Goal: Task Accomplishment & Management: Use online tool/utility

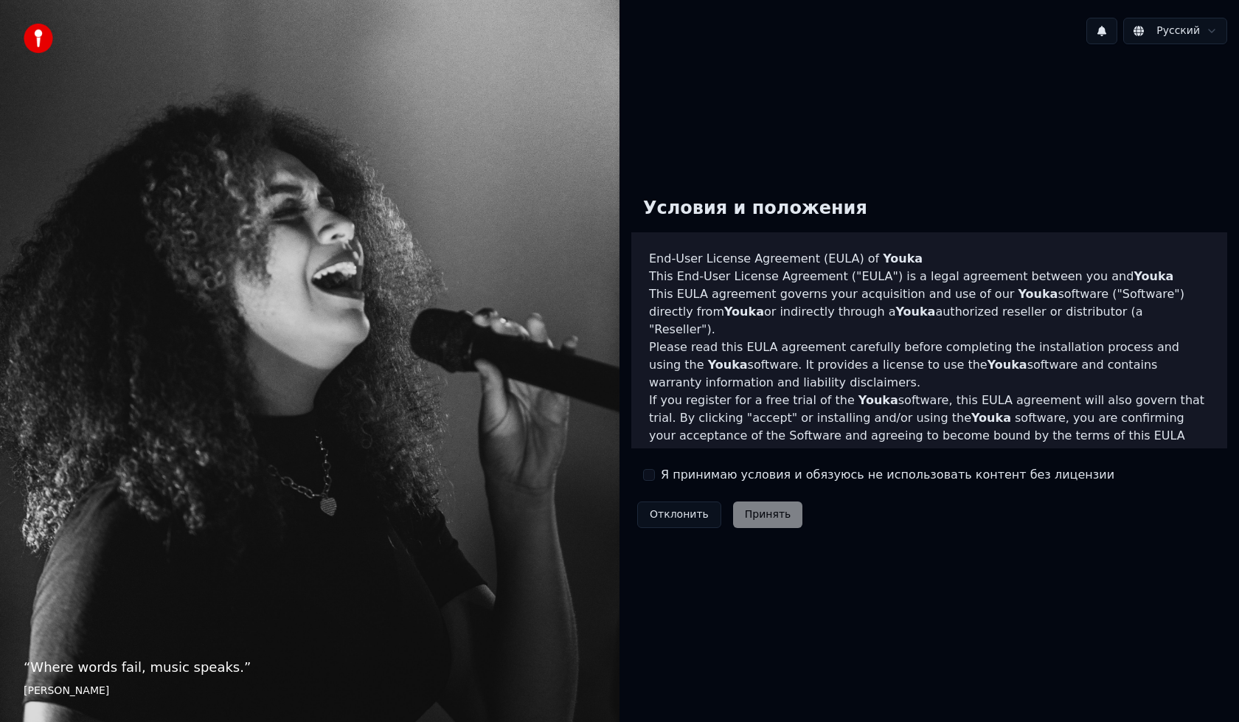
click at [656, 475] on div "Я принимаю условия и обязуюсь не использовать контент без лицензии" at bounding box center [878, 475] width 471 height 18
click at [669, 477] on label "Я принимаю условия и обязуюсь не использовать контент без лицензии" at bounding box center [888, 475] width 454 height 18
click at [655, 477] on button "Я принимаю условия и обязуюсь не использовать контент без лицензии" at bounding box center [649, 475] width 12 height 12
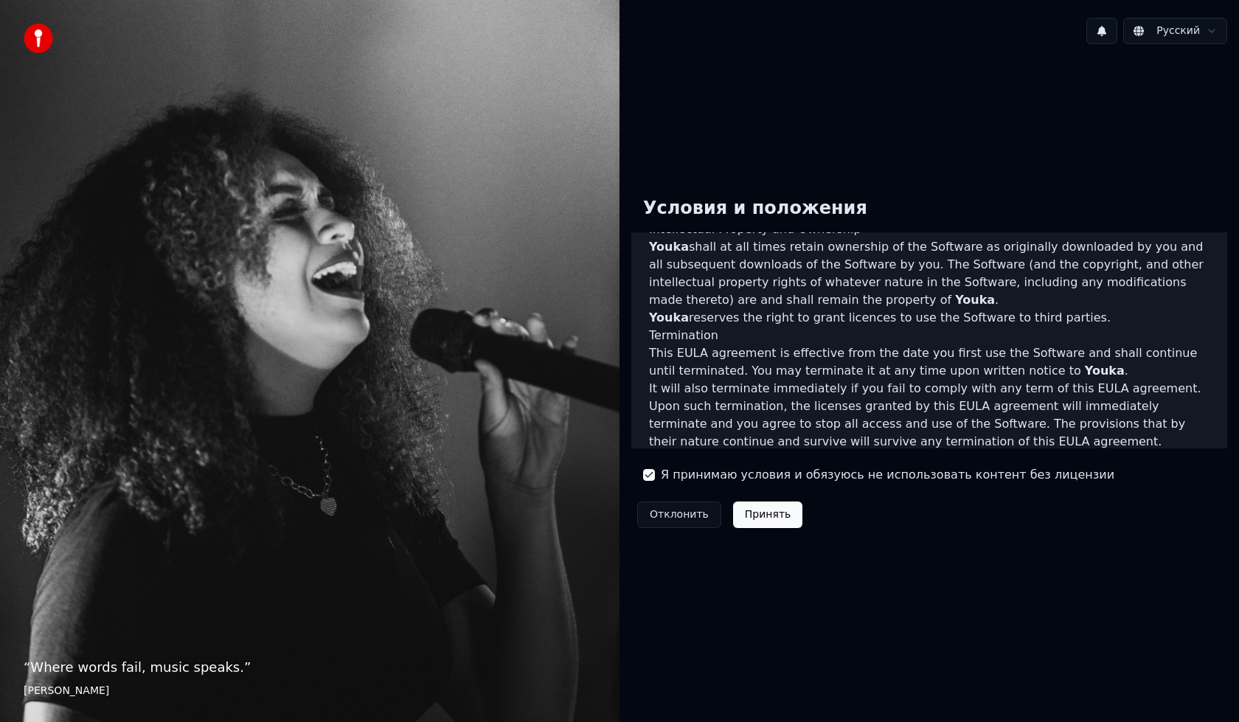
scroll to position [686, 0]
click at [756, 514] on button "Принять" at bounding box center [768, 514] width 70 height 27
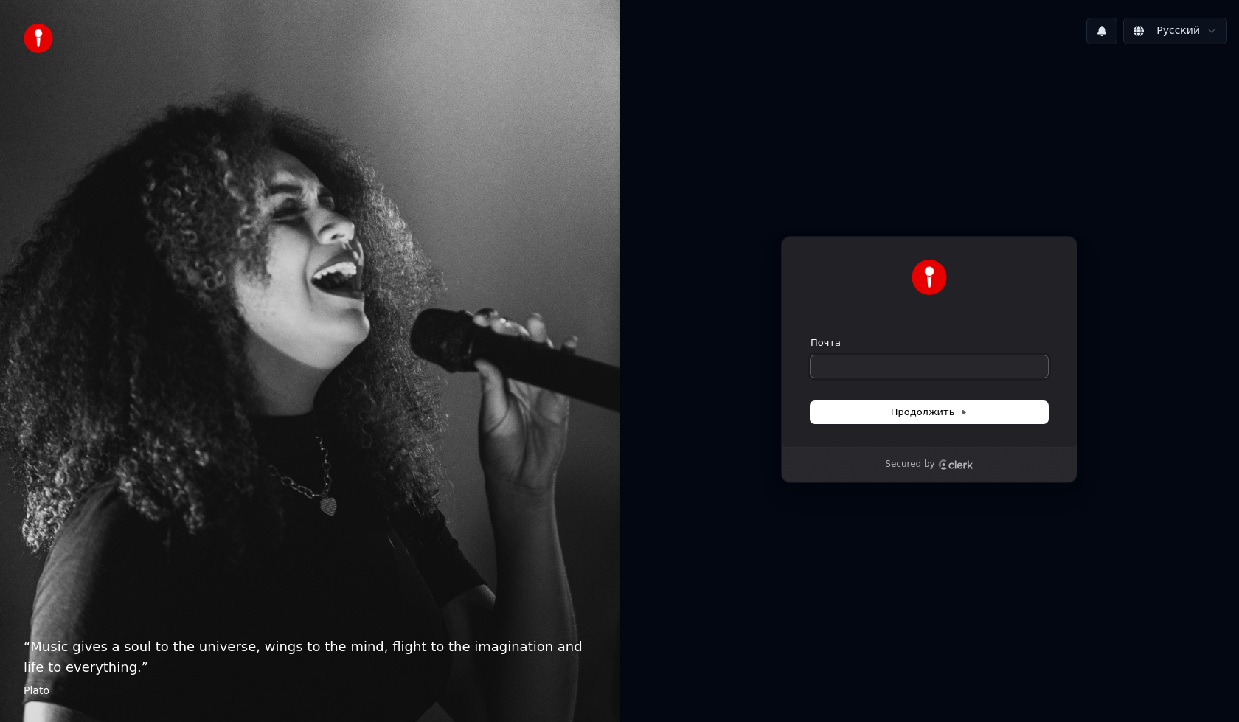
click at [886, 359] on input "Почта" at bounding box center [928, 366] width 237 height 22
click at [910, 413] on span "Продолжить" at bounding box center [929, 412] width 77 height 13
click at [898, 371] on input "Почта" at bounding box center [928, 366] width 237 height 22
click at [924, 411] on span "Продолжить" at bounding box center [929, 412] width 77 height 13
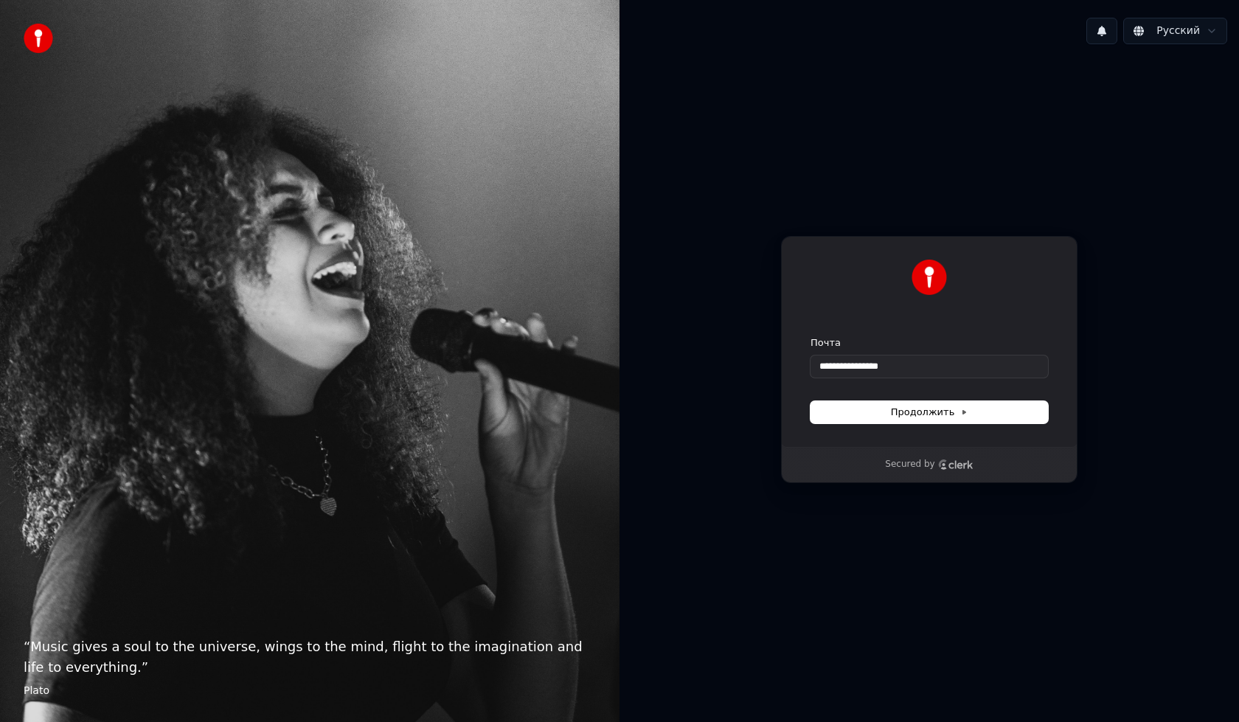
type input "**********"
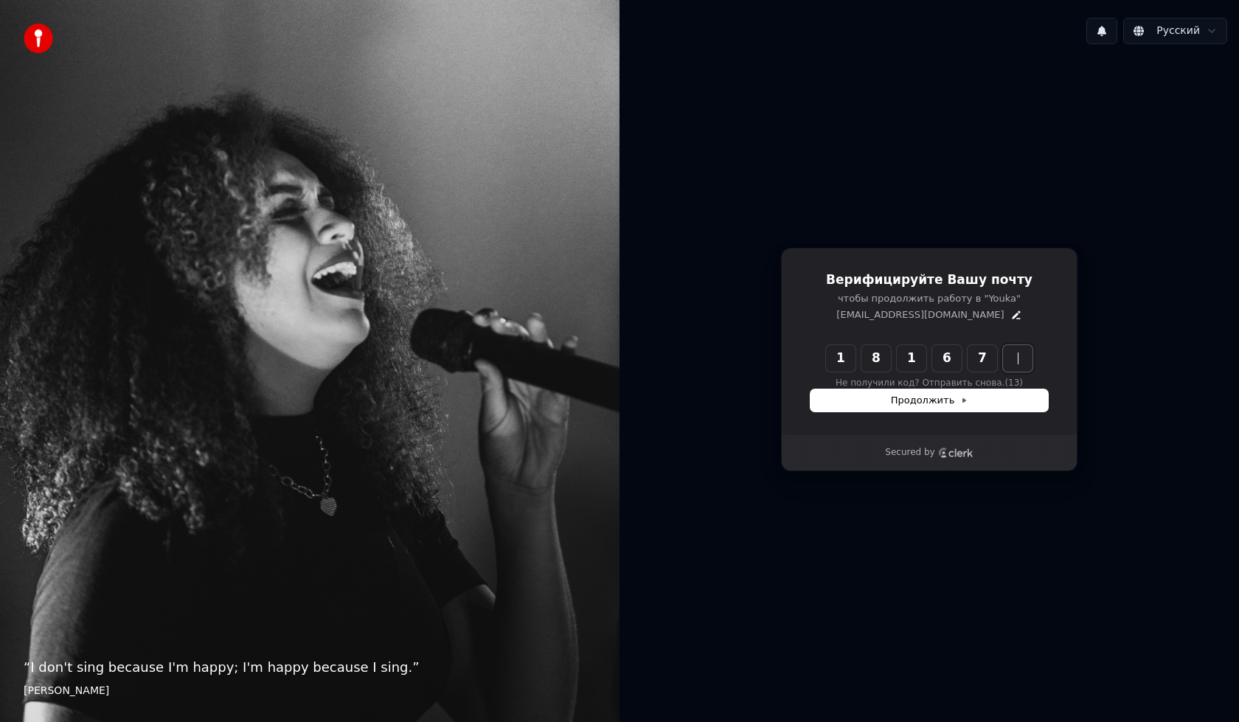
type input "******"
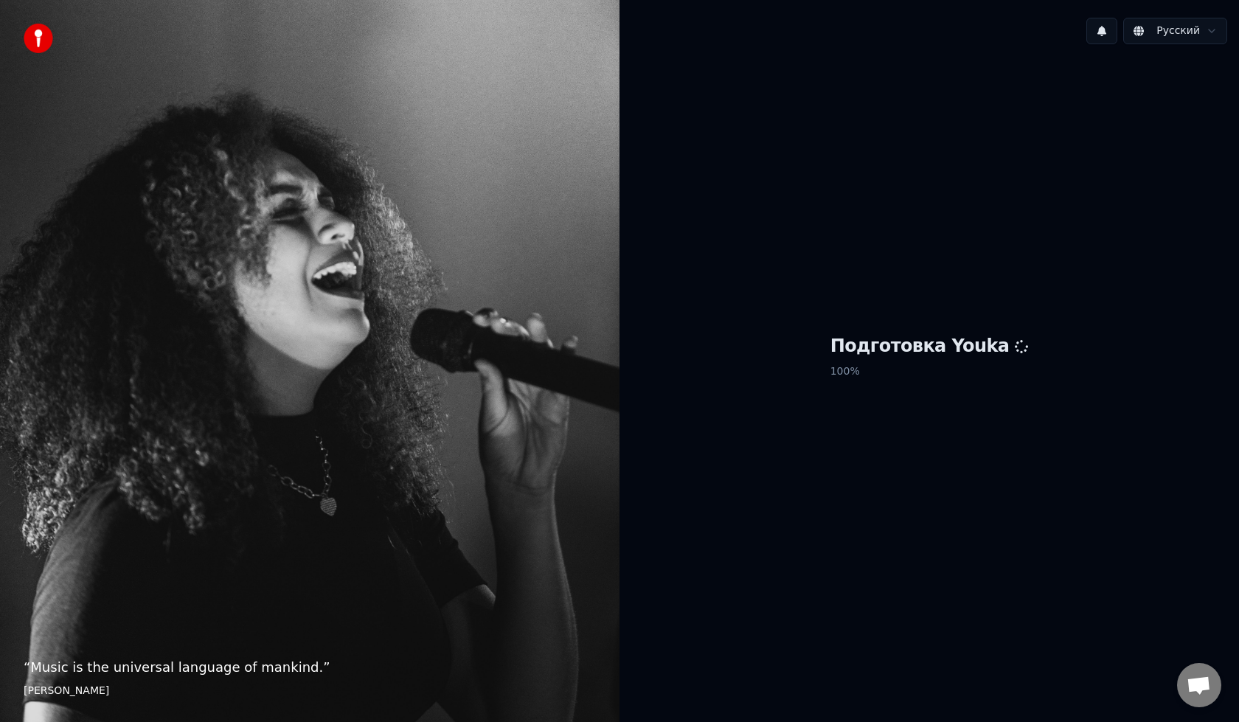
click at [834, 237] on div "Подготовка Youka 100 %" at bounding box center [928, 359] width 619 height 607
click at [881, 338] on h1 "Подготовка Youka" at bounding box center [929, 347] width 198 height 24
click at [872, 361] on p "100 %" at bounding box center [929, 371] width 198 height 27
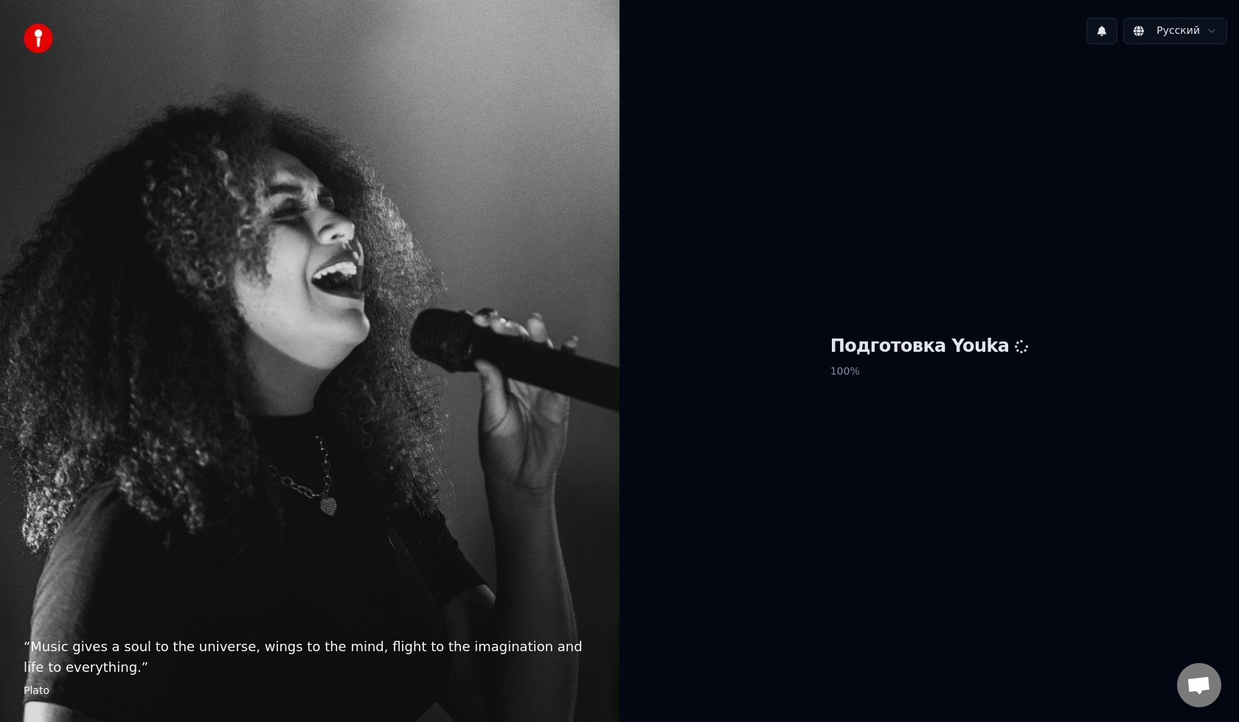
click at [95, 653] on p "“ Music gives a soul to the universe, wings to the mind, flight to the imaginat…" at bounding box center [310, 656] width 572 height 41
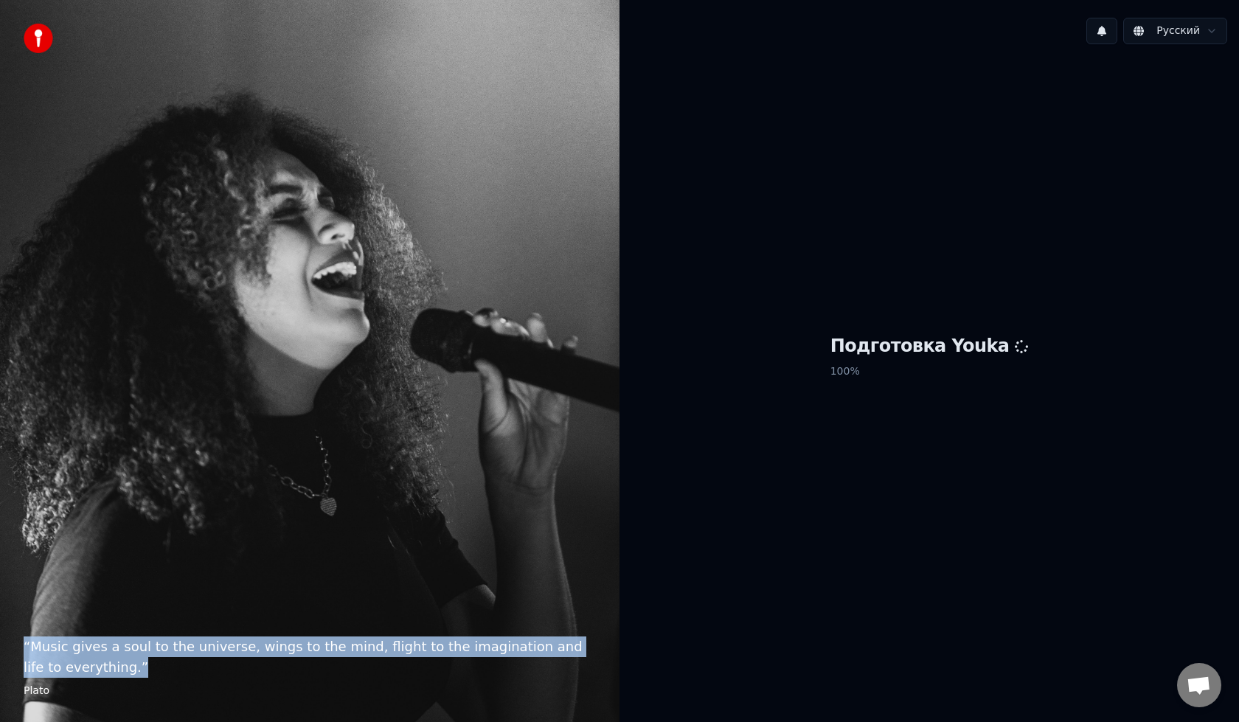
drag, startPoint x: 530, startPoint y: 665, endPoint x: 0, endPoint y: 636, distance: 531.0
click at [0, 636] on div "“ Music gives a soul to the universe, wings to the mind, flight to the imaginat…" at bounding box center [309, 361] width 619 height 722
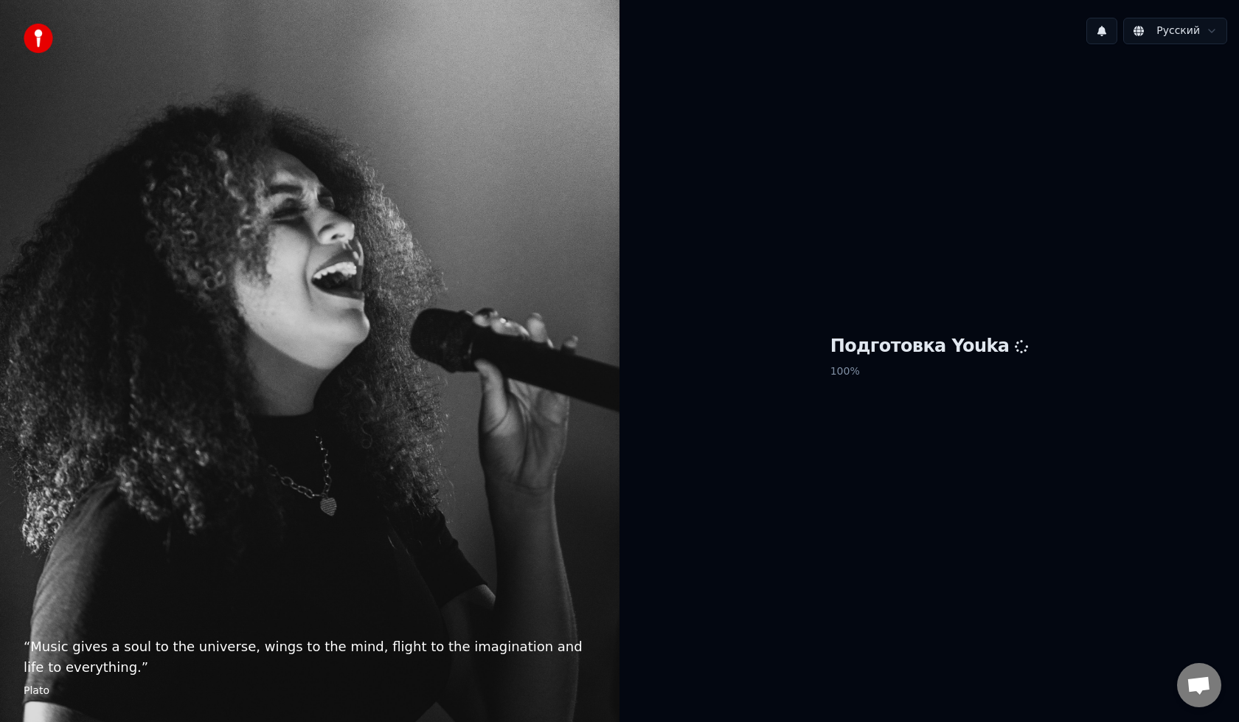
click at [785, 525] on div "Подготовка Youka 100 %" at bounding box center [928, 359] width 619 height 607
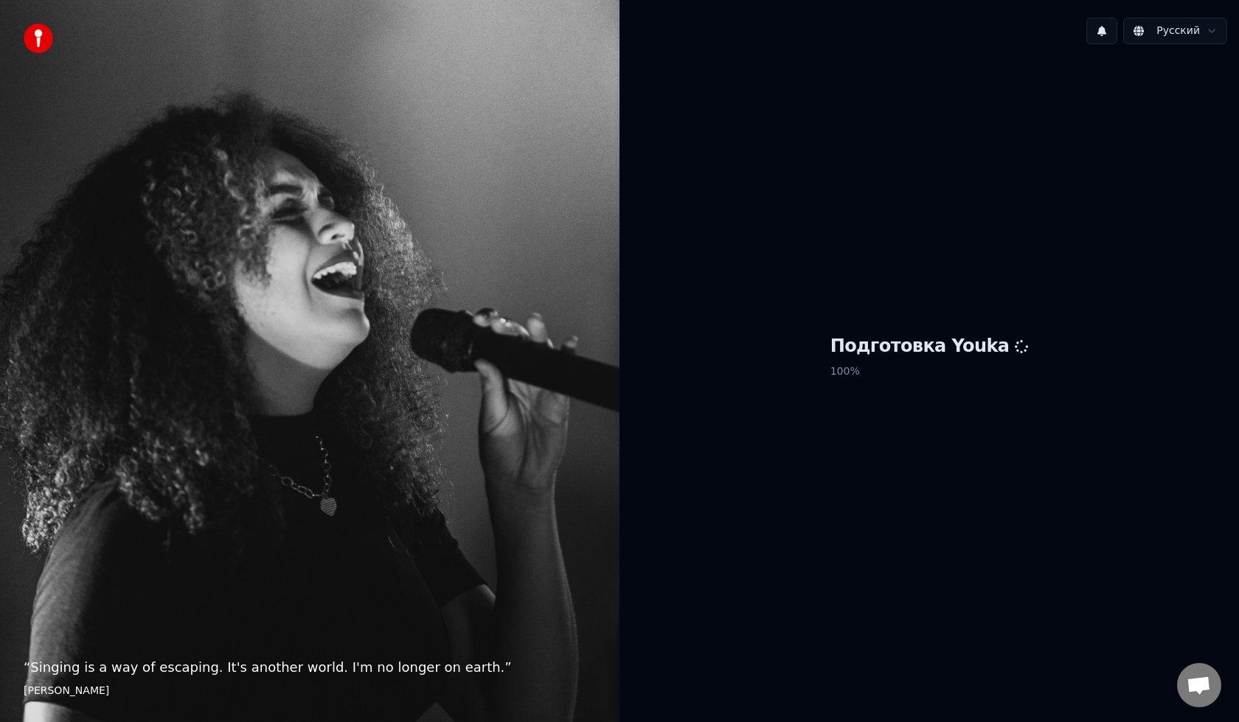
click at [1061, 285] on div "Подготовка Youka 100 %" at bounding box center [928, 359] width 619 height 607
click at [1186, 32] on html "“ Singing is a way of escaping. It's another world. I'm no longer on earth. ” E…" at bounding box center [619, 361] width 1239 height 722
click at [959, 406] on div "Подготовка Youka 100 %" at bounding box center [928, 359] width 619 height 607
click at [865, 110] on div "Подготовка Youka 100 %" at bounding box center [928, 359] width 619 height 607
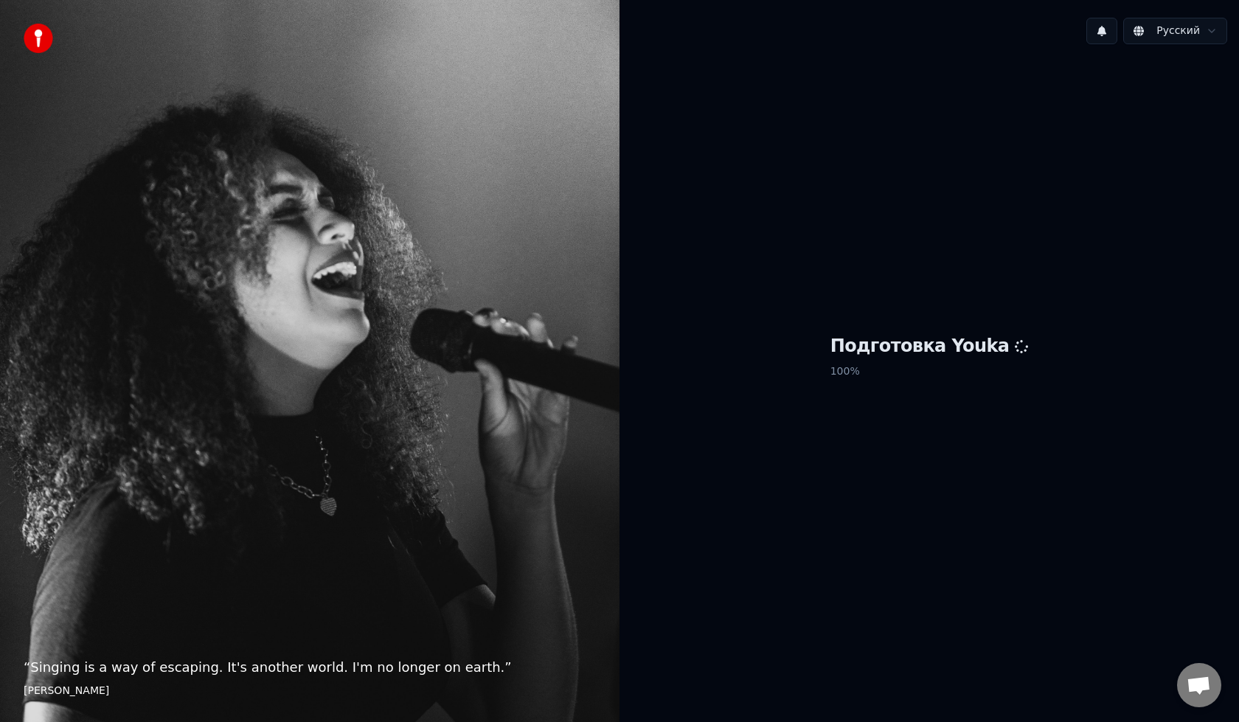
drag, startPoint x: 865, startPoint y: 110, endPoint x: 1083, endPoint y: 330, distance: 309.2
click at [869, 114] on div "Подготовка Youka 100 %" at bounding box center [928, 359] width 619 height 607
click at [953, 341] on h1 "Подготовка Youka" at bounding box center [929, 347] width 198 height 24
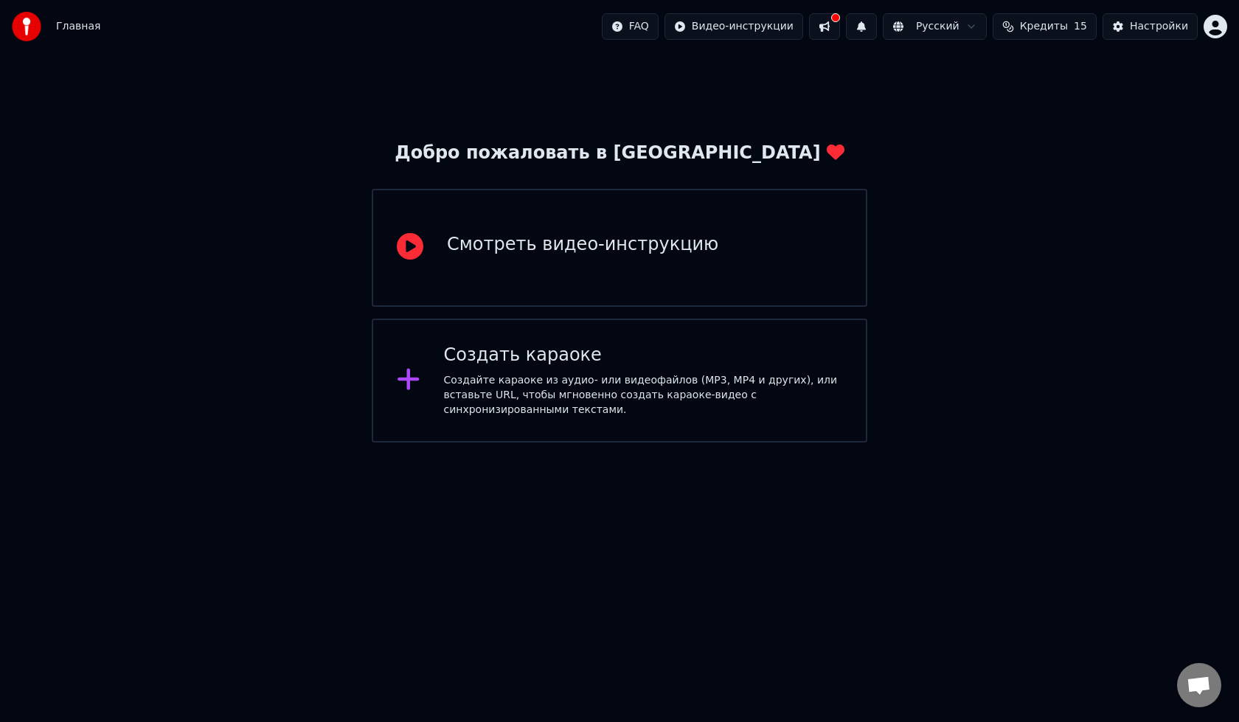
click at [504, 343] on div "Создать караоке Создайте караоке из аудио- или видеофайлов (MP3, MP4 и других),…" at bounding box center [620, 381] width 496 height 124
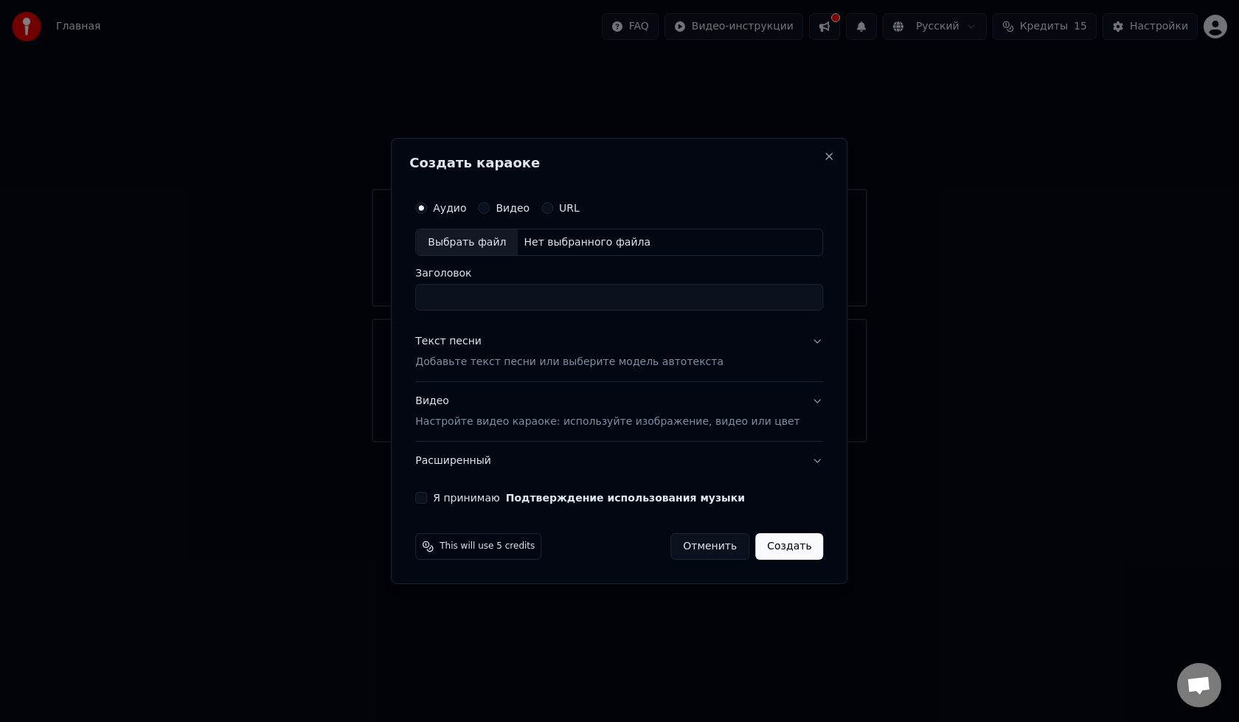
click at [524, 299] on input "Заголовок" at bounding box center [619, 298] width 408 height 27
type input "*"
type input "**********"
click at [529, 210] on label "Видео" at bounding box center [513, 208] width 34 height 10
click at [490, 210] on button "Видео" at bounding box center [484, 208] width 12 height 12
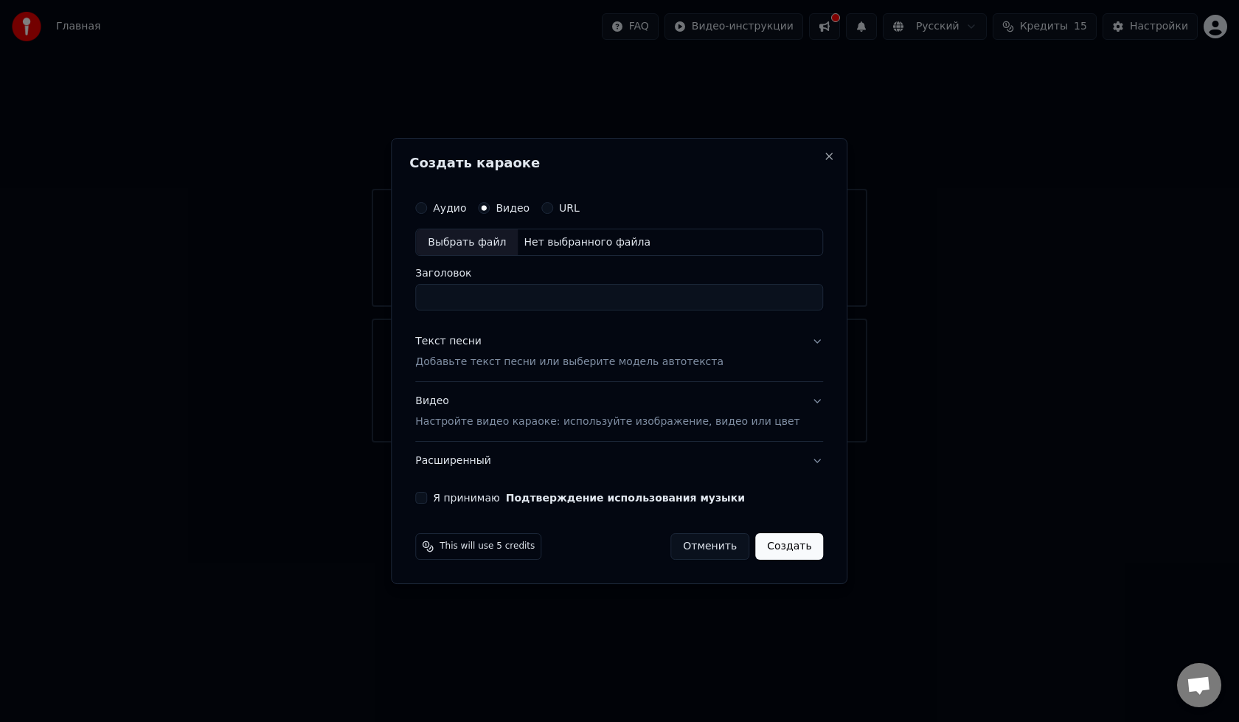
click at [555, 247] on div "Нет выбранного файла" at bounding box center [587, 242] width 139 height 15
click at [585, 243] on div "Нет выбранного файла" at bounding box center [587, 242] width 139 height 15
click at [466, 209] on label "Аудио" at bounding box center [449, 208] width 33 height 10
click at [427, 209] on button "Аудио" at bounding box center [421, 208] width 12 height 12
click at [500, 243] on div "Выбрать файл" at bounding box center [467, 242] width 102 height 27
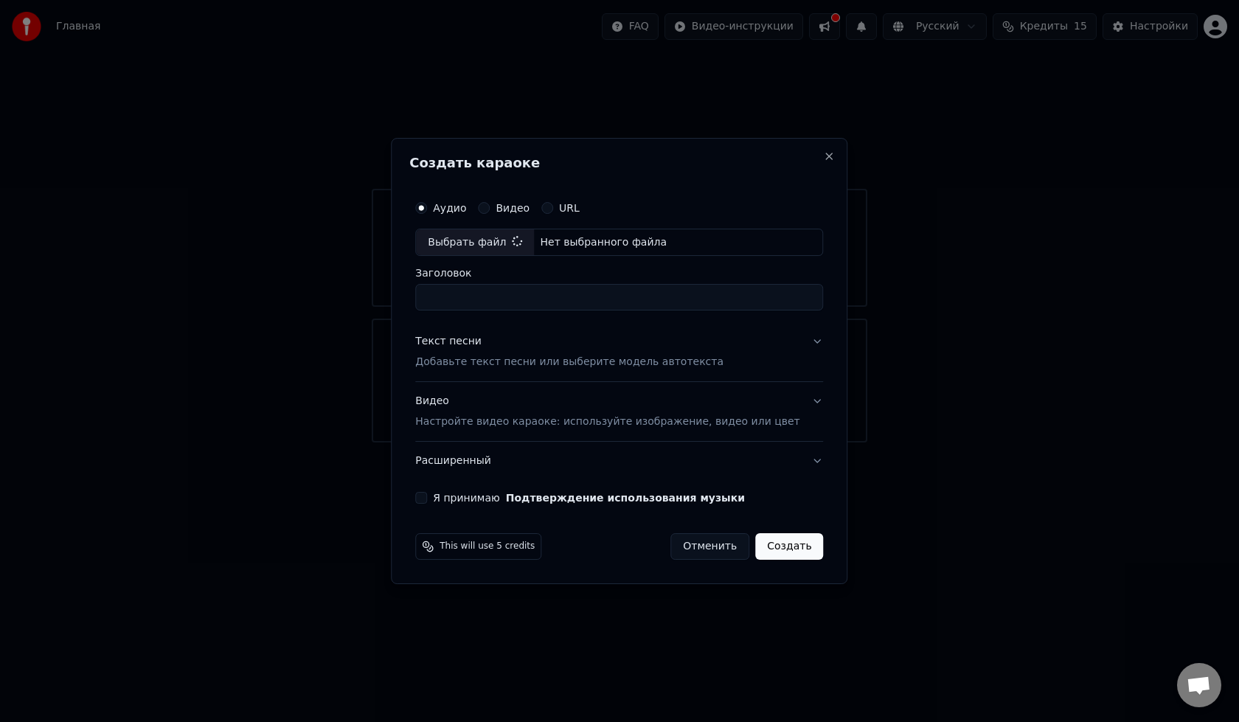
type input "**********"
click at [470, 500] on label "Я принимаю Подтверждение использования музыки" at bounding box center [589, 498] width 312 height 10
click at [427, 500] on button "Я принимаю Подтверждение использования музыки" at bounding box center [421, 498] width 12 height 12
click at [771, 552] on button "Создать" at bounding box center [789, 546] width 68 height 27
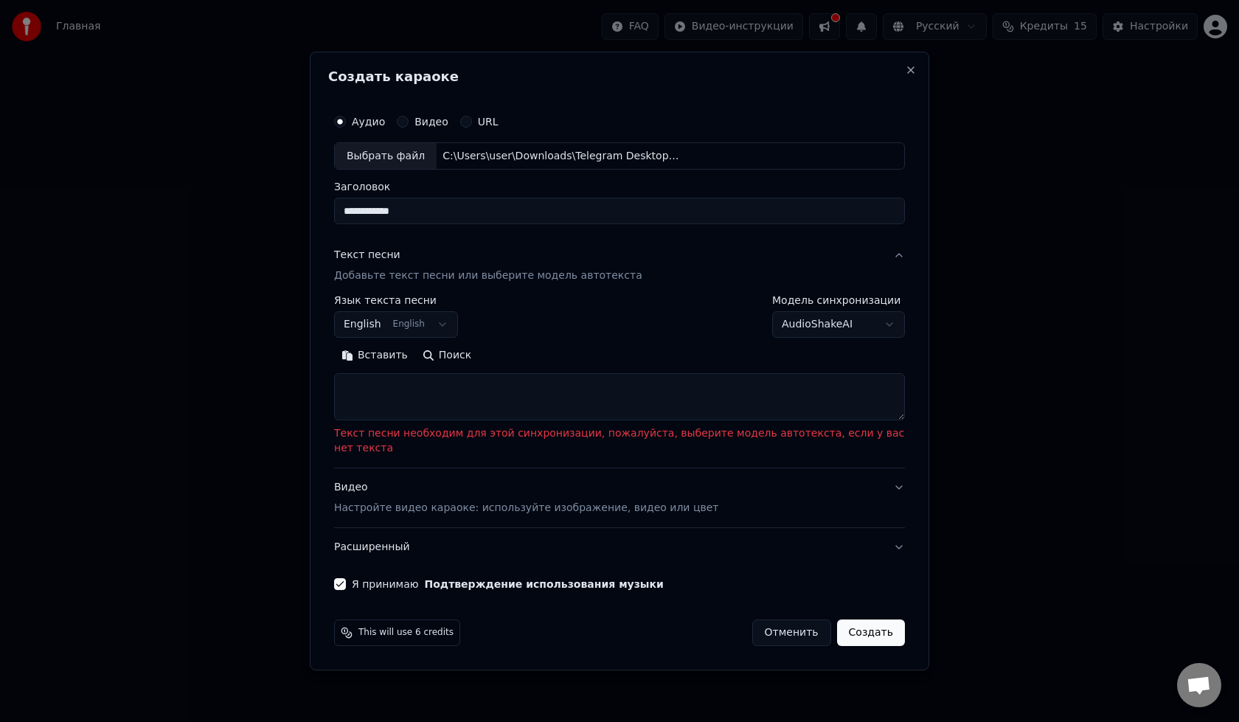
click at [507, 401] on textarea at bounding box center [619, 397] width 571 height 47
click at [428, 330] on button "English English" at bounding box center [396, 325] width 124 height 27
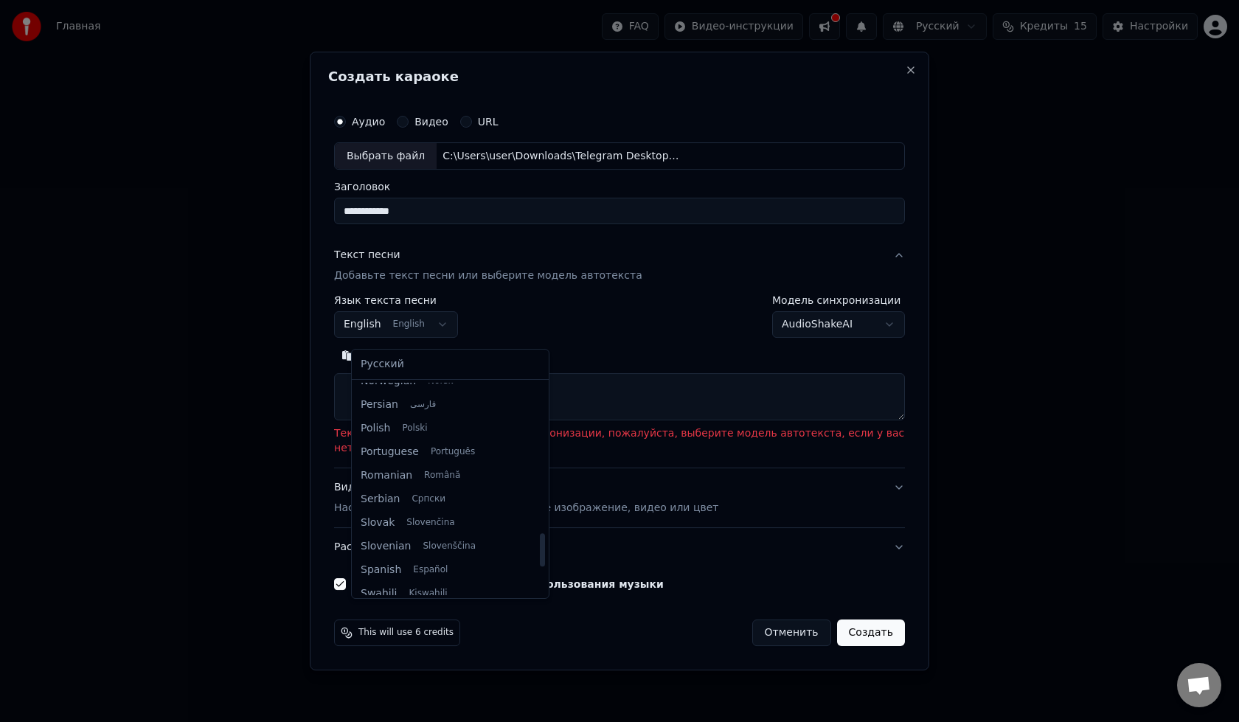
scroll to position [959, 0]
select select "**"
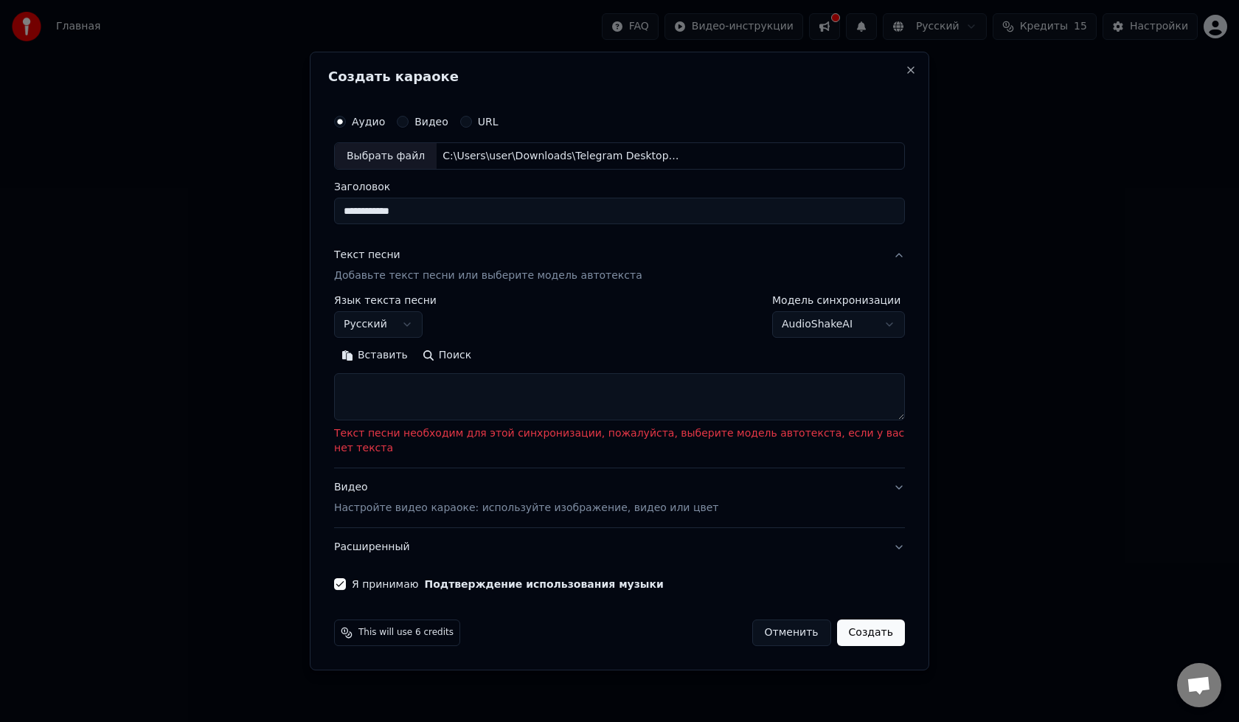
click at [439, 414] on textarea at bounding box center [619, 397] width 571 height 47
paste textarea "**********"
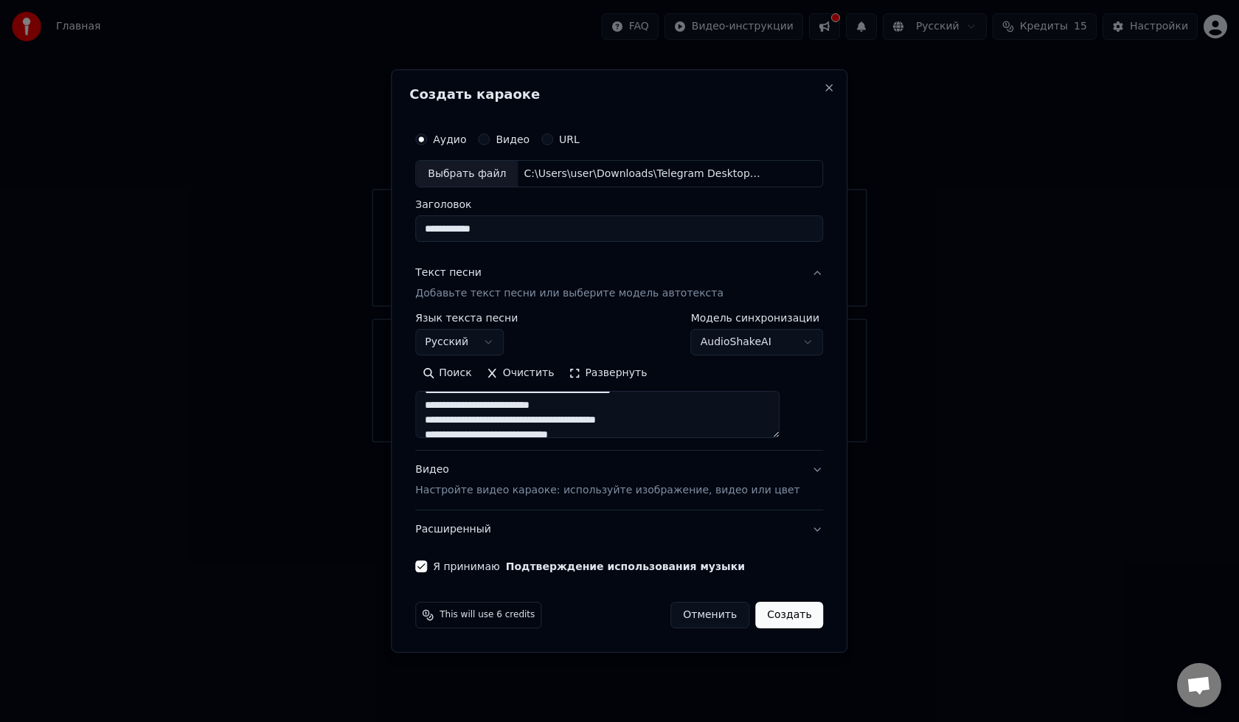
scroll to position [0, 0]
click at [529, 401] on textarea "**********" at bounding box center [597, 415] width 364 height 47
click at [492, 397] on textarea "**********" at bounding box center [597, 415] width 364 height 47
type textarea "**********"
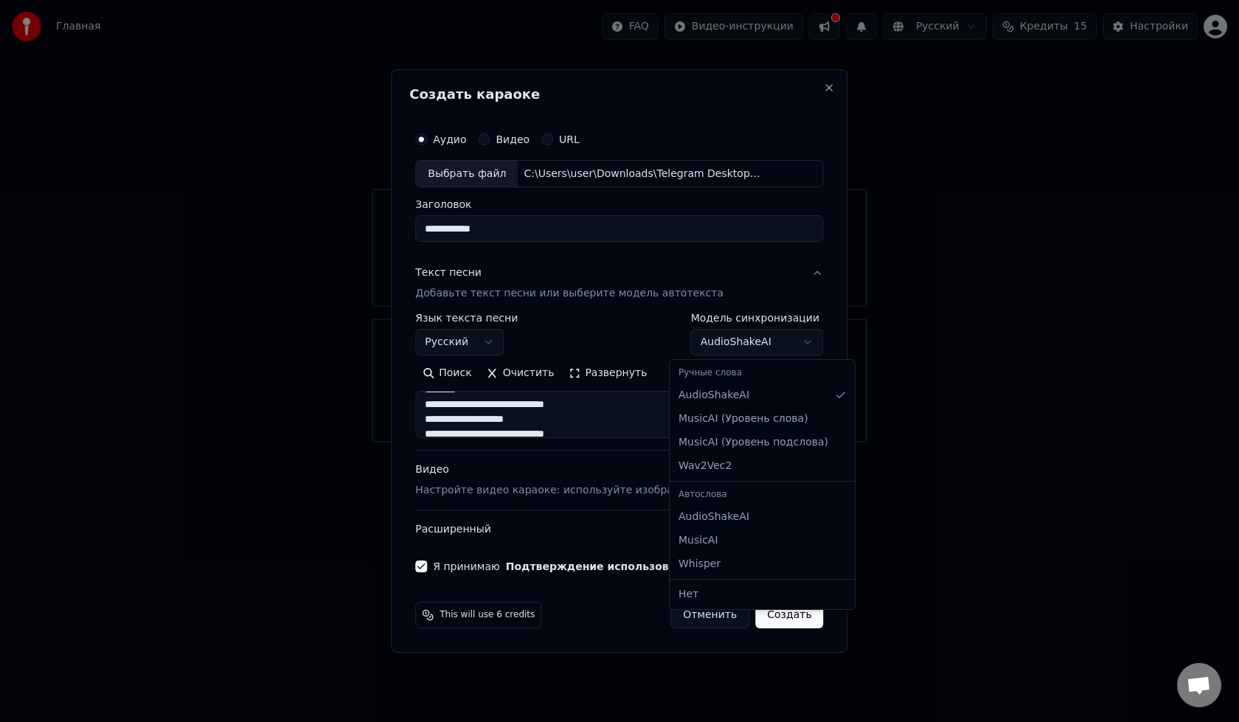
click at [740, 338] on body "**********" at bounding box center [619, 221] width 1239 height 442
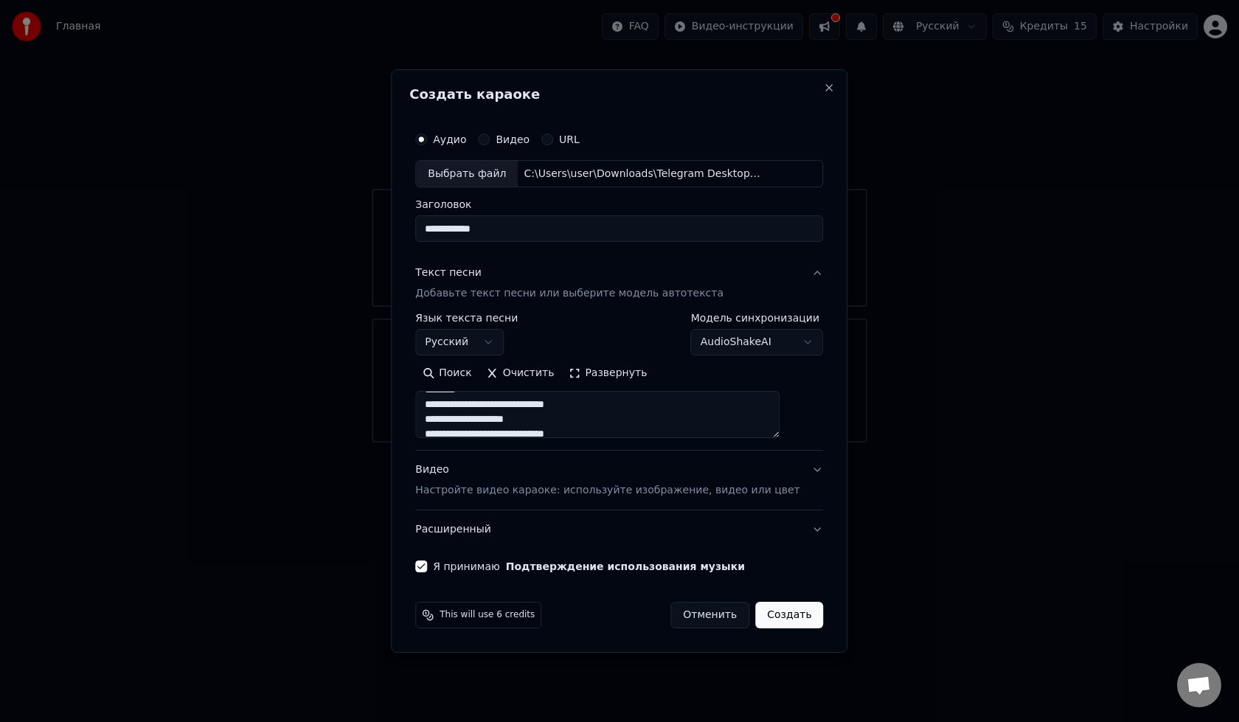
click at [544, 299] on p "Добавьте текст песни или выберите модель автотекста" at bounding box center [569, 294] width 308 height 15
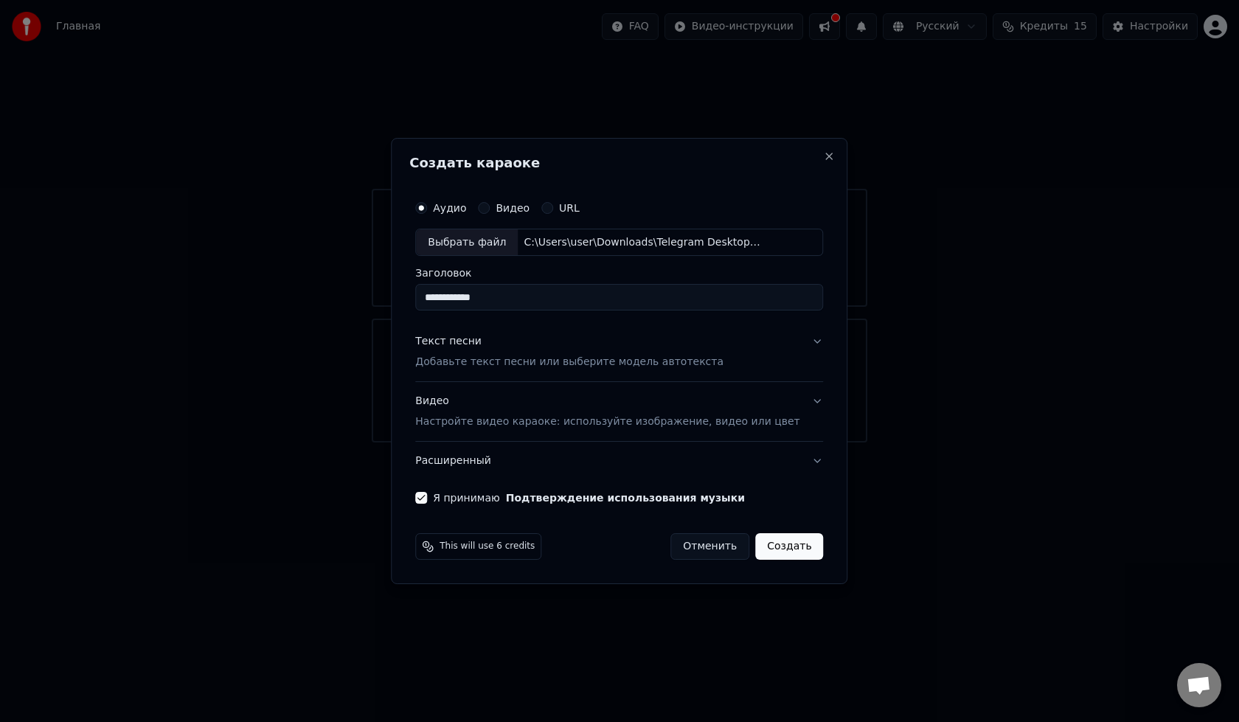
click at [482, 337] on div "Текст песни" at bounding box center [448, 342] width 66 height 15
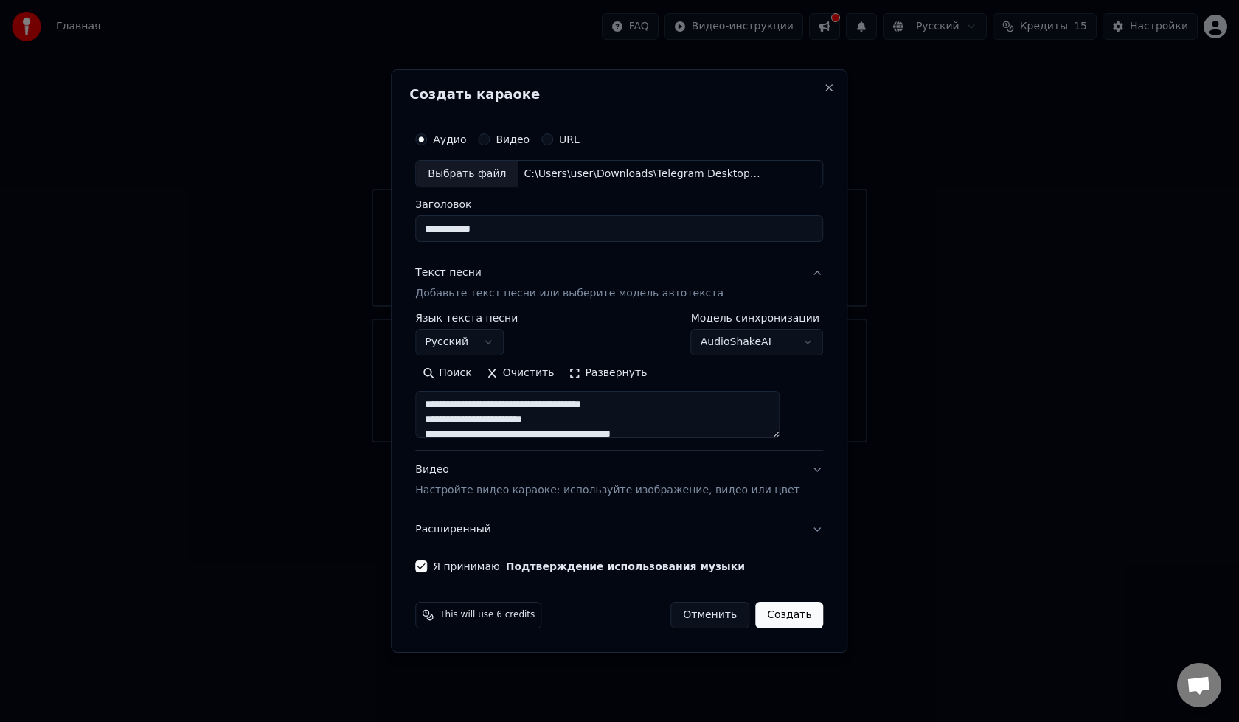
click at [453, 470] on div "Видео Настройте видео караоке: используйте изображение, видео или цвет" at bounding box center [607, 480] width 384 height 35
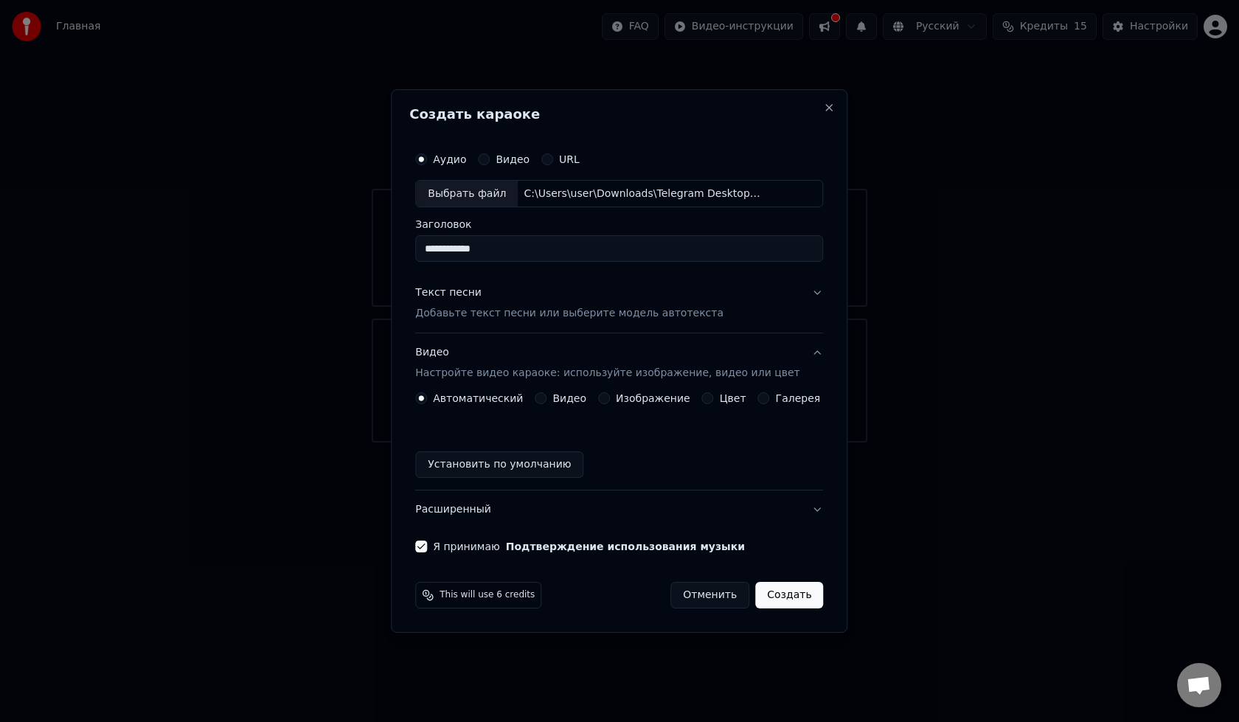
click at [709, 401] on button "Цвет" at bounding box center [708, 398] width 12 height 12
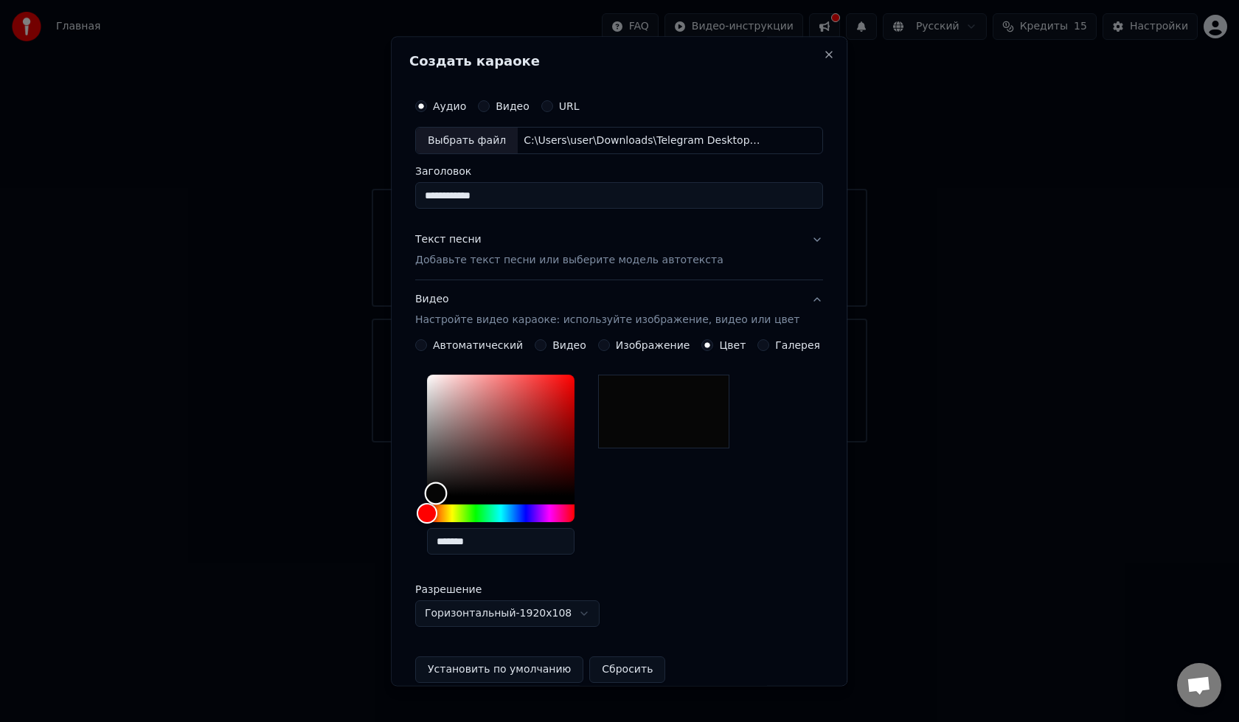
type input "*******"
drag, startPoint x: 446, startPoint y: 493, endPoint x: 439, endPoint y: 509, distance: 16.8
click at [439, 509] on div at bounding box center [500, 448] width 147 height 147
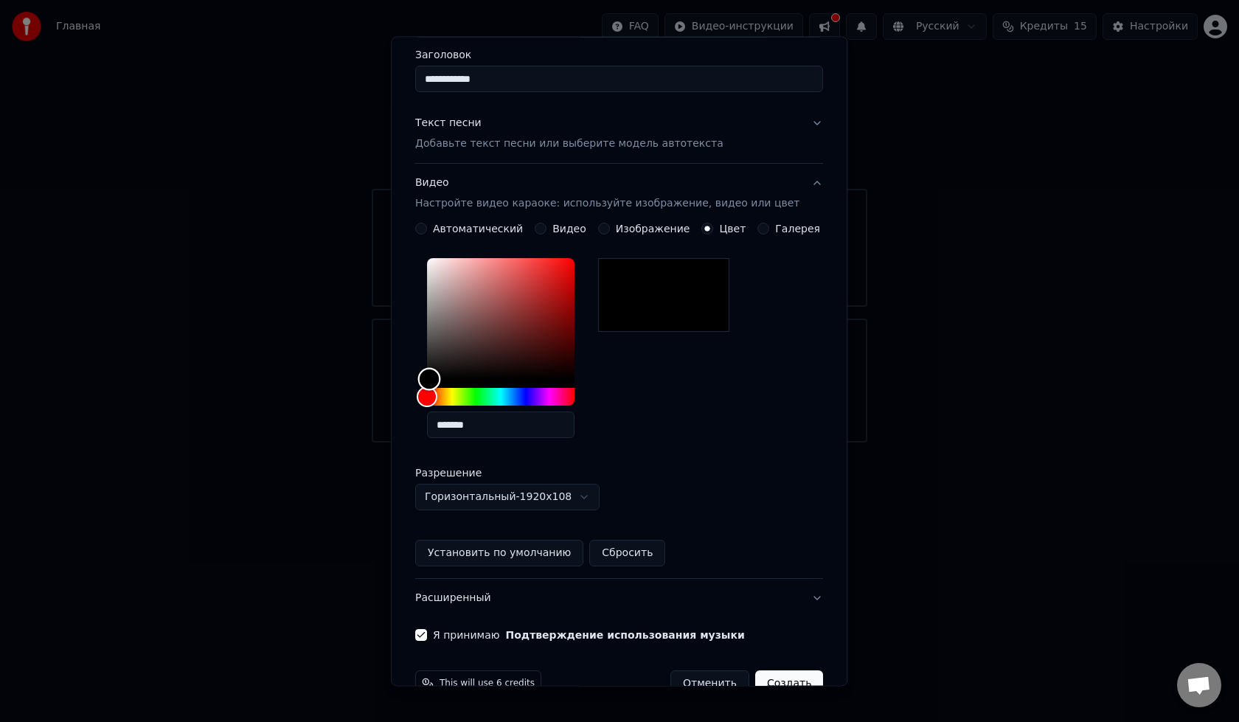
scroll to position [152, 0]
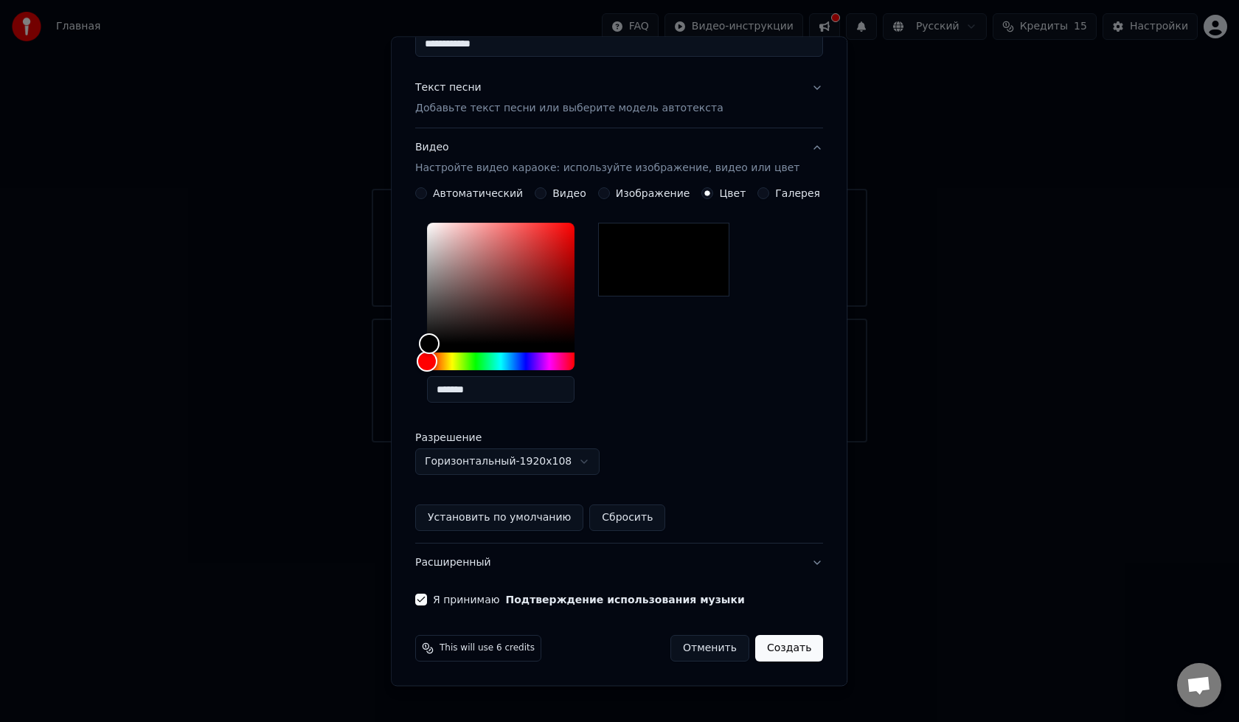
click at [763, 652] on button "Создать" at bounding box center [789, 649] width 68 height 27
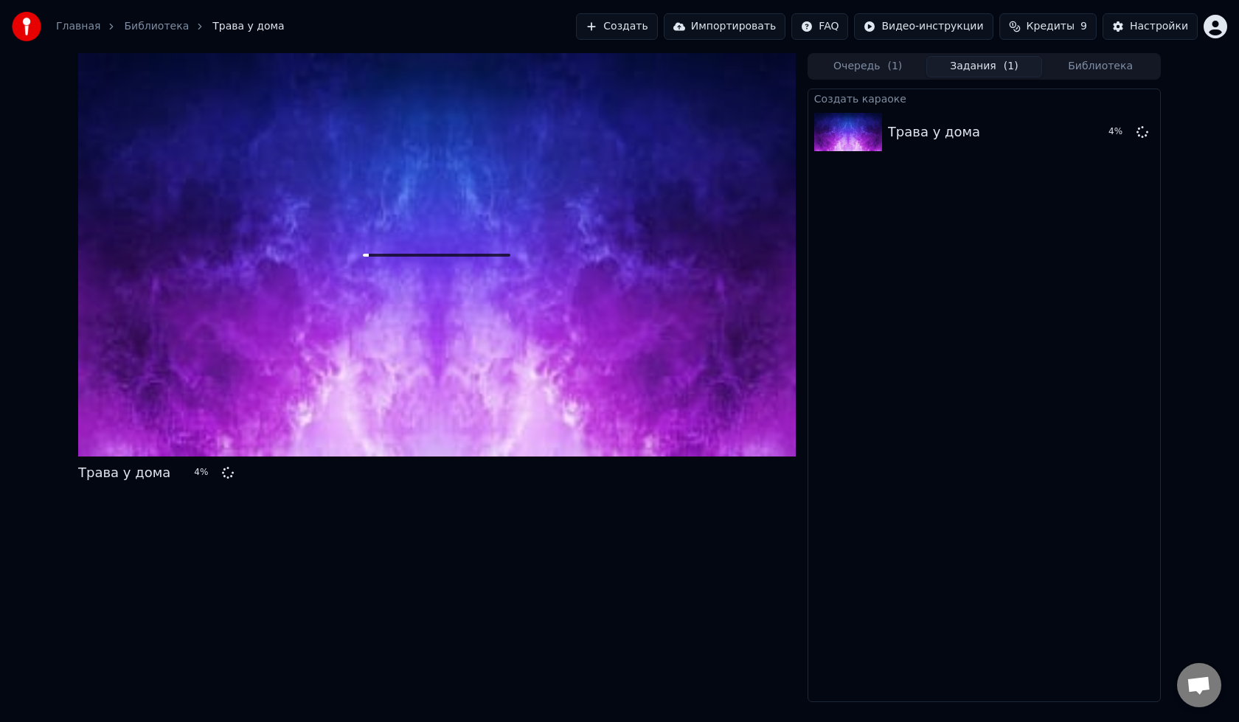
click at [1052, 23] on span "Кредиты" at bounding box center [1050, 26] width 48 height 15
click at [981, 71] on th "Пополнить" at bounding box center [963, 69] width 71 height 29
click at [1025, 69] on th "Остаток" at bounding box center [1026, 69] width 57 height 29
click at [1046, 135] on button "Обновить" at bounding box center [1056, 136] width 89 height 27
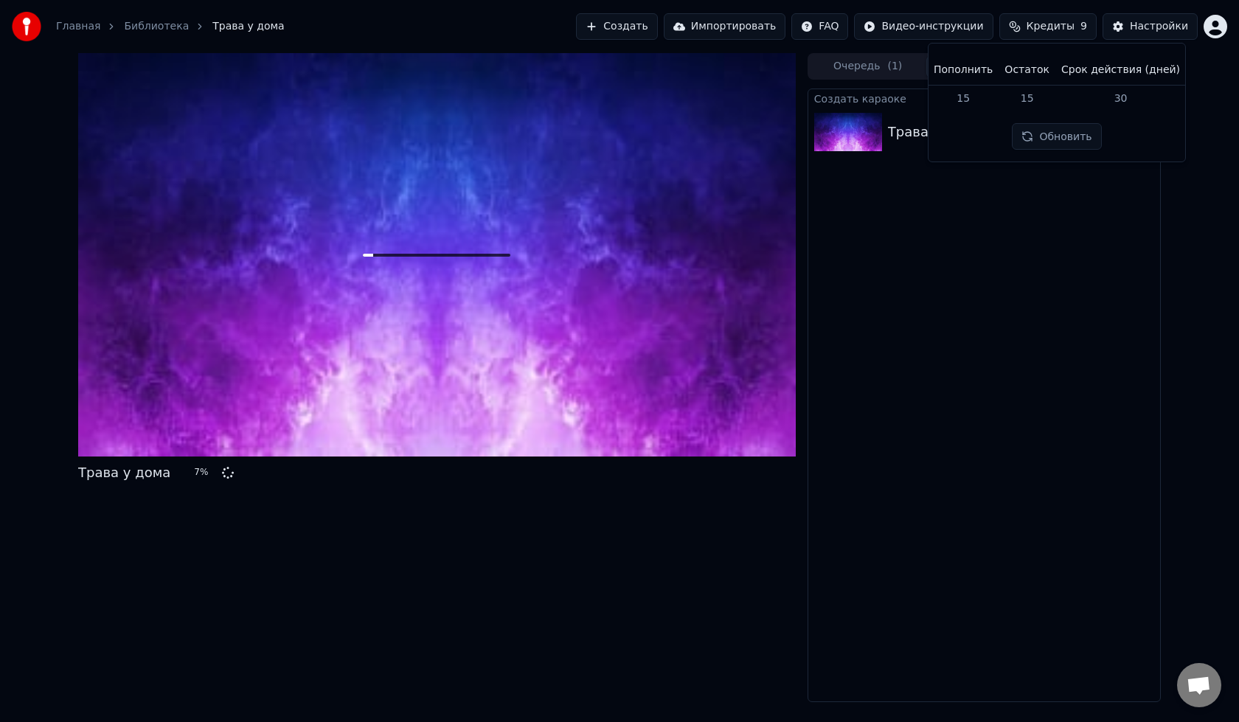
click at [1046, 135] on button "Обновить" at bounding box center [1056, 136] width 89 height 27
click at [1048, 136] on button "Обновить" at bounding box center [1056, 136] width 89 height 27
click at [1032, 68] on th "Остаток" at bounding box center [1026, 69] width 57 height 29
click at [980, 72] on th "Пополнить" at bounding box center [963, 69] width 71 height 29
click at [1156, 25] on div "Настройки" at bounding box center [1159, 26] width 58 height 15
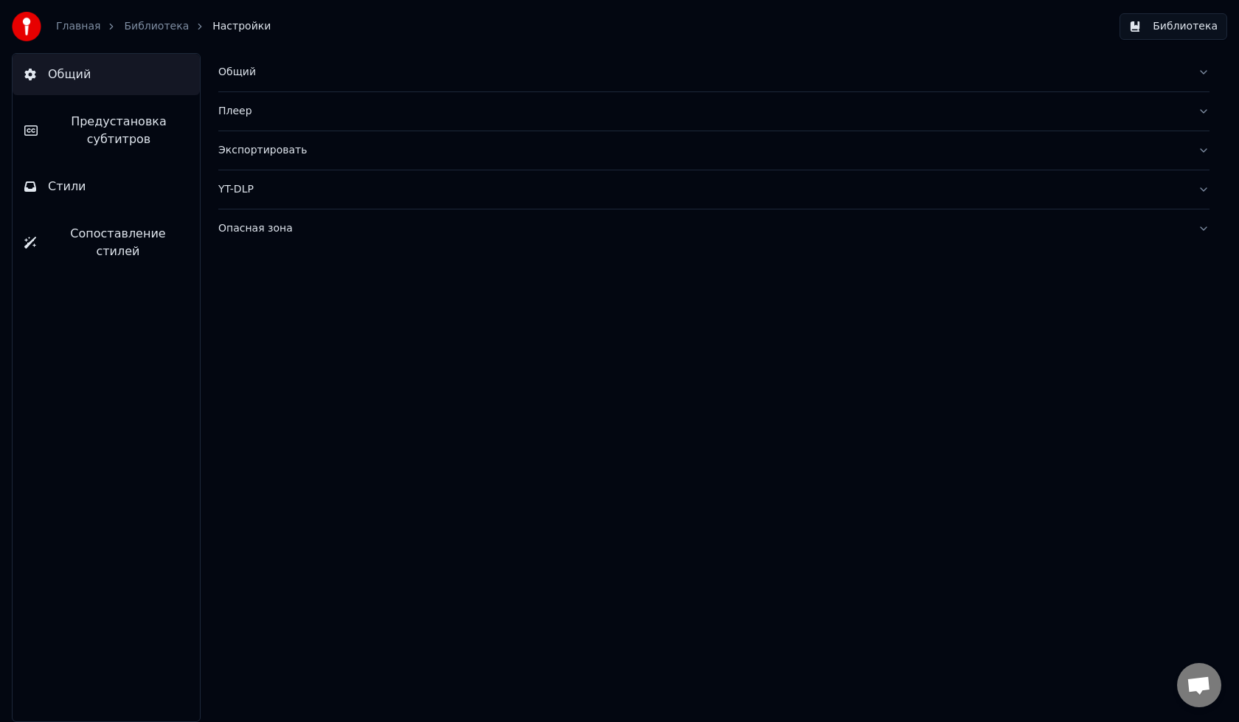
click at [50, 84] on button "Общий" at bounding box center [106, 74] width 187 height 41
click at [133, 32] on link "Библиотека" at bounding box center [156, 26] width 65 height 15
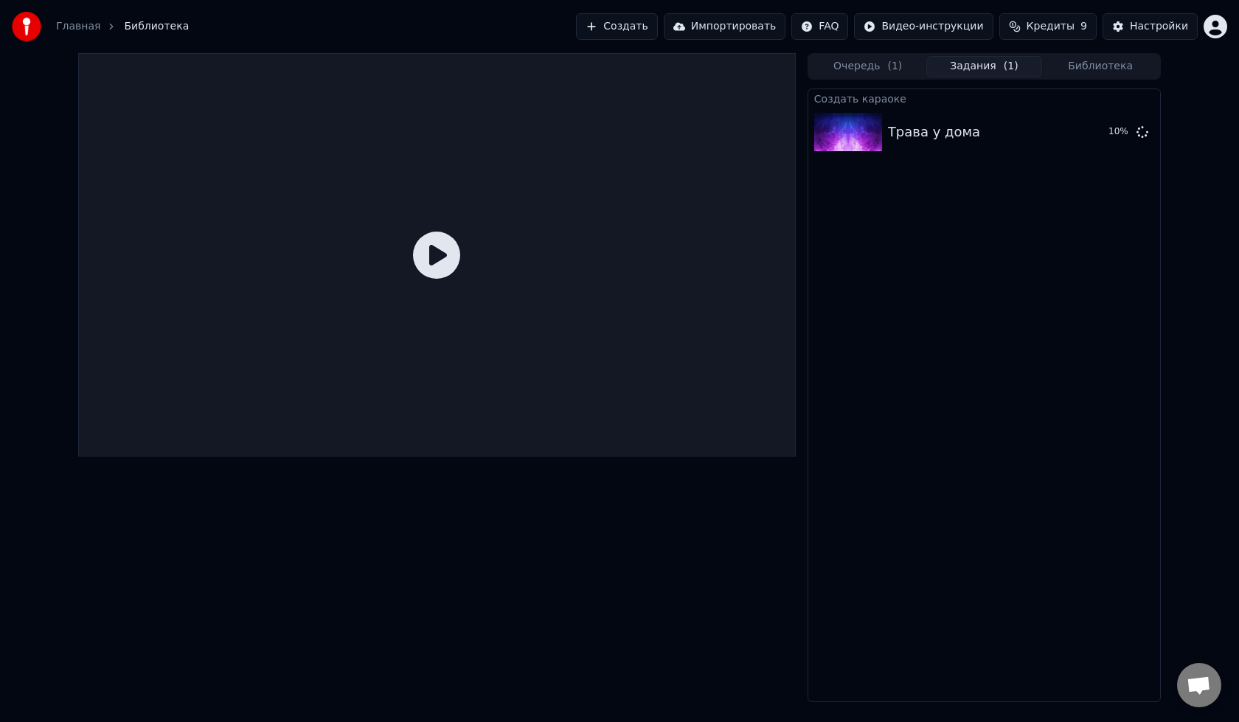
click at [87, 25] on link "Главная" at bounding box center [78, 26] width 44 height 15
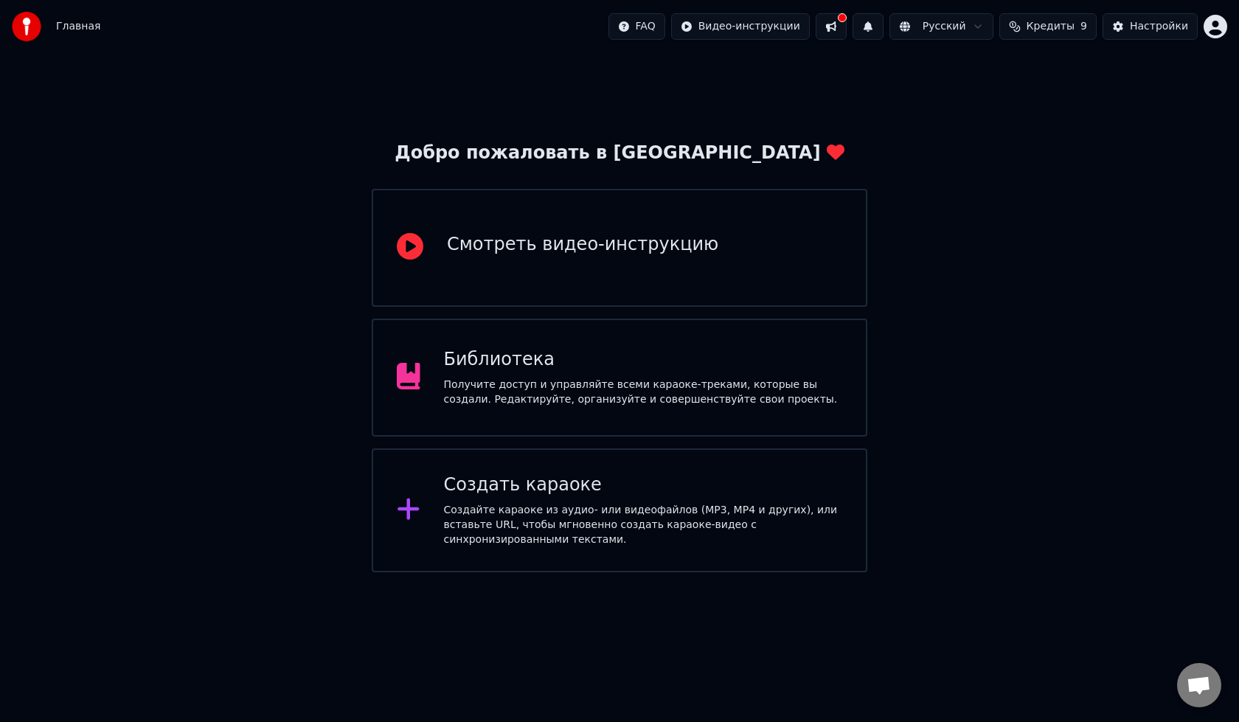
click at [1057, 24] on span "Кредиты" at bounding box center [1050, 26] width 48 height 15
click at [1018, 53] on div "Пополнить Остаток Срок действия (дней) 15 15 30 Обновить" at bounding box center [1057, 102] width 258 height 119
click at [1024, 68] on th "Остаток" at bounding box center [1026, 69] width 57 height 29
click at [1083, 31] on button "Кредиты 9" at bounding box center [1047, 26] width 97 height 27
click at [847, 28] on button at bounding box center [831, 26] width 31 height 27
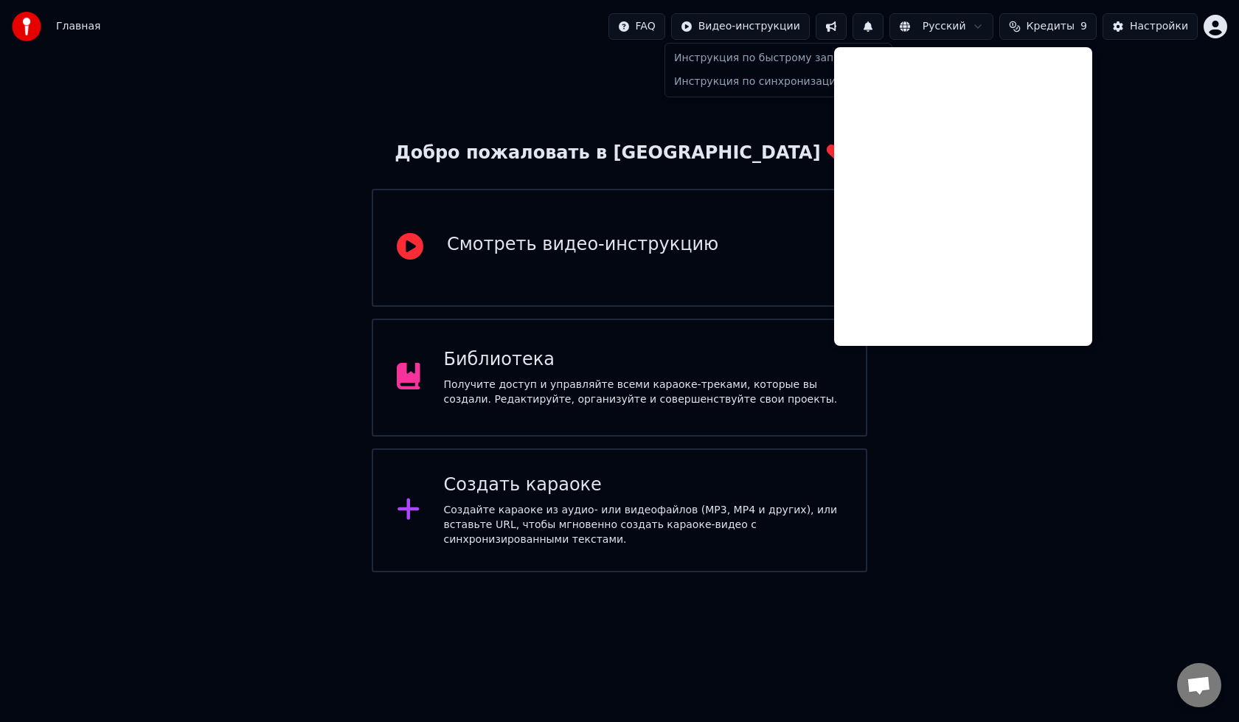
click at [793, 31] on html "Главная FAQ Видео-инструкции Русский Кредиты 9 Настройки Добро пожаловать в You…" at bounding box center [619, 286] width 1239 height 572
click at [900, 29] on html "Главная FAQ Видео-инструкции Русский Кредиты 9 Настройки Добро пожаловать в You…" at bounding box center [619, 286] width 1239 height 572
click at [1011, 32] on button "Кредиты 9" at bounding box center [1047, 26] width 97 height 27
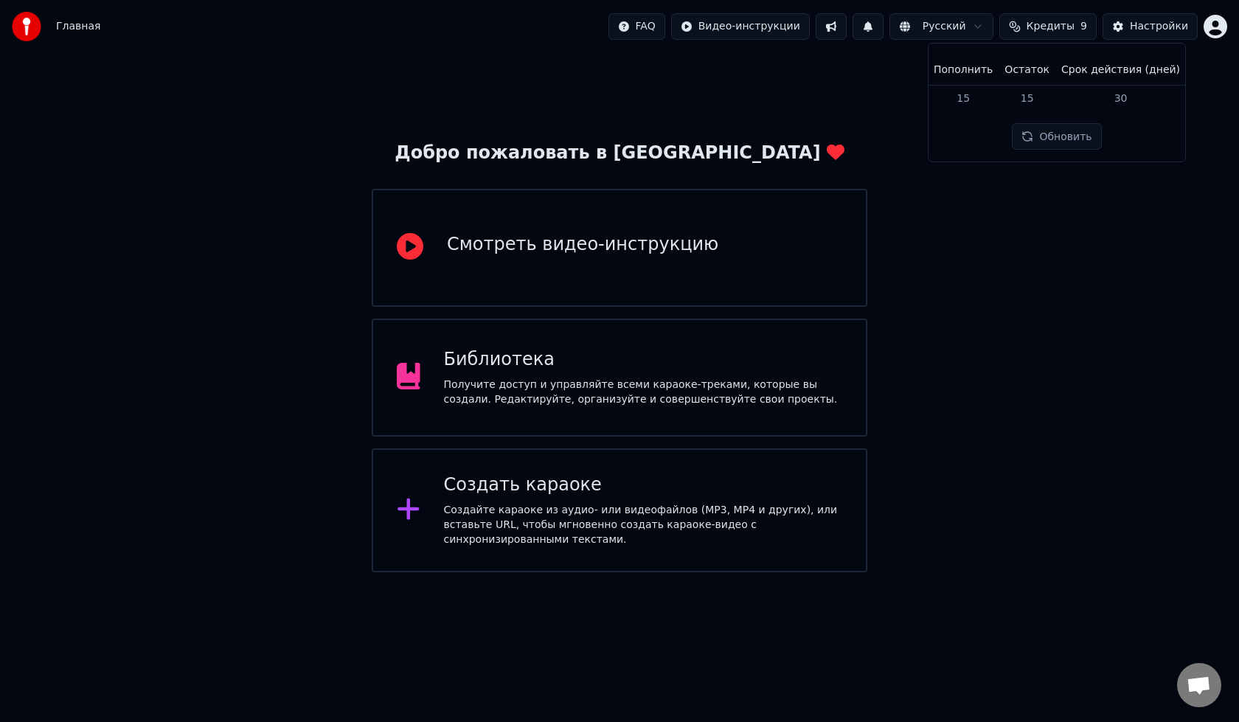
click at [1056, 32] on span "Кредиты" at bounding box center [1050, 26] width 48 height 15
click at [1060, 27] on span "Кредиты" at bounding box center [1050, 26] width 48 height 15
click at [1146, 26] on div "Настройки" at bounding box center [1159, 26] width 58 height 15
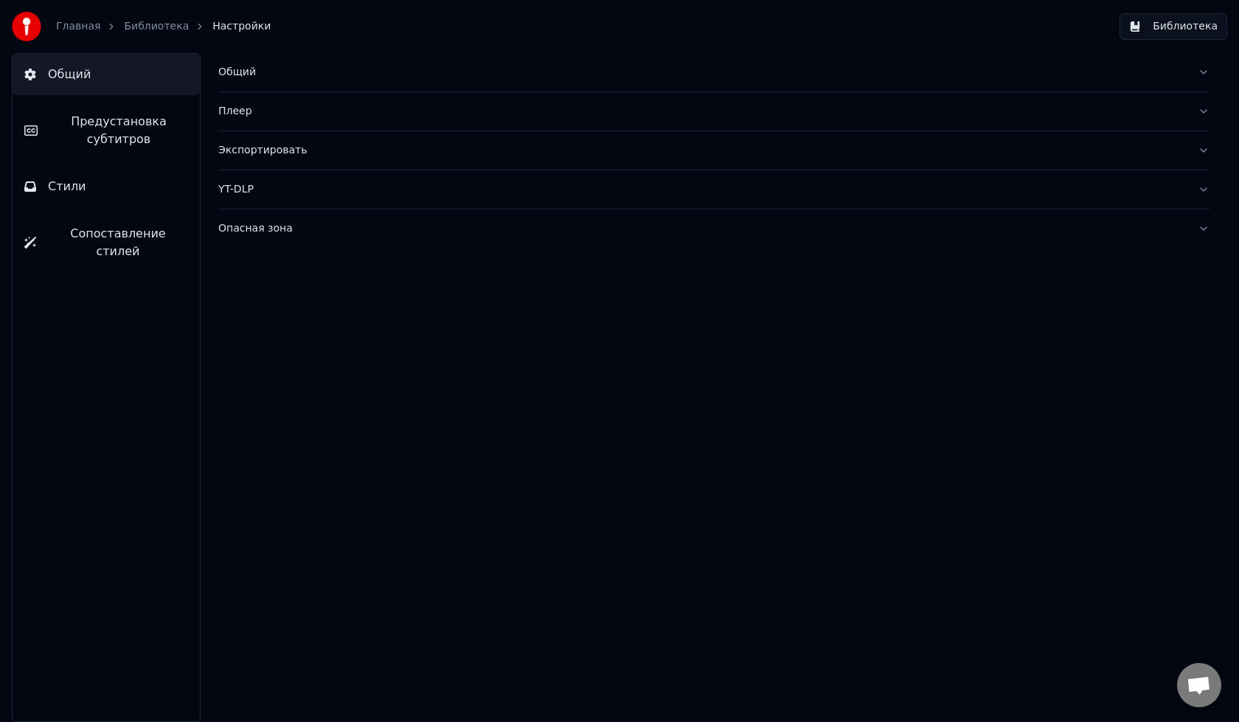
click at [132, 129] on span "Предустановка субтитров" at bounding box center [118, 130] width 139 height 35
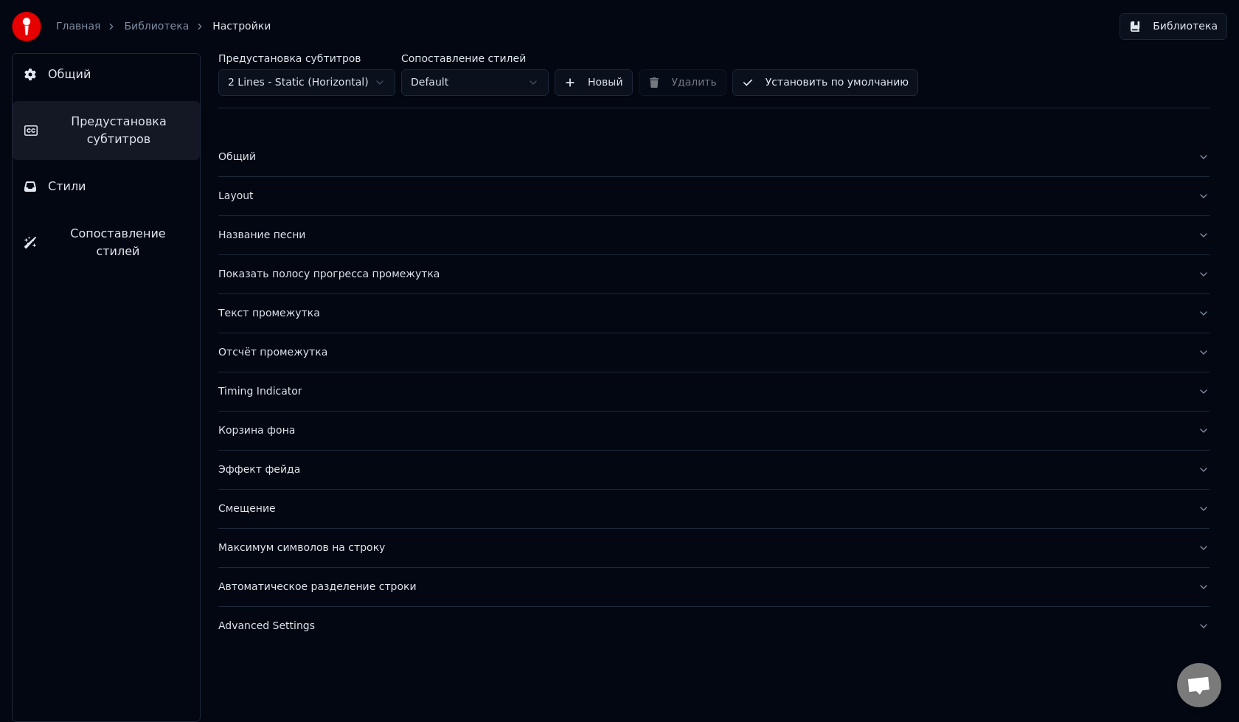
click at [107, 166] on button "Стили" at bounding box center [106, 186] width 187 height 41
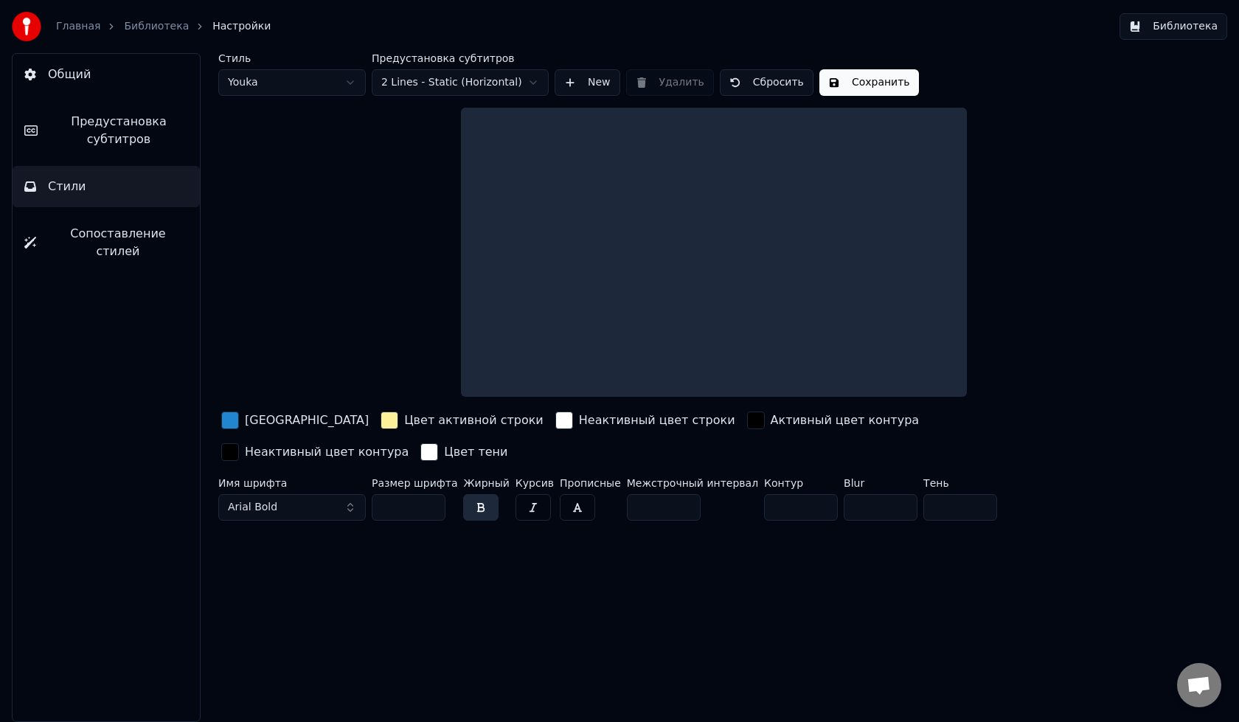
click at [90, 220] on button "Сопоставление стилей" at bounding box center [106, 242] width 187 height 59
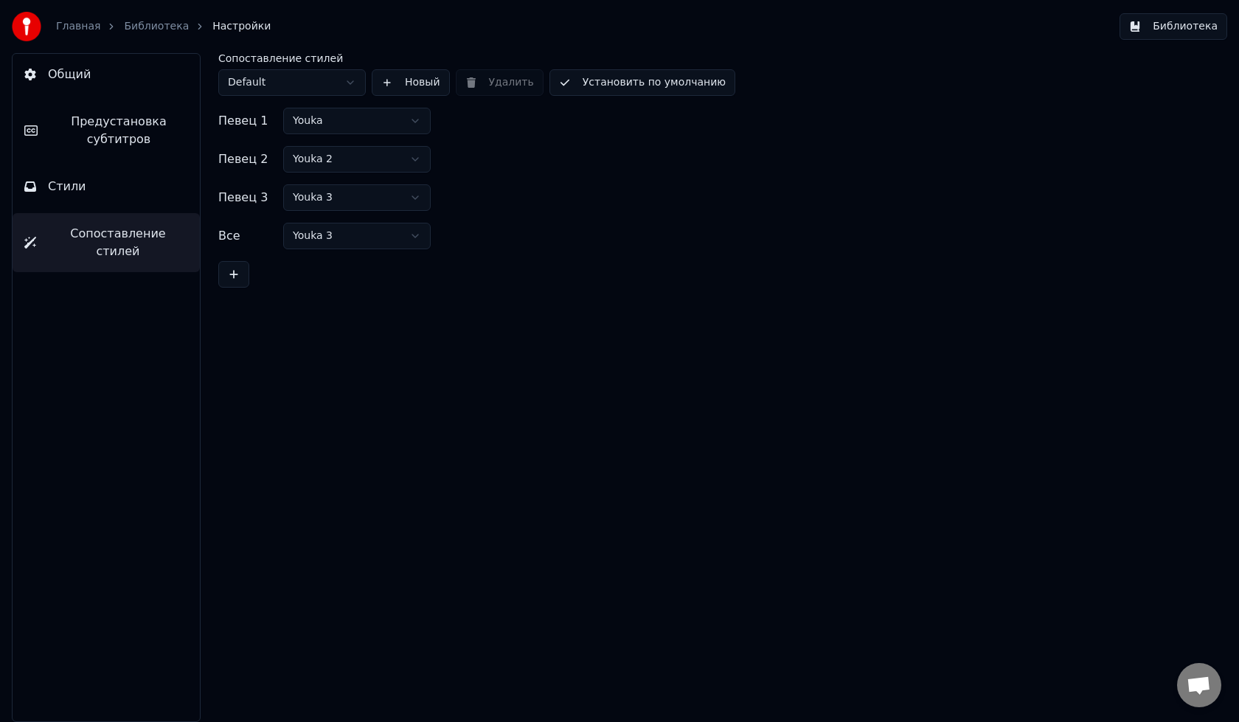
click at [94, 33] on div "Главная" at bounding box center [86, 26] width 60 height 15
click at [137, 33] on link "Библиотека" at bounding box center [156, 26] width 65 height 15
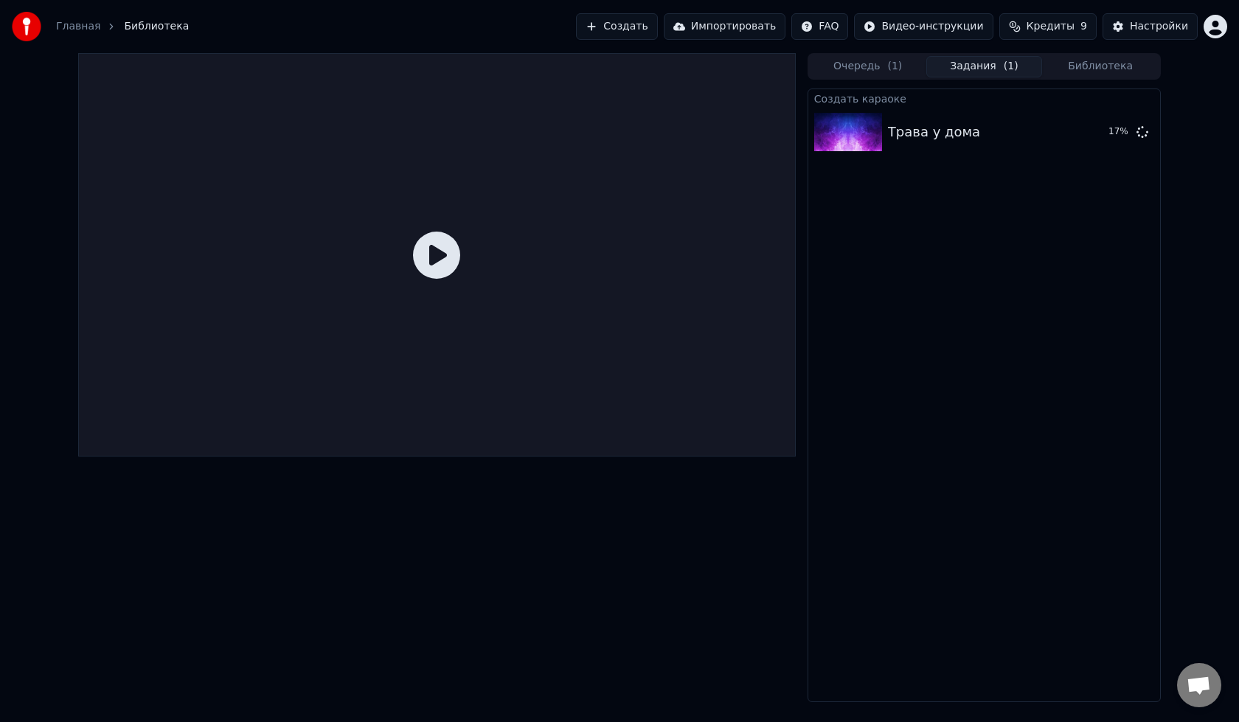
click at [452, 260] on icon at bounding box center [436, 255] width 47 height 47
click at [890, 322] on div "Создать караоке Трава у дома 19 %" at bounding box center [983, 395] width 353 height 614
click at [1158, 28] on div "Настройки" at bounding box center [1159, 26] width 58 height 15
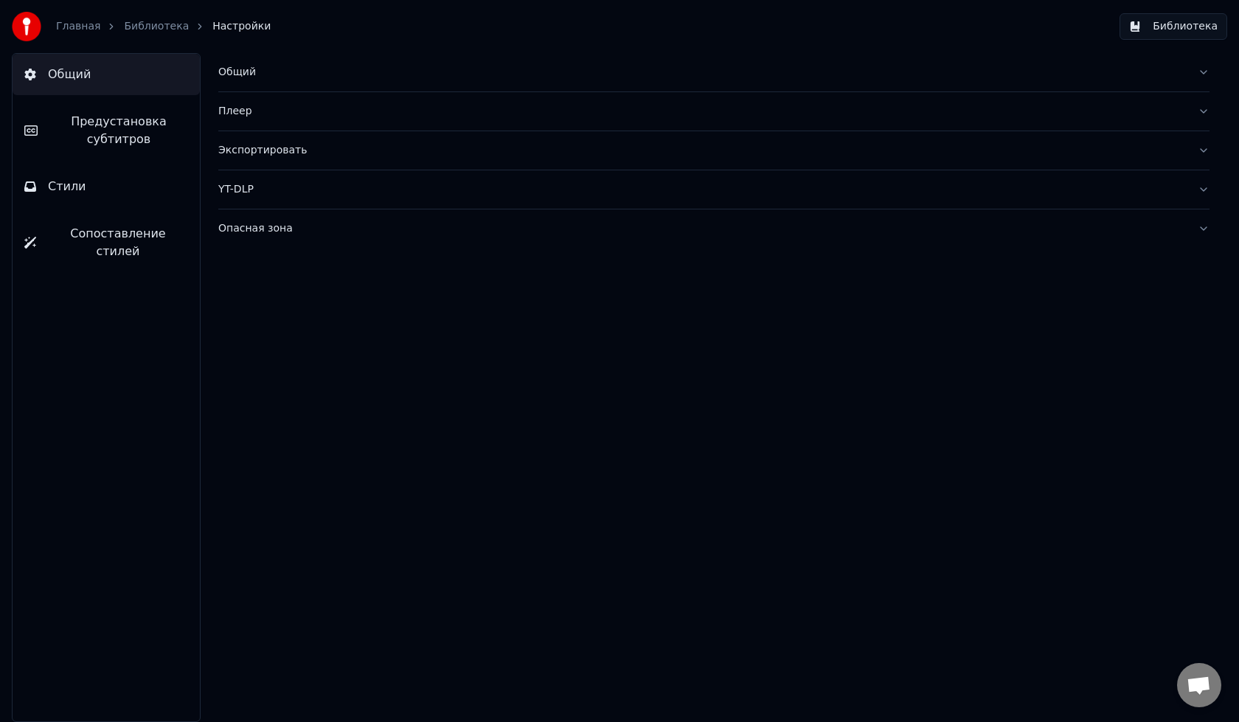
click at [81, 134] on span "Предустановка субтитров" at bounding box center [118, 130] width 139 height 35
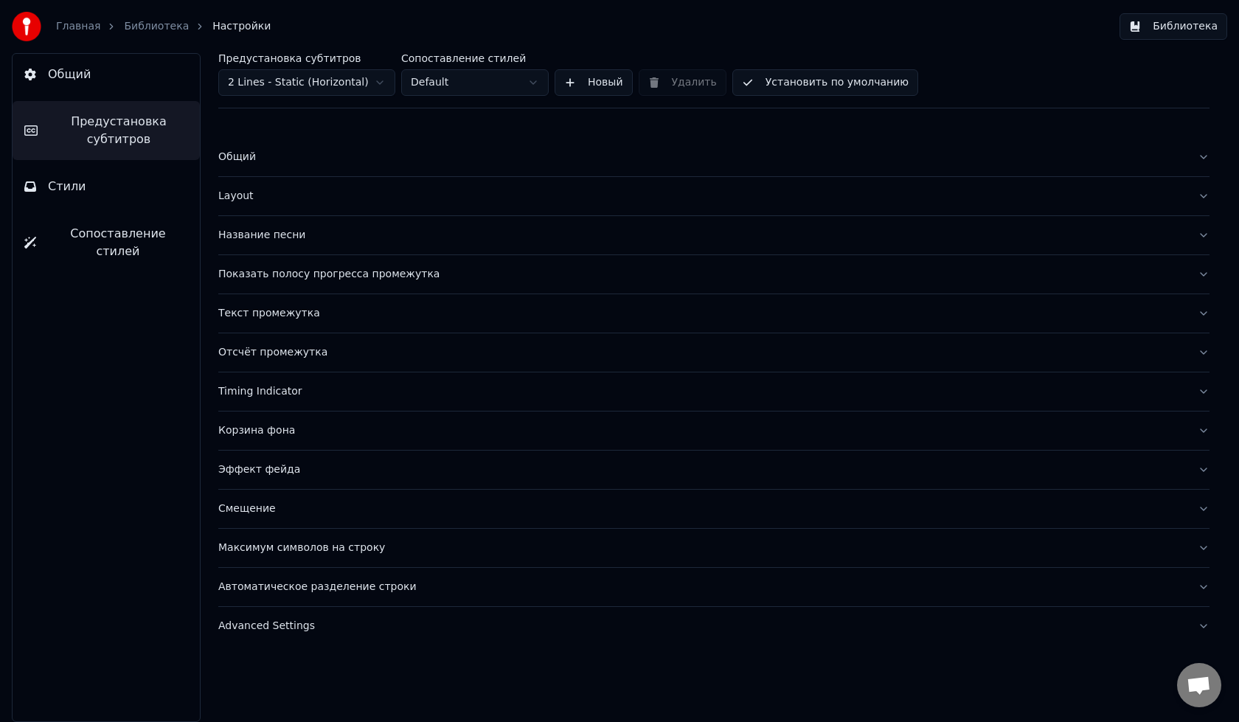
click at [85, 189] on button "Стили" at bounding box center [106, 186] width 187 height 41
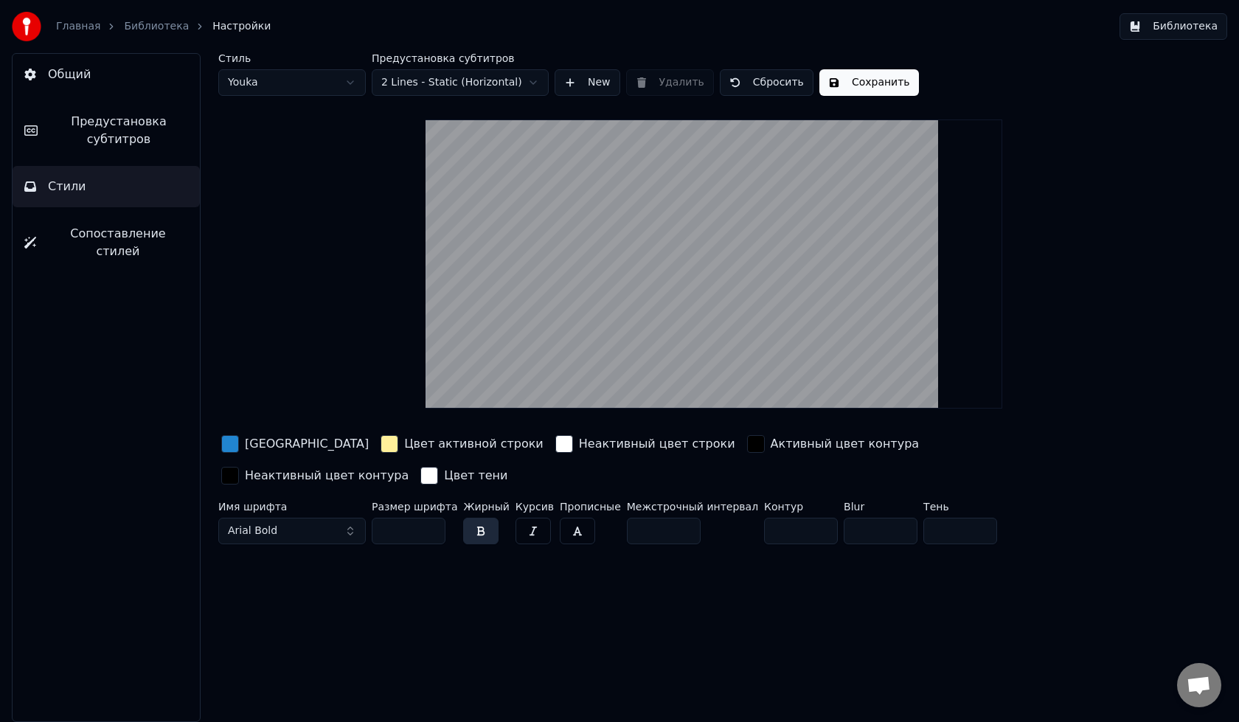
click at [381, 442] on div "button" at bounding box center [390, 444] width 18 height 18
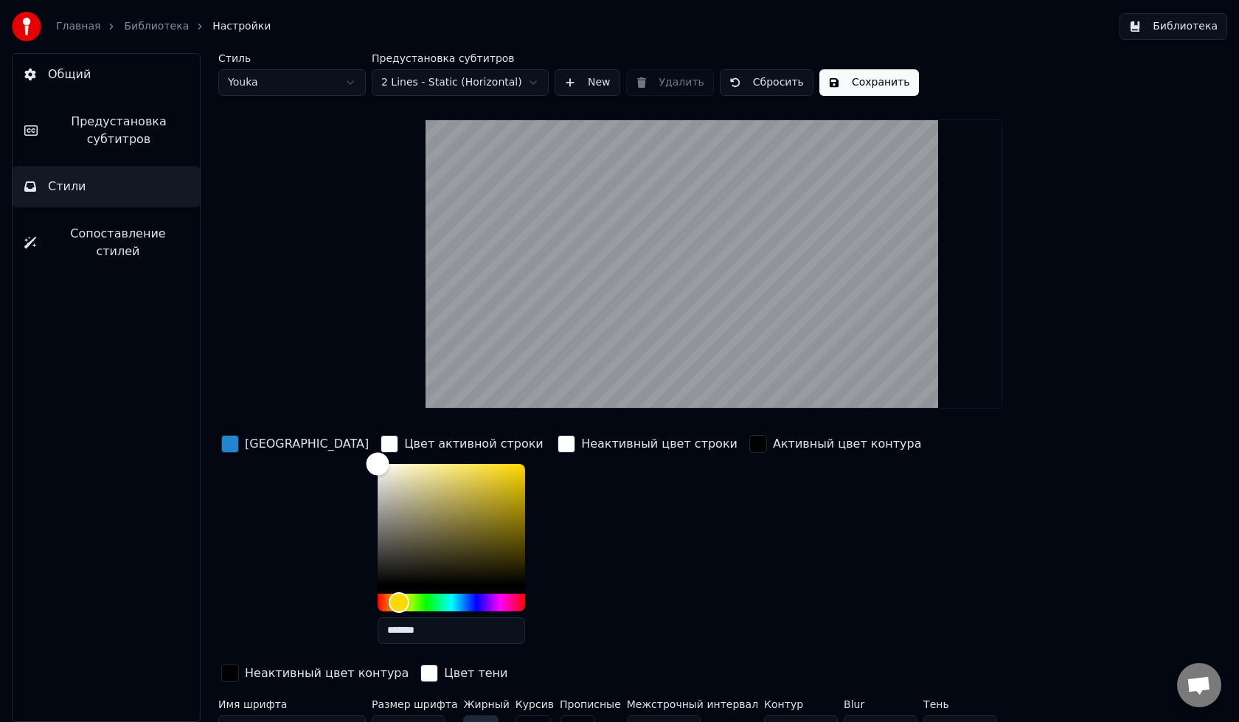
type input "*******"
drag, startPoint x: 374, startPoint y: 478, endPoint x: 299, endPoint y: 449, distance: 80.5
click at [299, 449] on div "Цвет заливки Цвет активной строки ******* Неактивный цвет строки Активный цвет …" at bounding box center [651, 559] width 867 height 255
click at [569, 529] on div "Неактивный цвет строки" at bounding box center [648, 543] width 186 height 223
click at [238, 445] on div "button" at bounding box center [230, 444] width 18 height 18
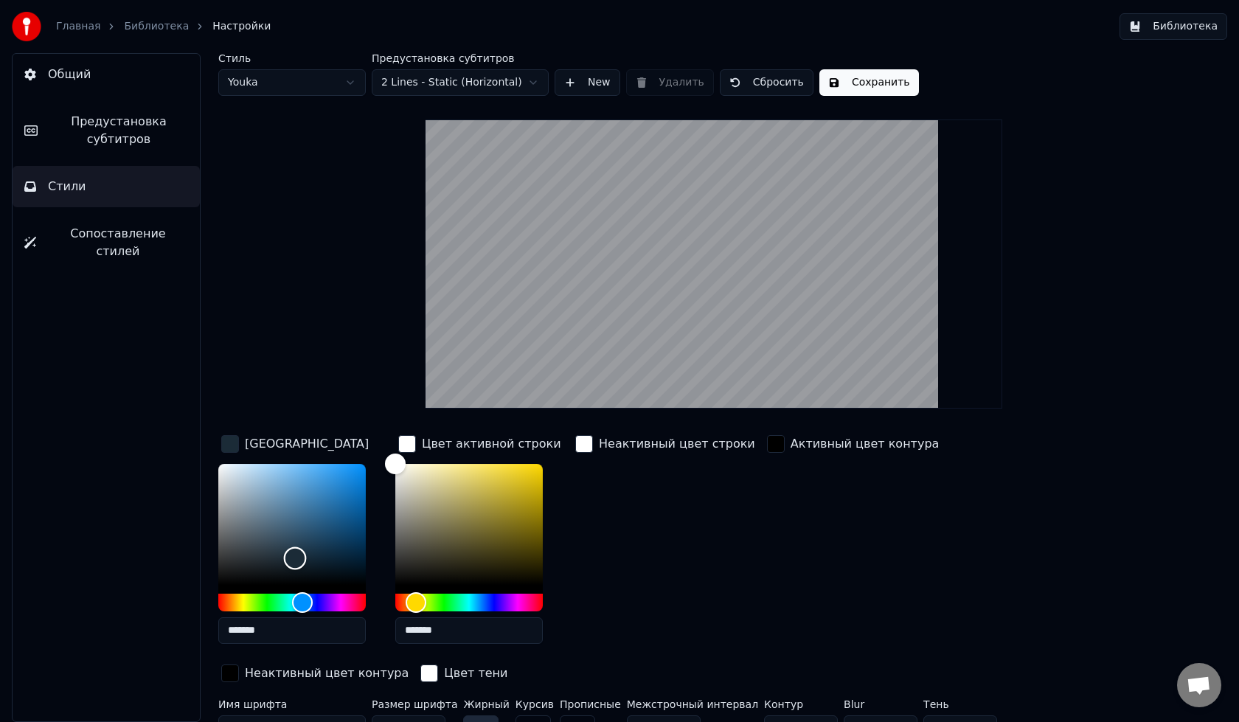
drag, startPoint x: 291, startPoint y: 515, endPoint x: 295, endPoint y: 557, distance: 42.2
click at [295, 557] on div "Color" at bounding box center [291, 524] width 147 height 121
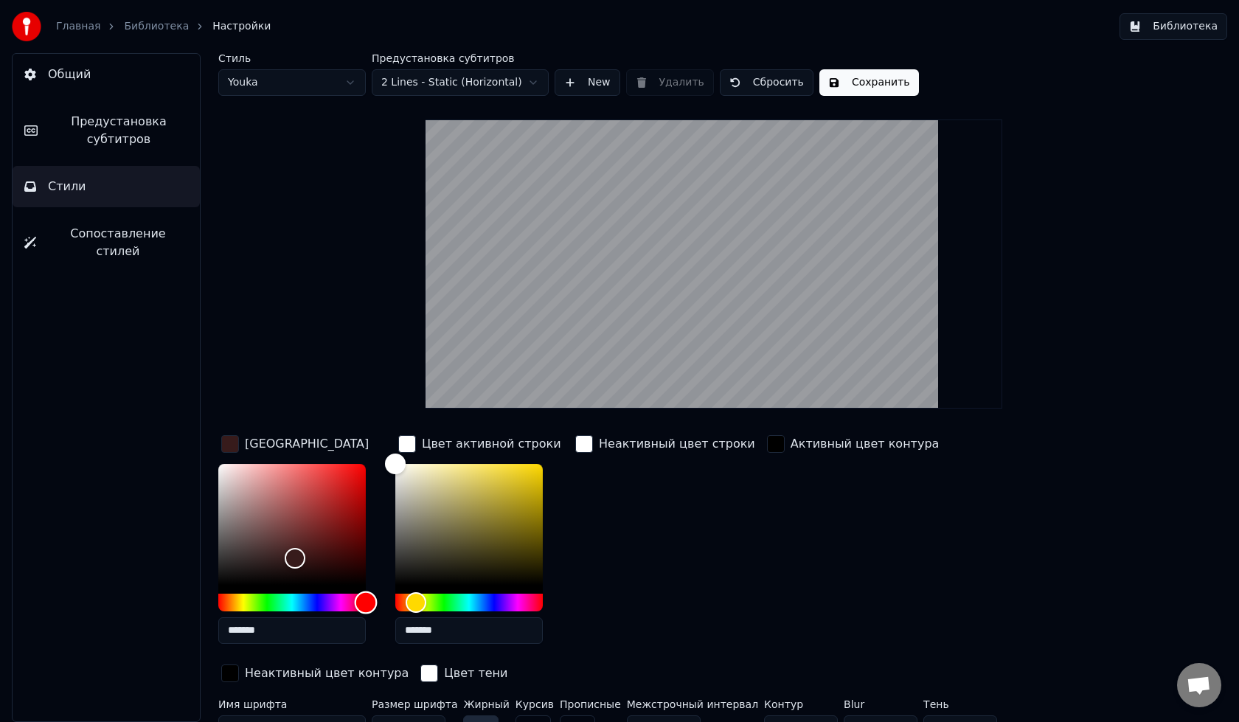
drag, startPoint x: 351, startPoint y: 602, endPoint x: 386, endPoint y: 597, distance: 35.9
click at [386, 597] on div "*******" at bounding box center [303, 557] width 171 height 186
drag, startPoint x: 350, startPoint y: 518, endPoint x: 361, endPoint y: 454, distance: 64.3
click at [361, 464] on div "Color" at bounding box center [291, 524] width 147 height 121
click at [280, 515] on div "Color" at bounding box center [291, 524] width 147 height 121
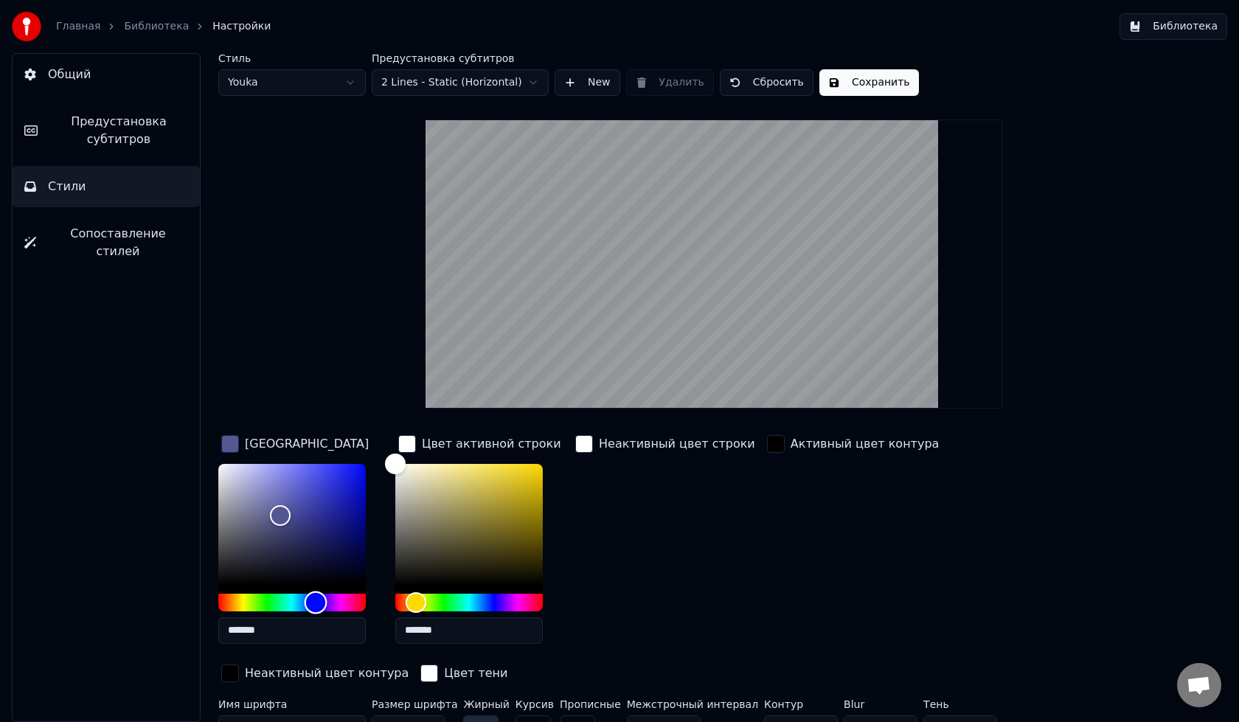
click at [316, 602] on div "Hue" at bounding box center [291, 603] width 147 height 18
drag, startPoint x: 294, startPoint y: 531, endPoint x: 360, endPoint y: 485, distance: 80.0
click at [360, 485] on div "Color" at bounding box center [291, 524] width 147 height 121
type input "*******"
drag, startPoint x: 344, startPoint y: 509, endPoint x: 364, endPoint y: 526, distance: 25.6
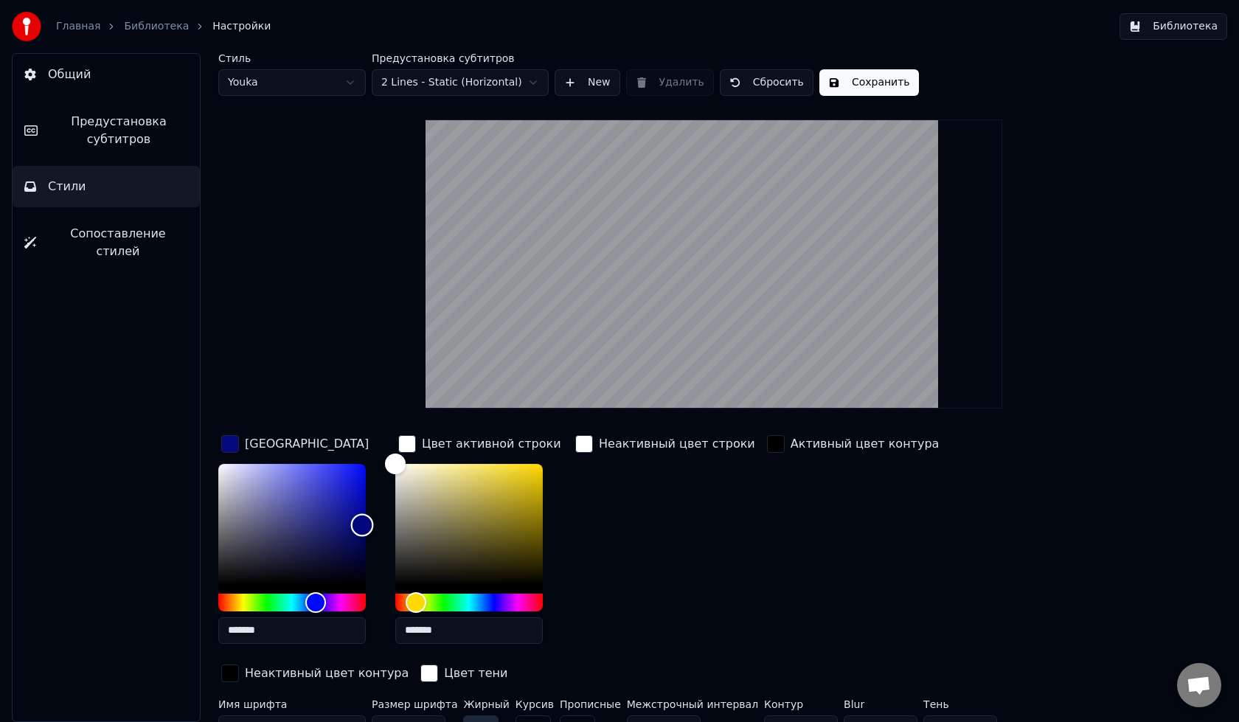
click at [364, 526] on div "Color" at bounding box center [291, 524] width 147 height 121
click at [659, 514] on div "Неактивный цвет строки" at bounding box center [665, 543] width 186 height 223
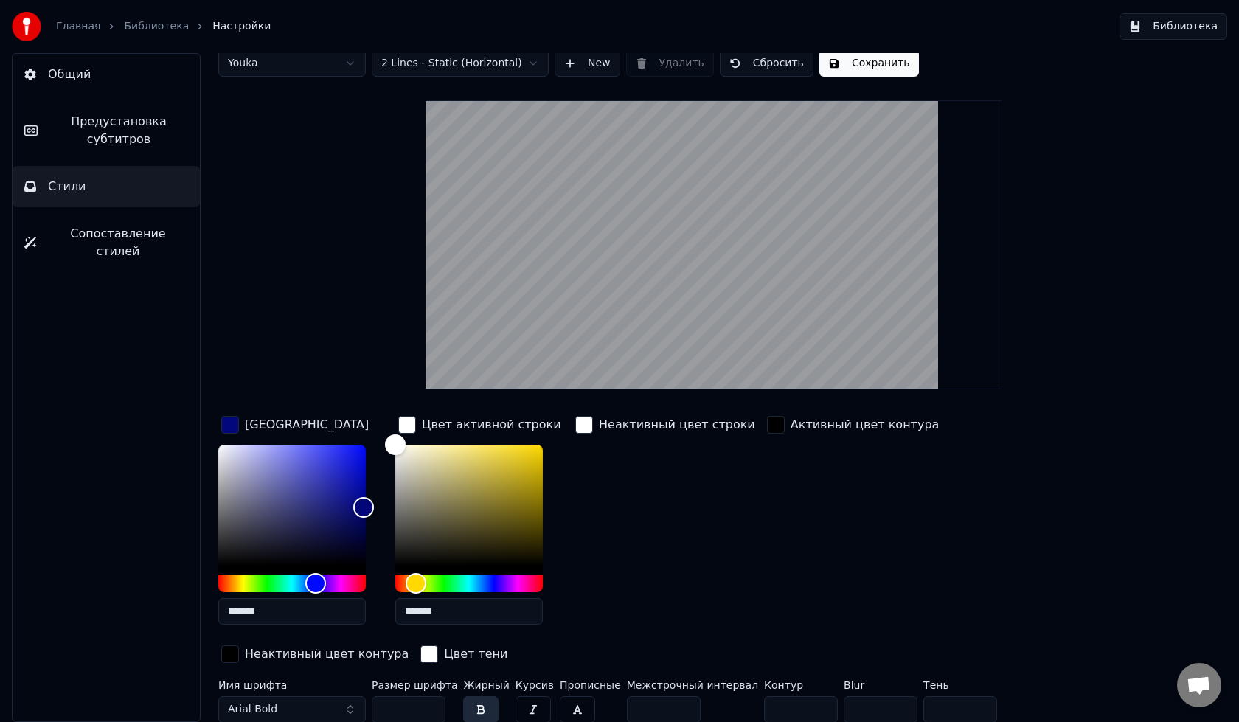
scroll to position [24, 0]
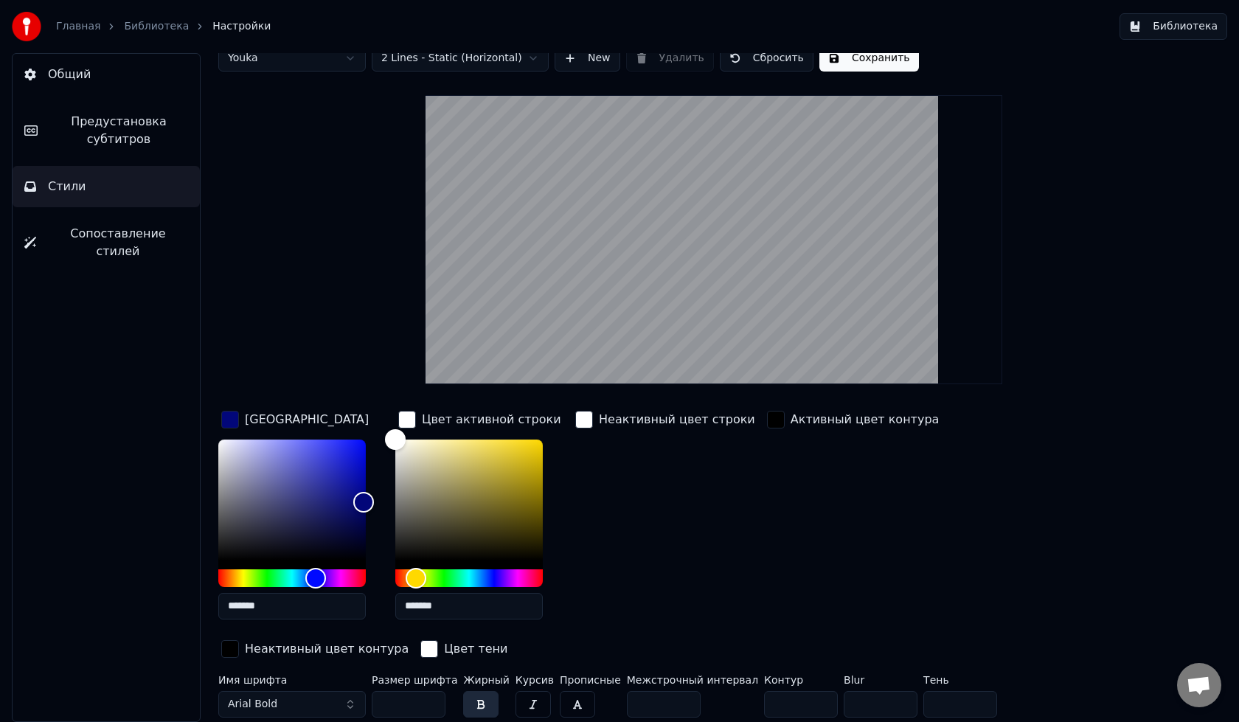
click at [338, 700] on button "Arial Bold" at bounding box center [291, 704] width 147 height 27
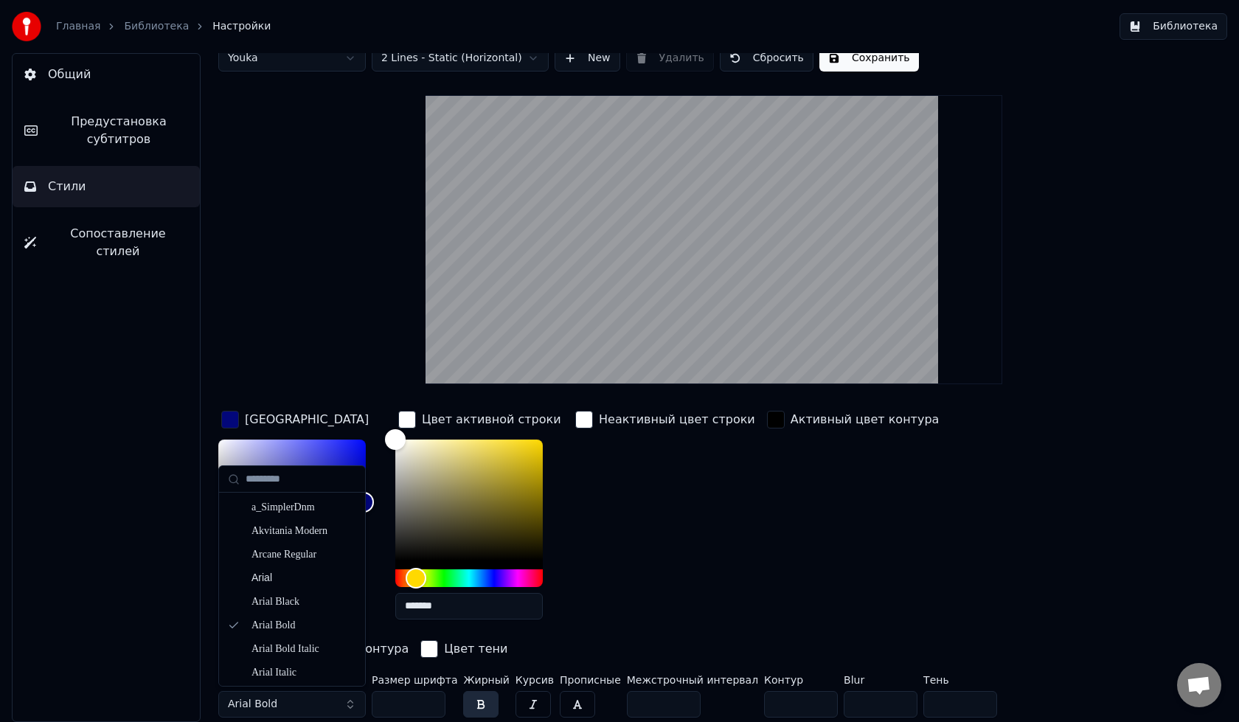
click at [345, 699] on button "Arial Bold" at bounding box center [291, 704] width 147 height 27
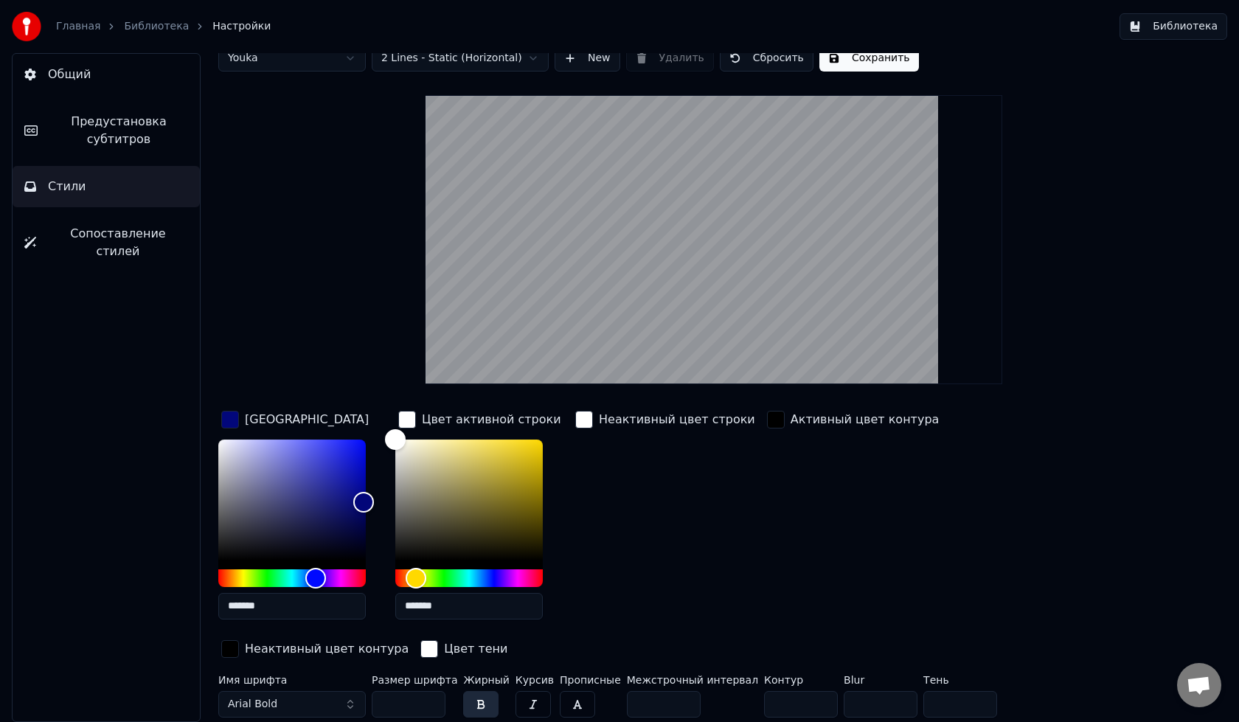
click at [352, 703] on button "Arial Bold" at bounding box center [291, 704] width 147 height 27
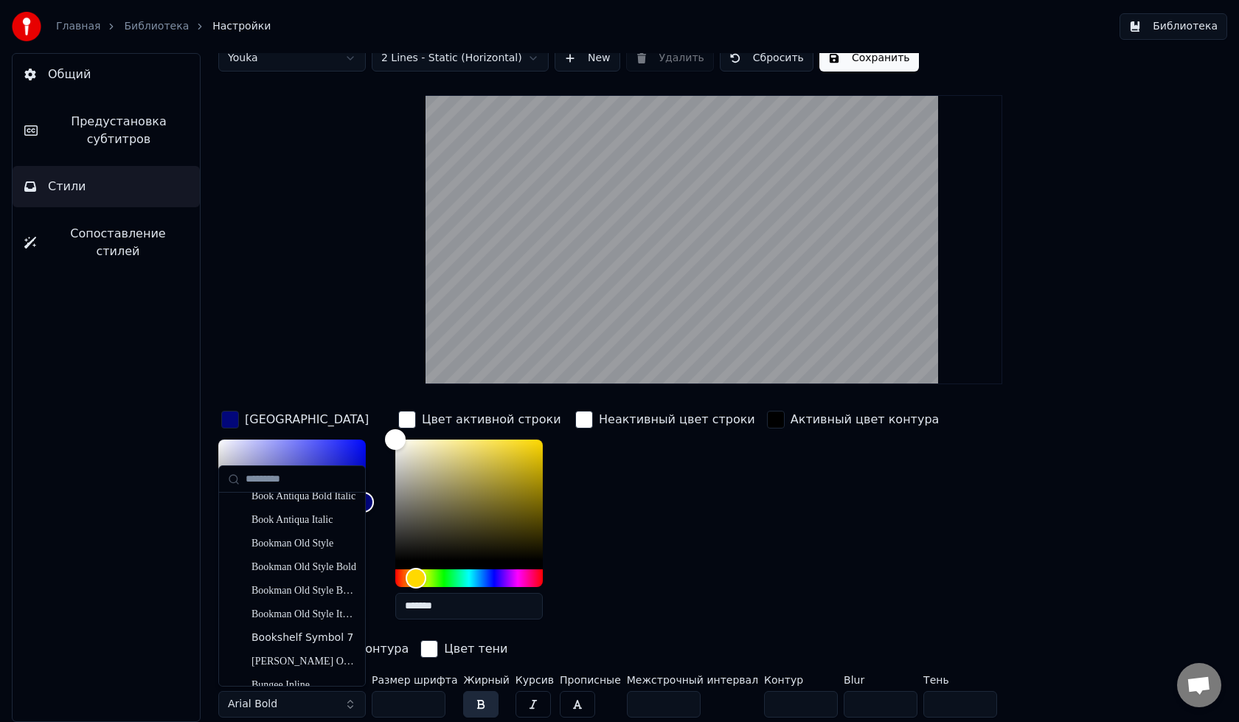
scroll to position [442, 0]
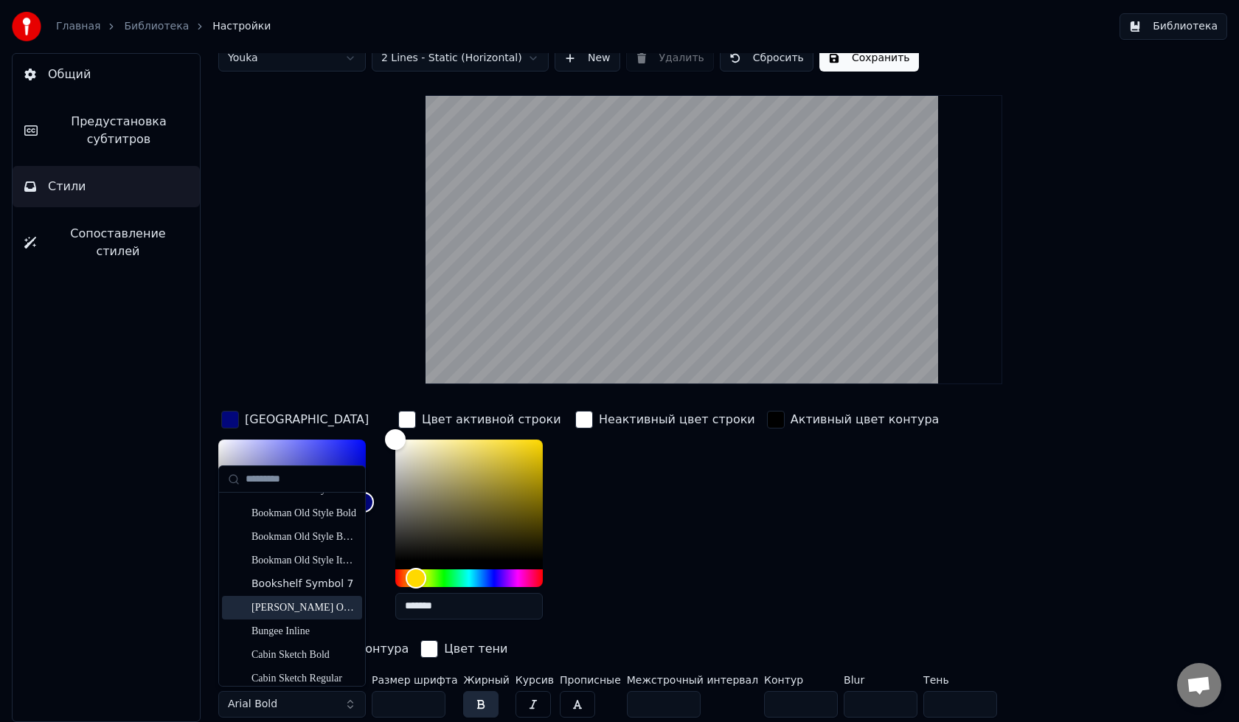
click at [309, 605] on div "[PERSON_NAME] One SC Regular" at bounding box center [303, 607] width 105 height 15
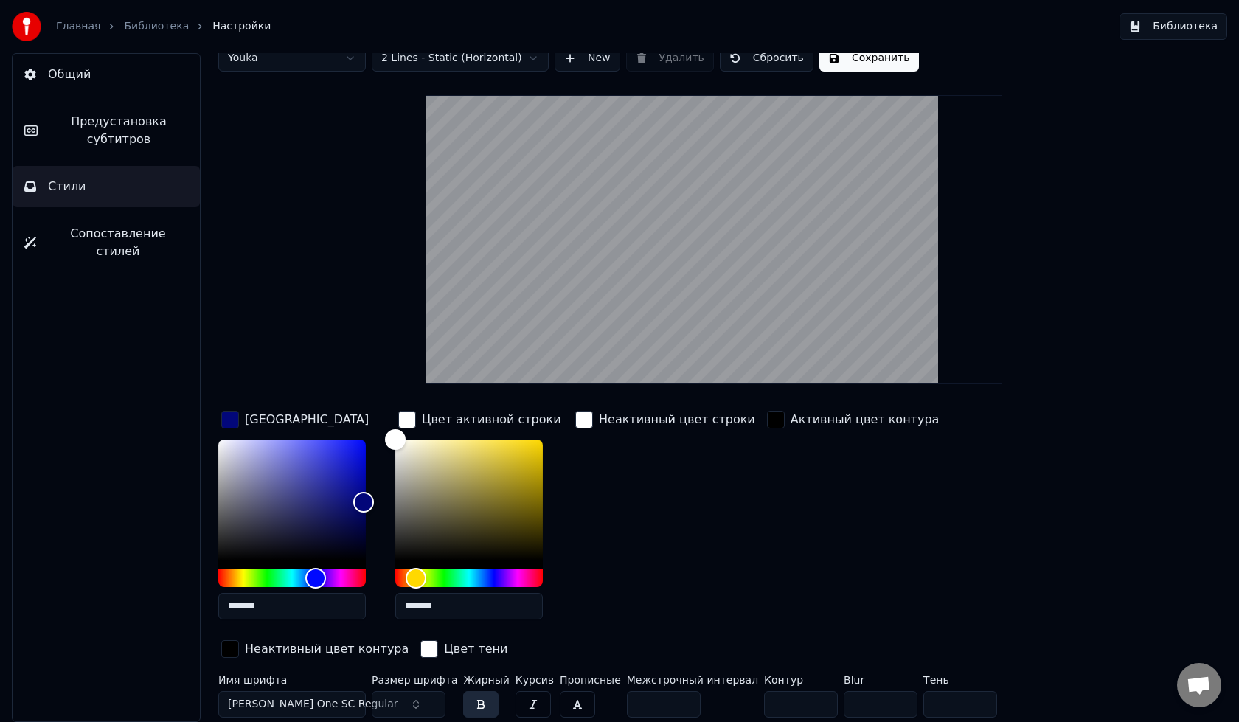
click at [469, 701] on button "button" at bounding box center [480, 704] width 35 height 27
click at [668, 560] on div "Неактивный цвет строки" at bounding box center [665, 519] width 186 height 223
click at [95, 136] on span "Предустановка субтитров" at bounding box center [118, 130] width 139 height 35
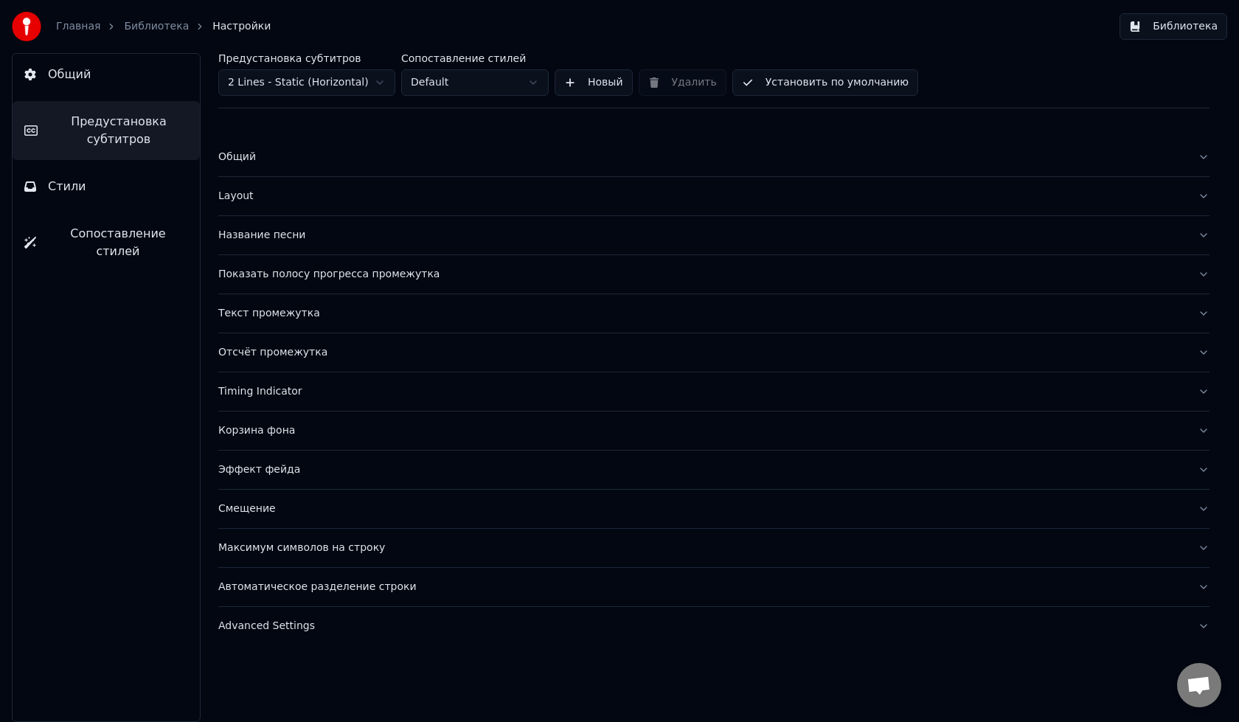
scroll to position [0, 0]
click at [93, 85] on button "Общий" at bounding box center [106, 74] width 187 height 41
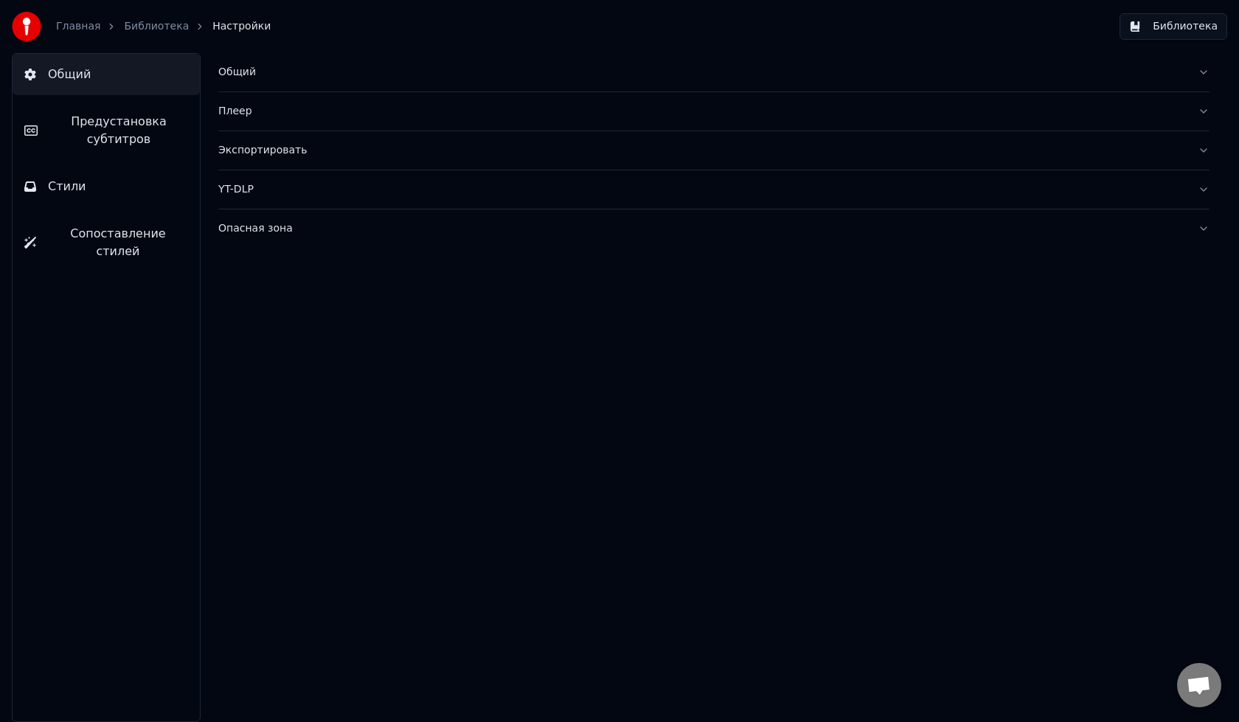
click at [1189, 21] on button "Библиотека" at bounding box center [1173, 26] width 108 height 27
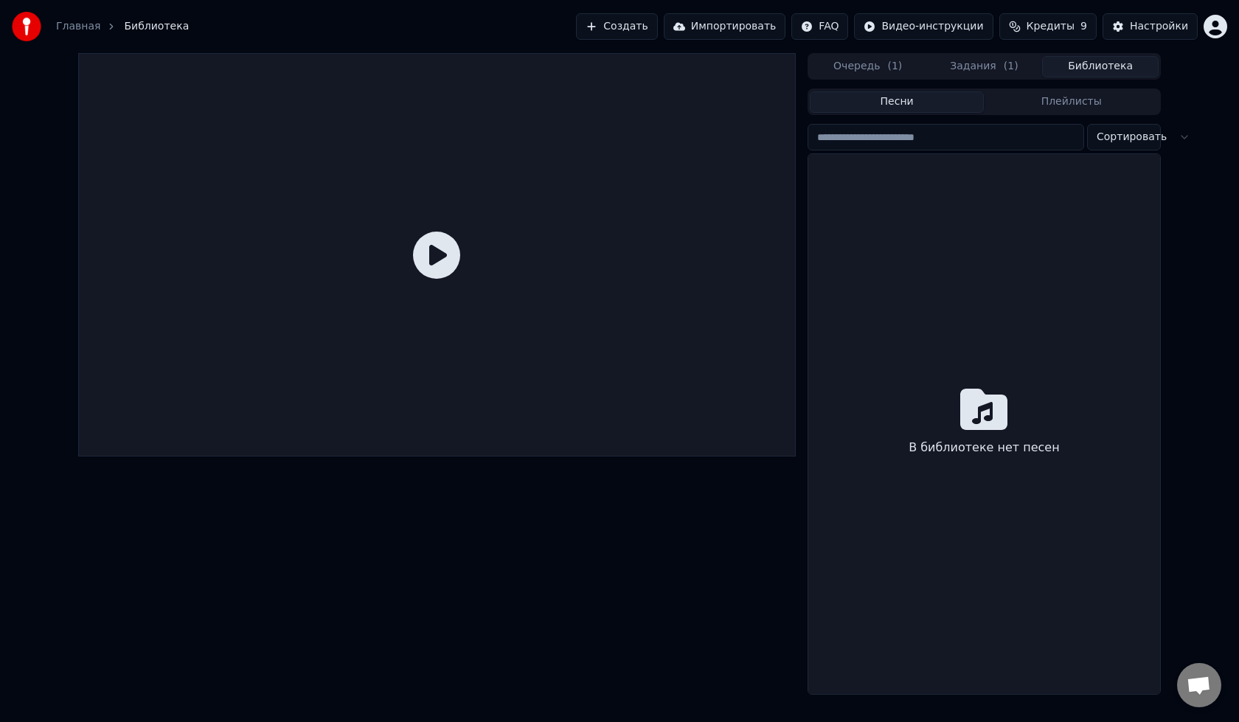
click at [910, 65] on button "Очередь ( 1 )" at bounding box center [868, 66] width 117 height 21
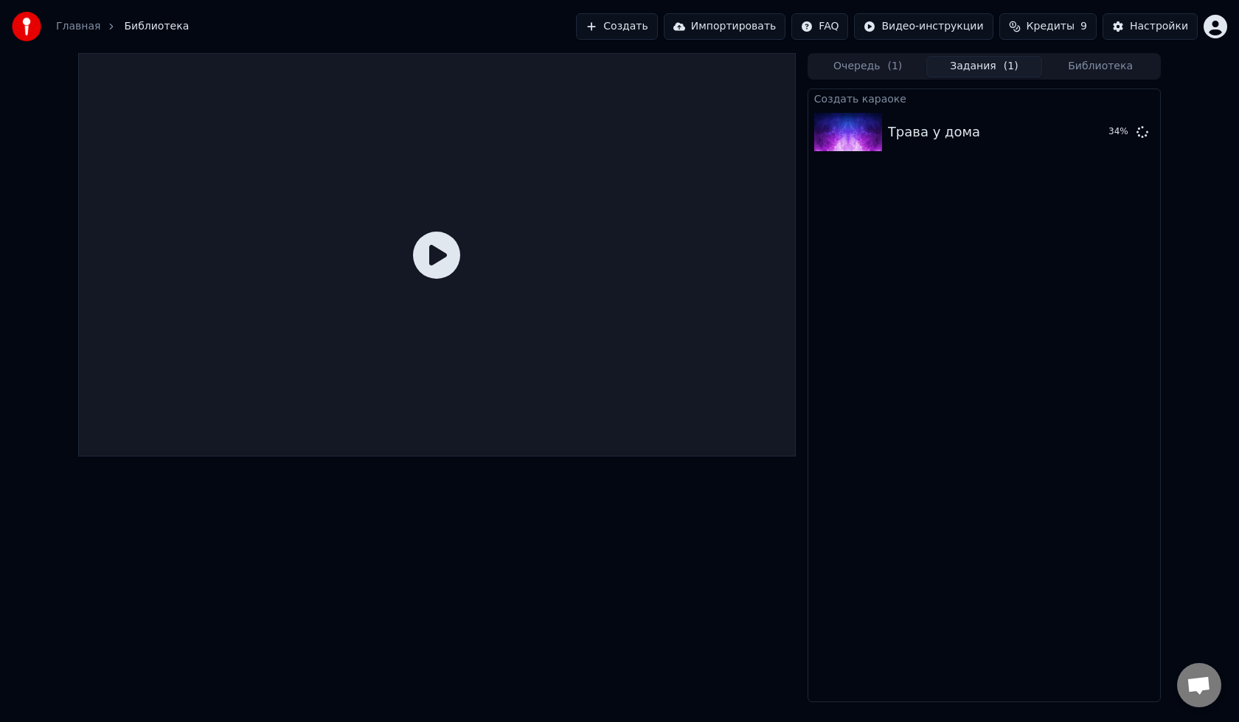
click at [962, 69] on button "Задания ( 1 )" at bounding box center [984, 66] width 117 height 21
click at [866, 66] on button "Очередь ( 1 )" at bounding box center [868, 66] width 117 height 21
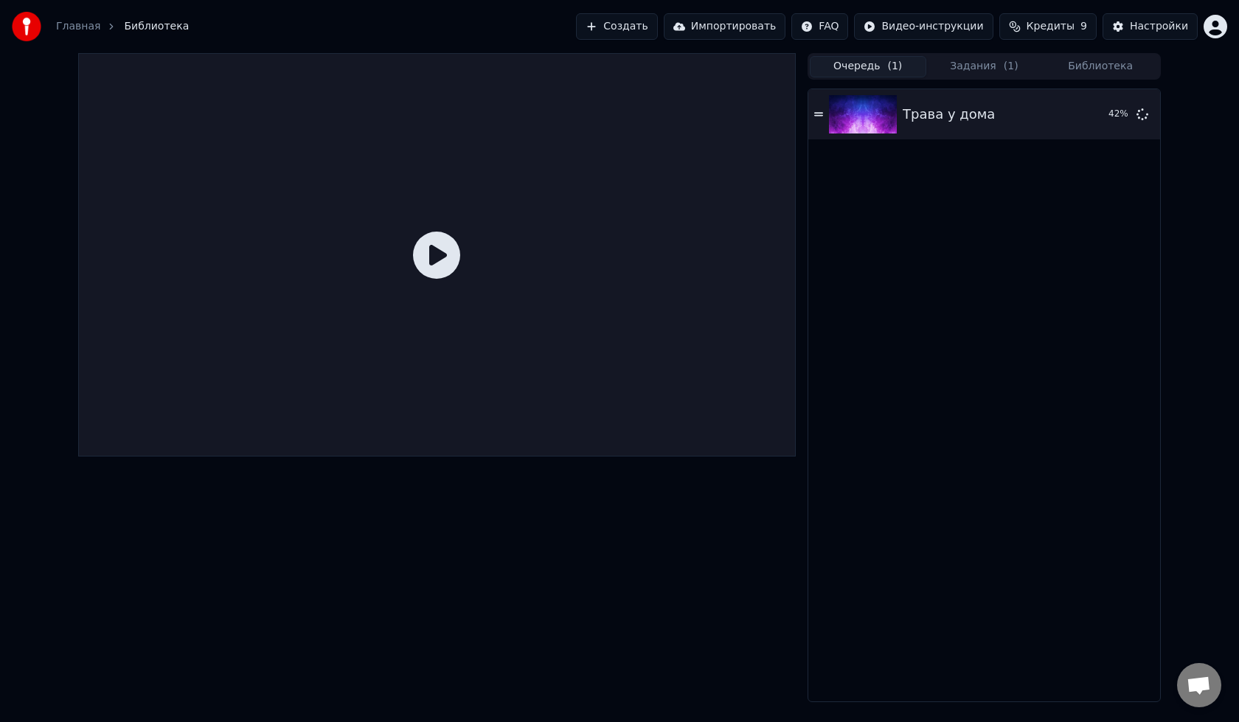
click at [1014, 66] on button "Задания ( 1 )" at bounding box center [984, 66] width 117 height 21
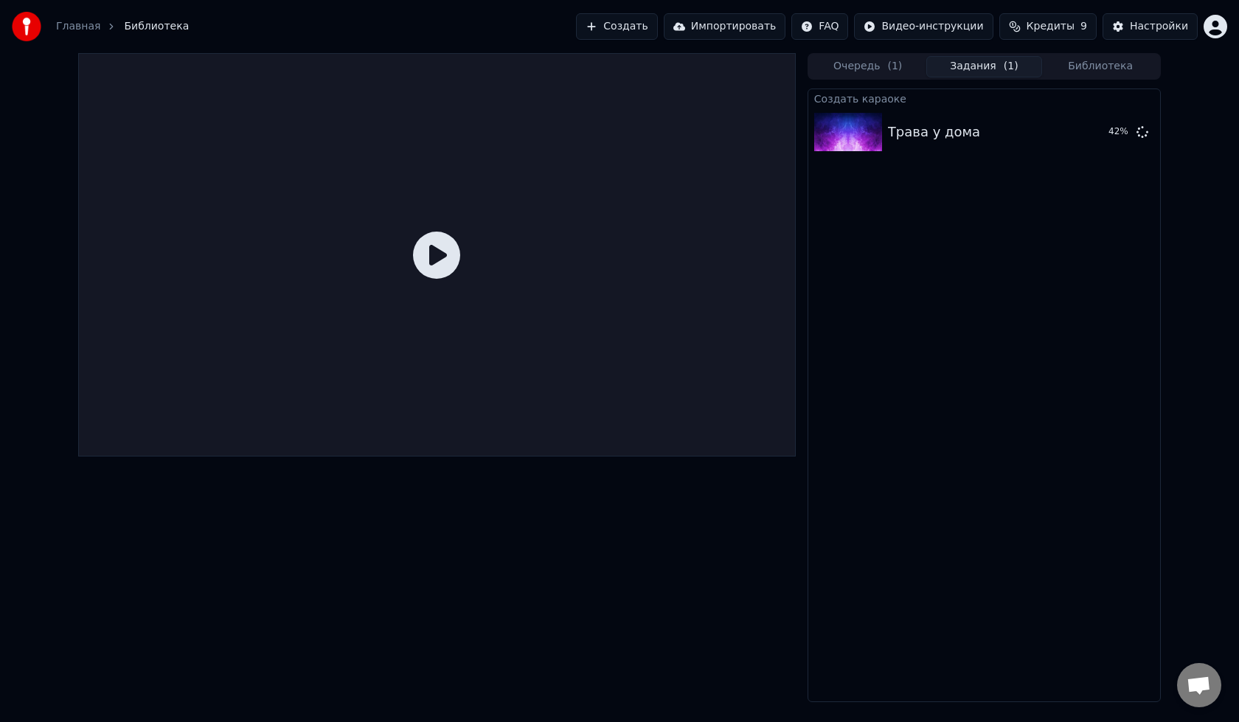
click at [1040, 27] on span "Кредиты" at bounding box center [1050, 26] width 48 height 15
click at [1028, 27] on button "Кредиты 9" at bounding box center [1047, 26] width 97 height 27
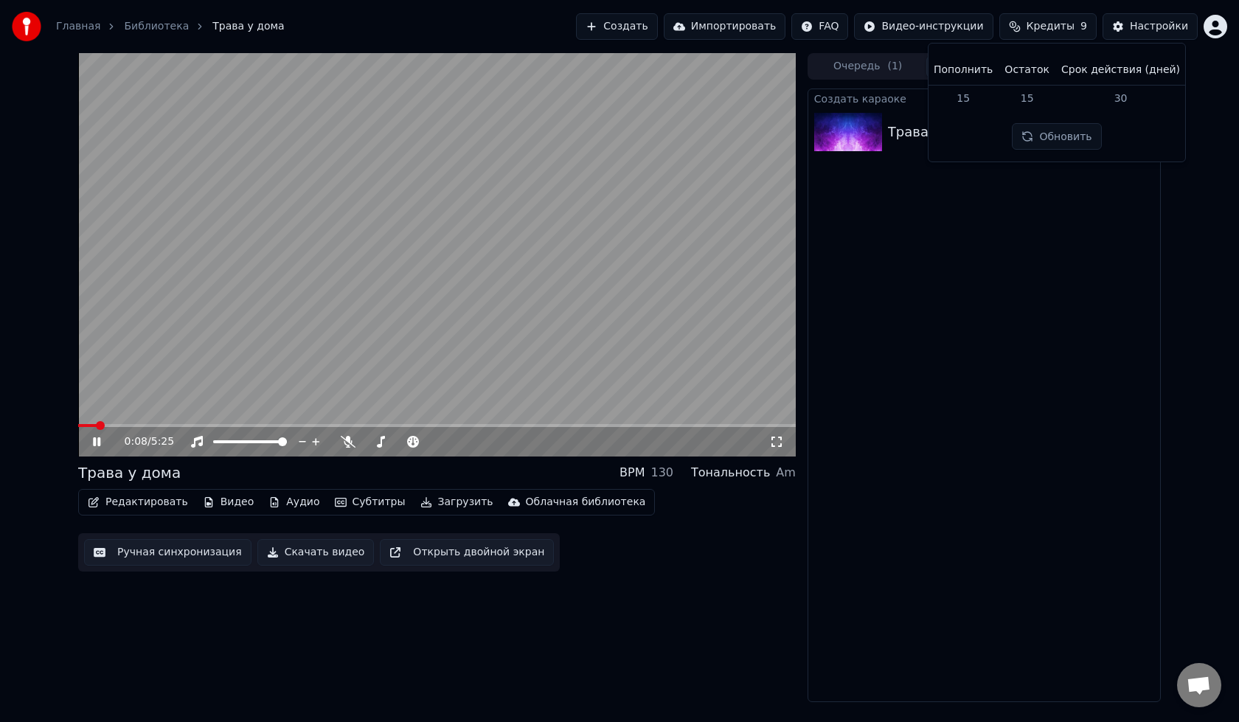
click at [920, 289] on div "Создать караоке Трава у дома Воспроизвести" at bounding box center [983, 395] width 353 height 614
click at [95, 442] on icon at bounding box center [96, 441] width 7 height 9
click at [197, 555] on button "Ручная синхронизация" at bounding box center [167, 552] width 167 height 27
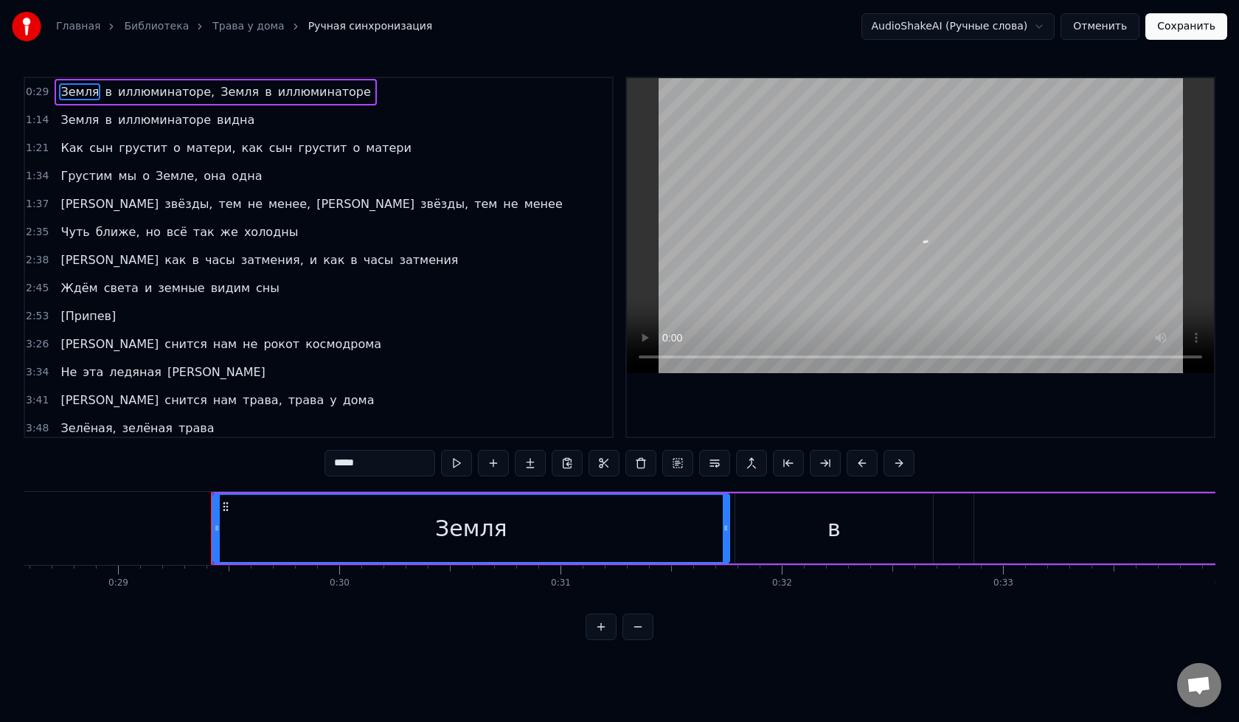
scroll to position [0, 6434]
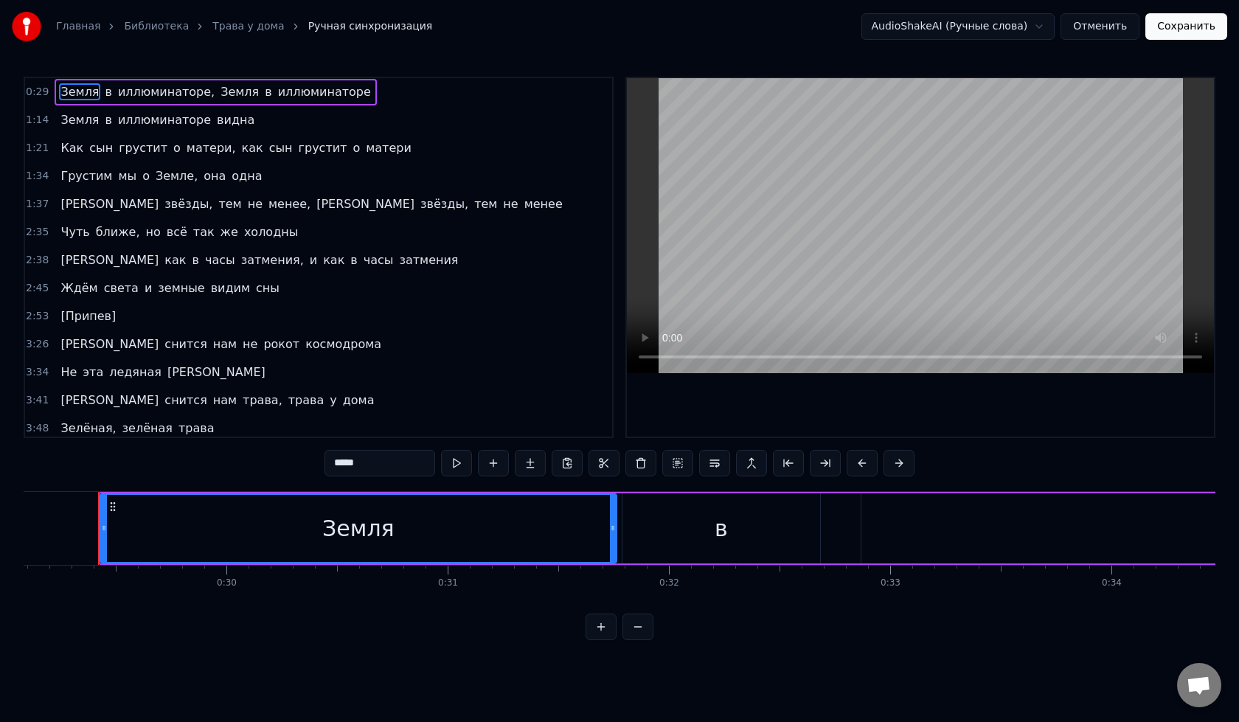
click at [486, 535] on div "Земля" at bounding box center [358, 528] width 515 height 67
click at [728, 527] on div "в" at bounding box center [721, 528] width 198 height 70
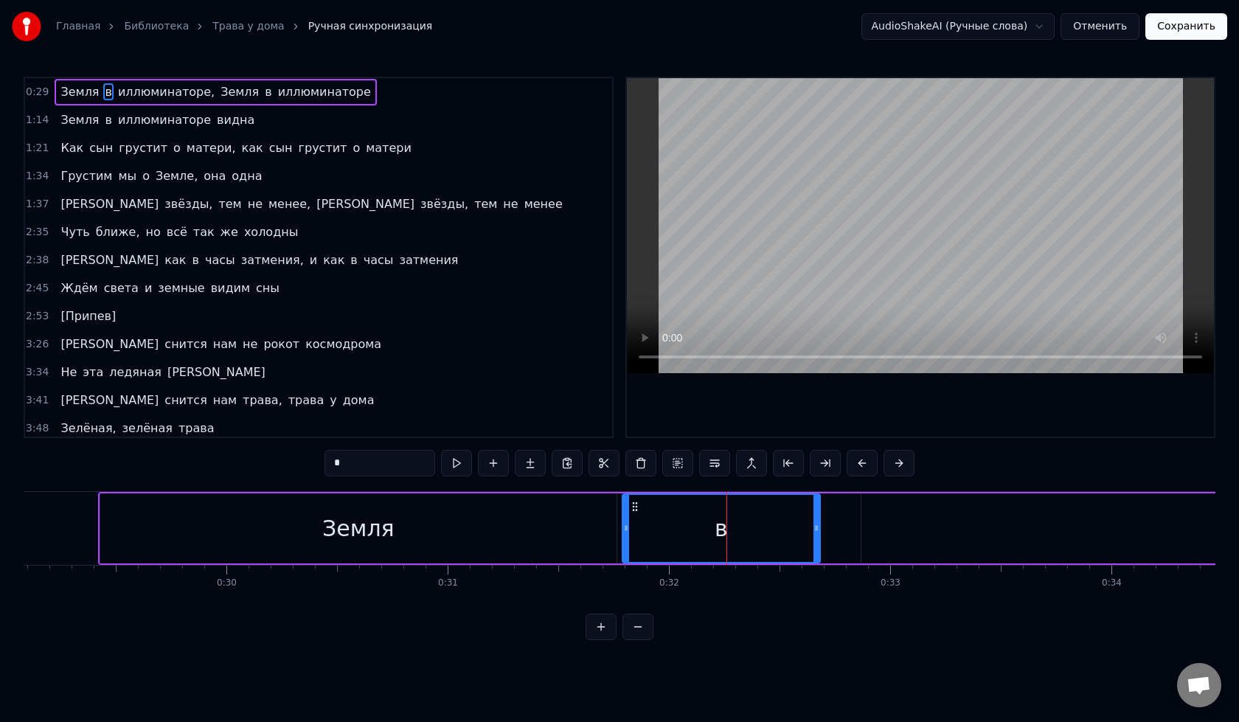
click at [647, 640] on button at bounding box center [637, 627] width 31 height 27
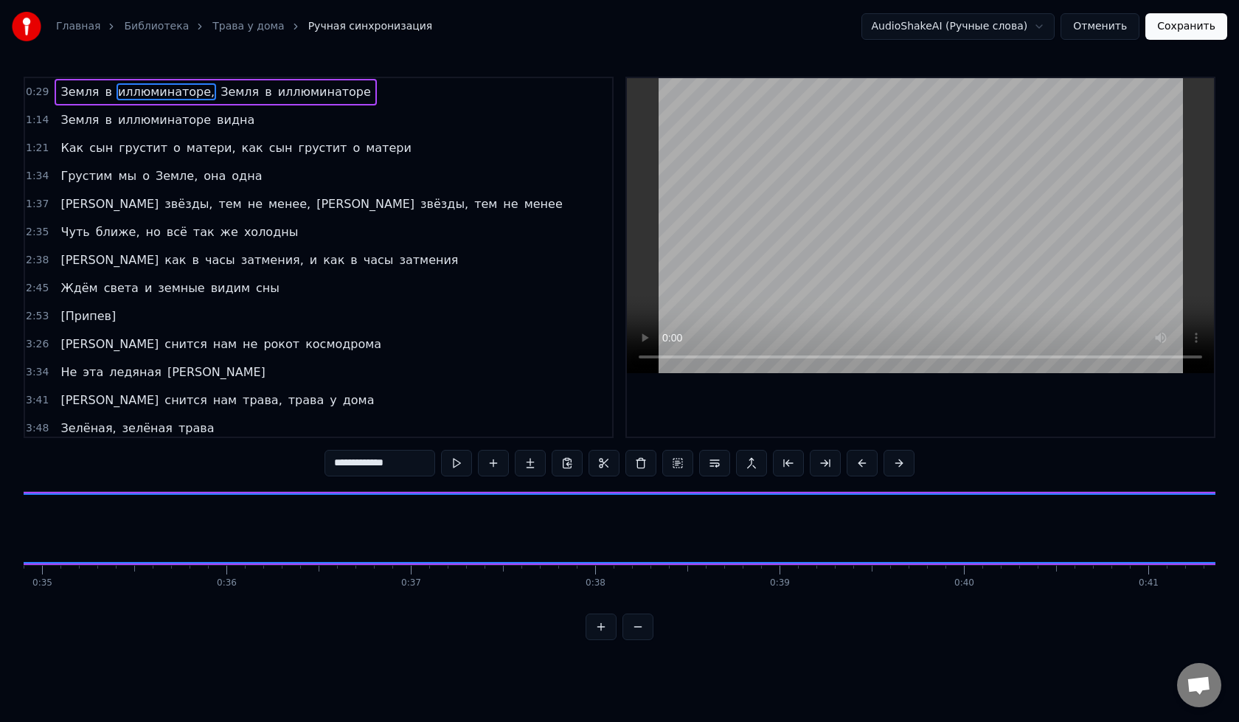
click at [647, 640] on button at bounding box center [637, 627] width 31 height 27
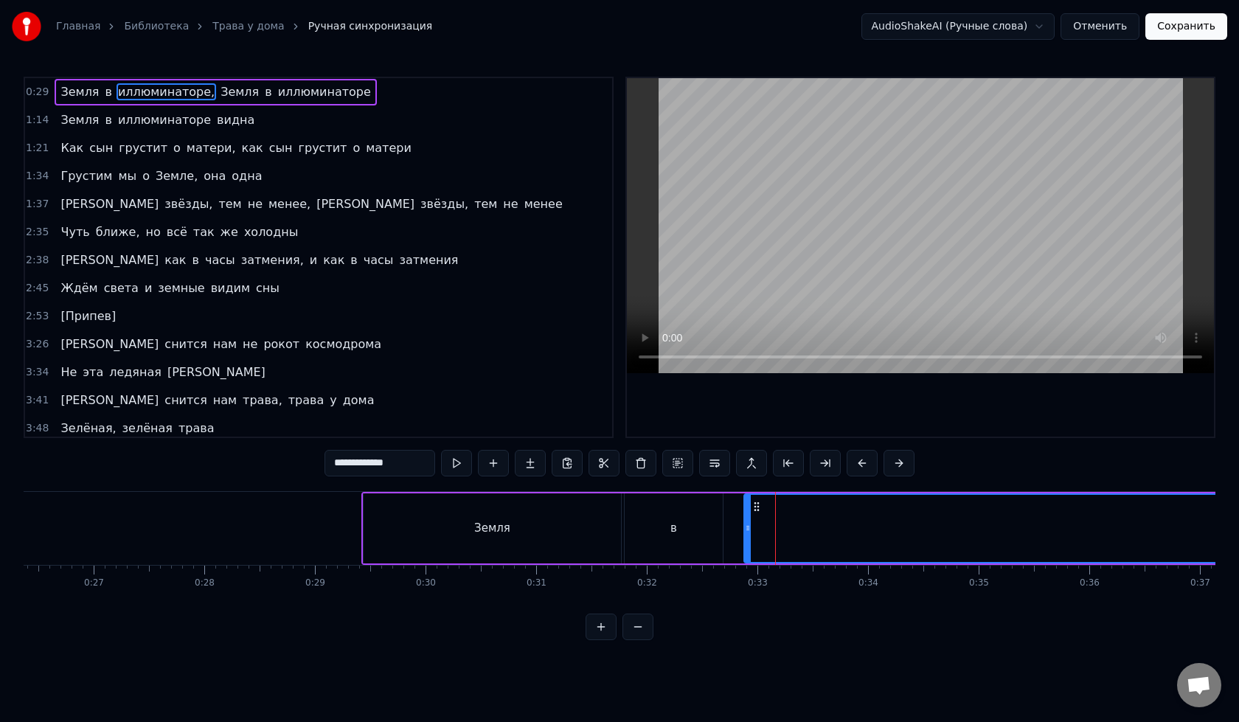
scroll to position [0, 2962]
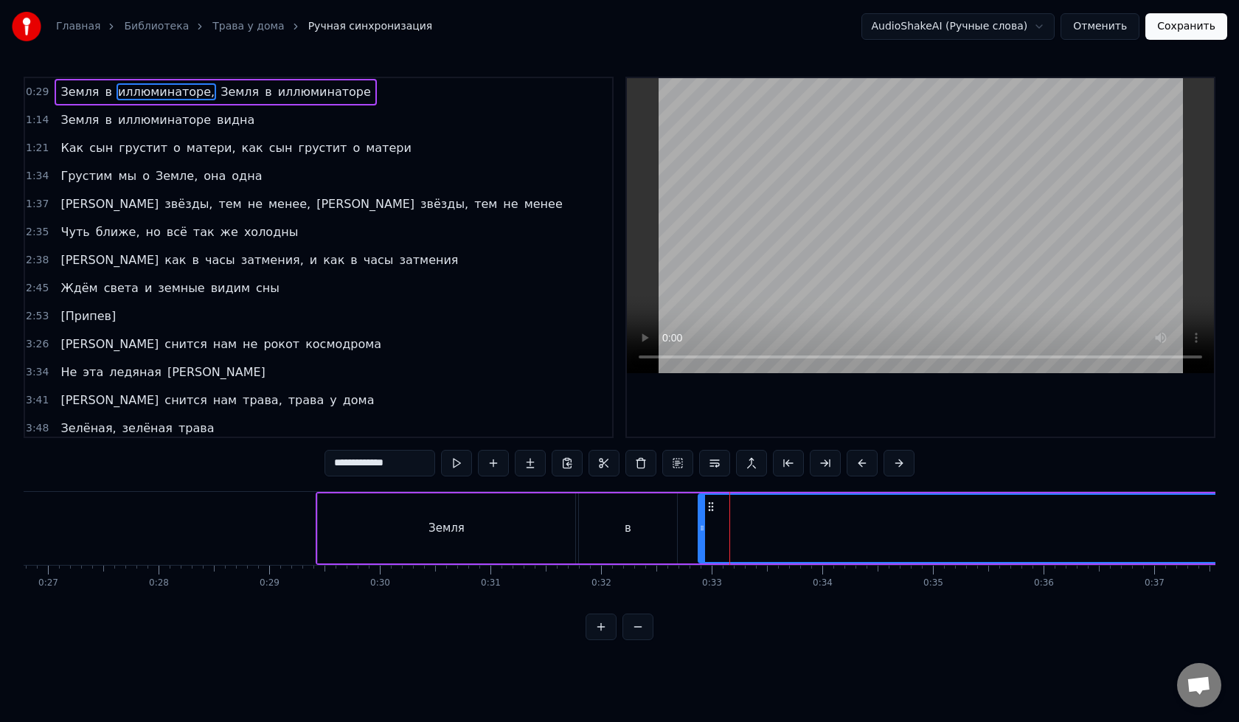
click at [546, 550] on div "Земля" at bounding box center [446, 528] width 257 height 70
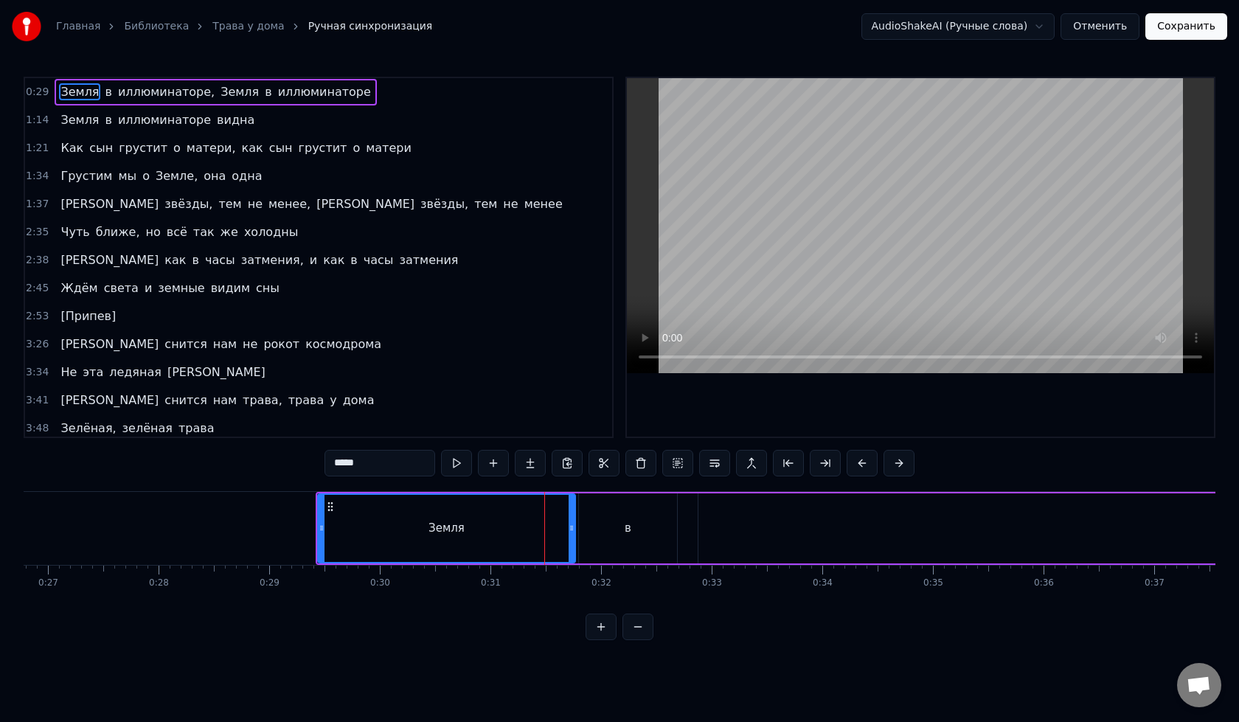
click at [608, 545] on div "в" at bounding box center [628, 528] width 98 height 70
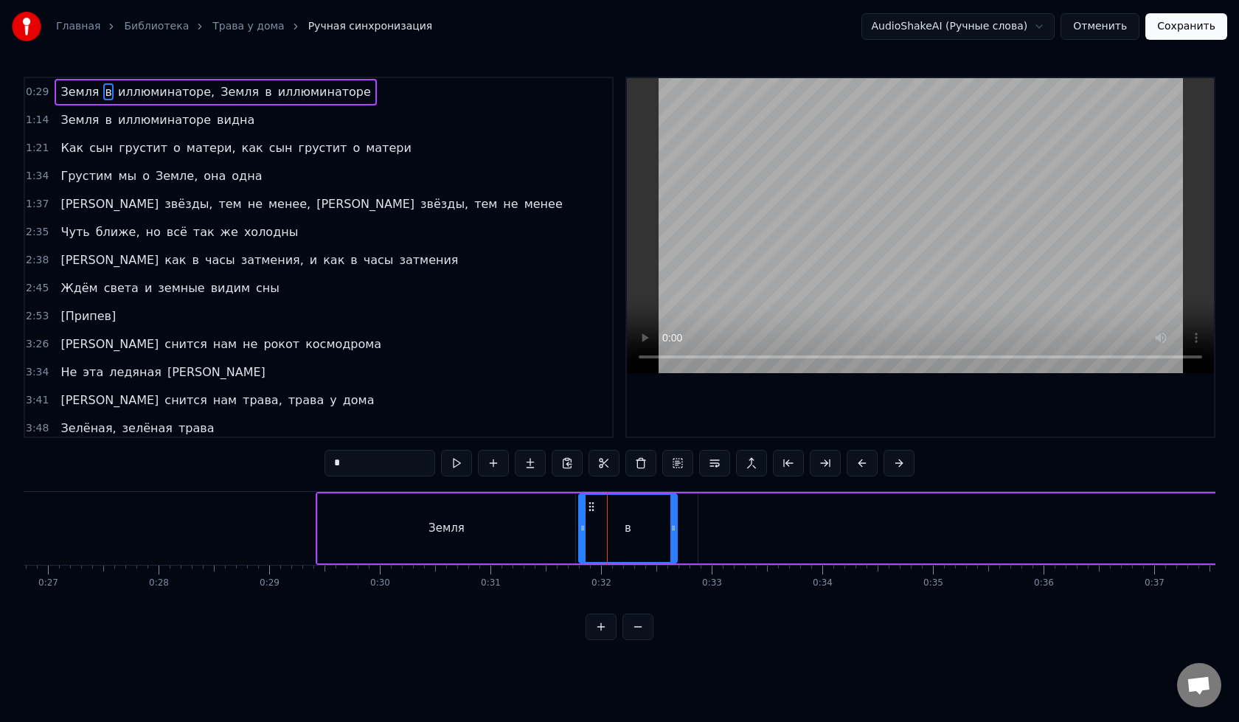
click at [498, 540] on div "Земля" at bounding box center [446, 528] width 257 height 70
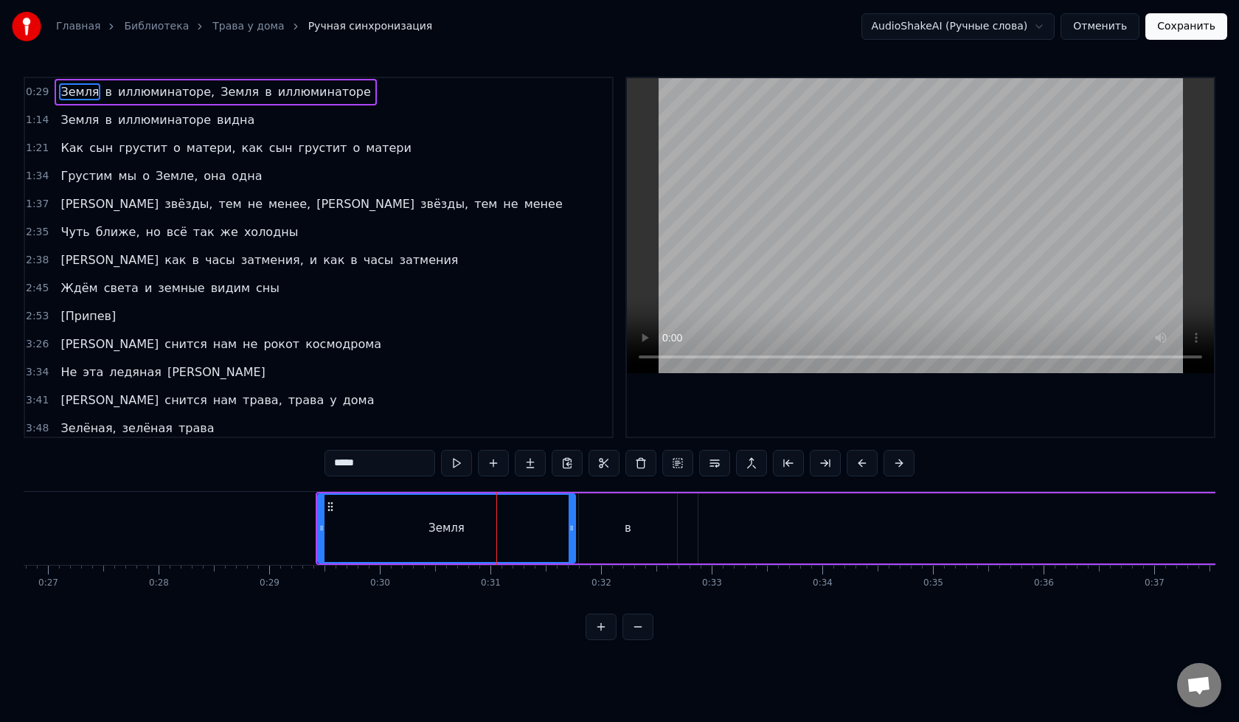
click at [634, 513] on div "в" at bounding box center [628, 528] width 98 height 70
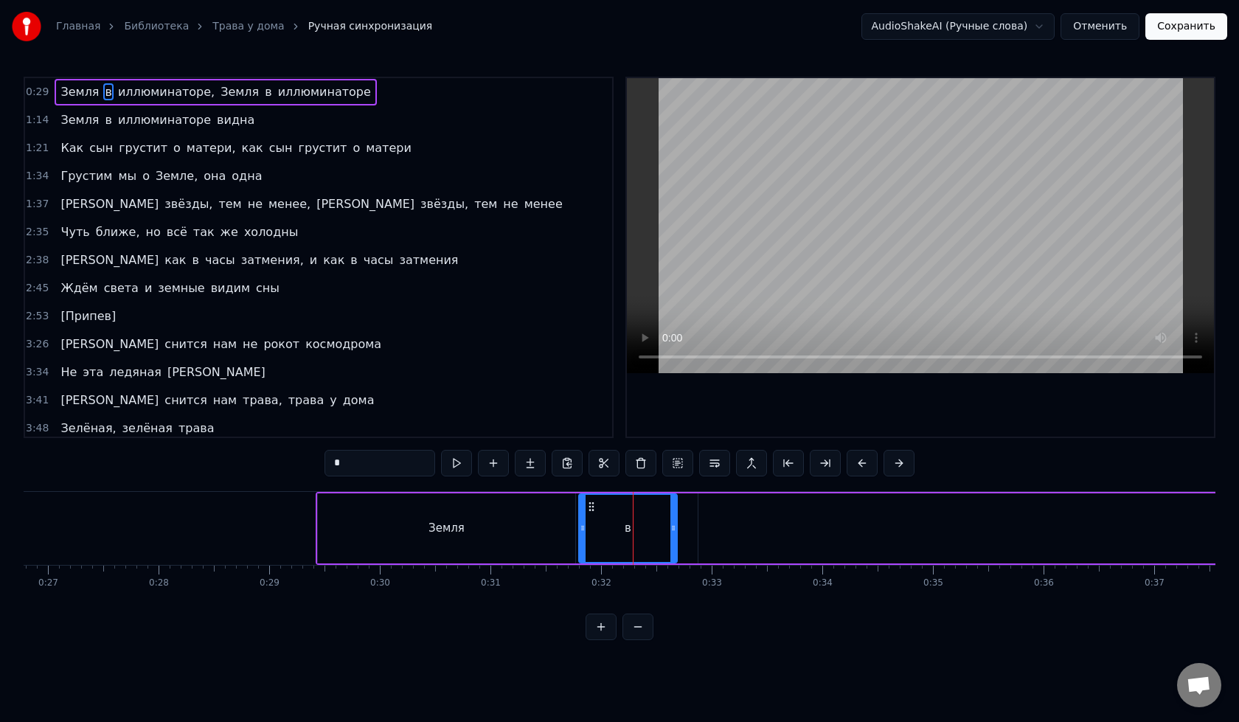
type input "**********"
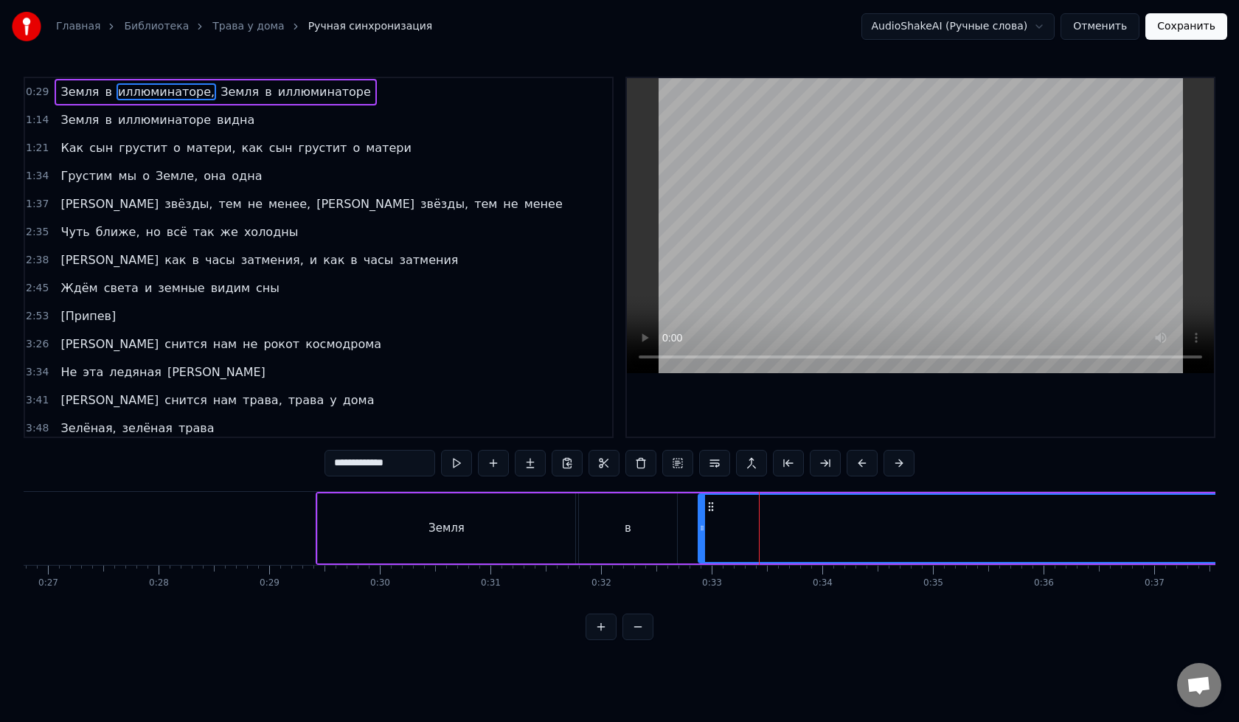
click at [287, 80] on div "Земля в иллюминаторе, Земля в иллюминаторе" at bounding box center [216, 92] width 322 height 27
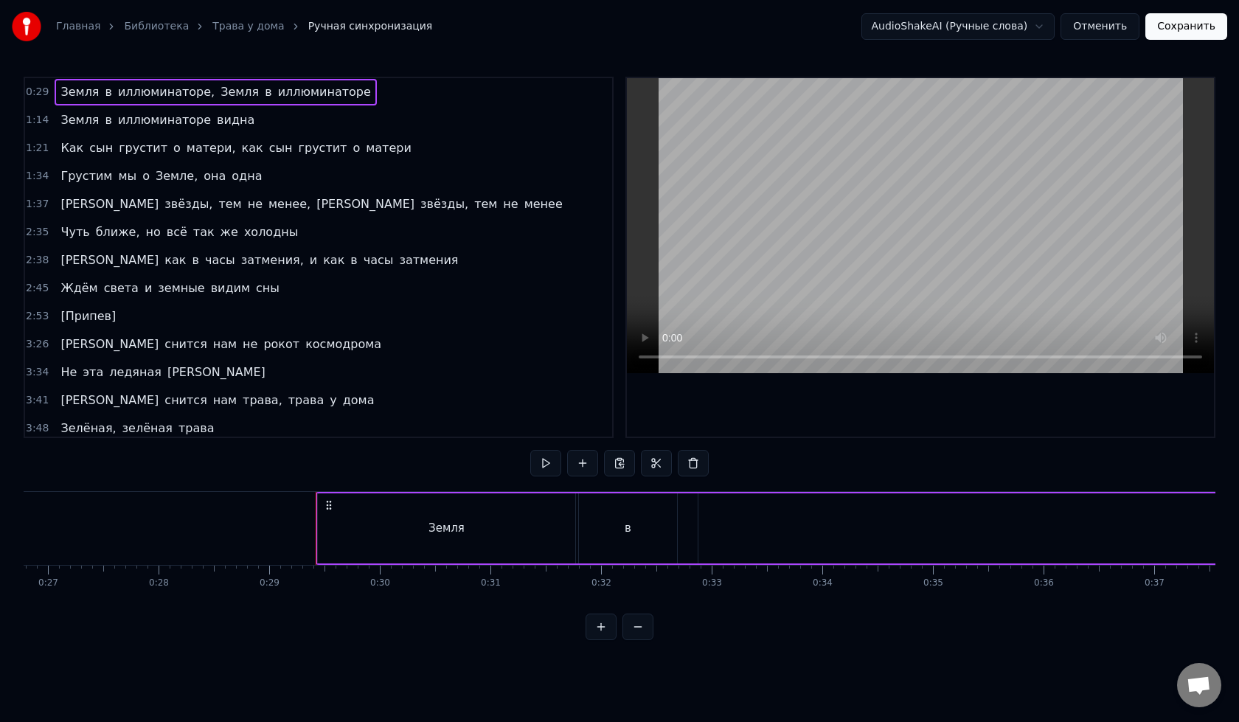
drag, startPoint x: 531, startPoint y: 492, endPoint x: 546, endPoint y: 492, distance: 15.5
drag, startPoint x: 688, startPoint y: 518, endPoint x: 713, endPoint y: 524, distance: 25.6
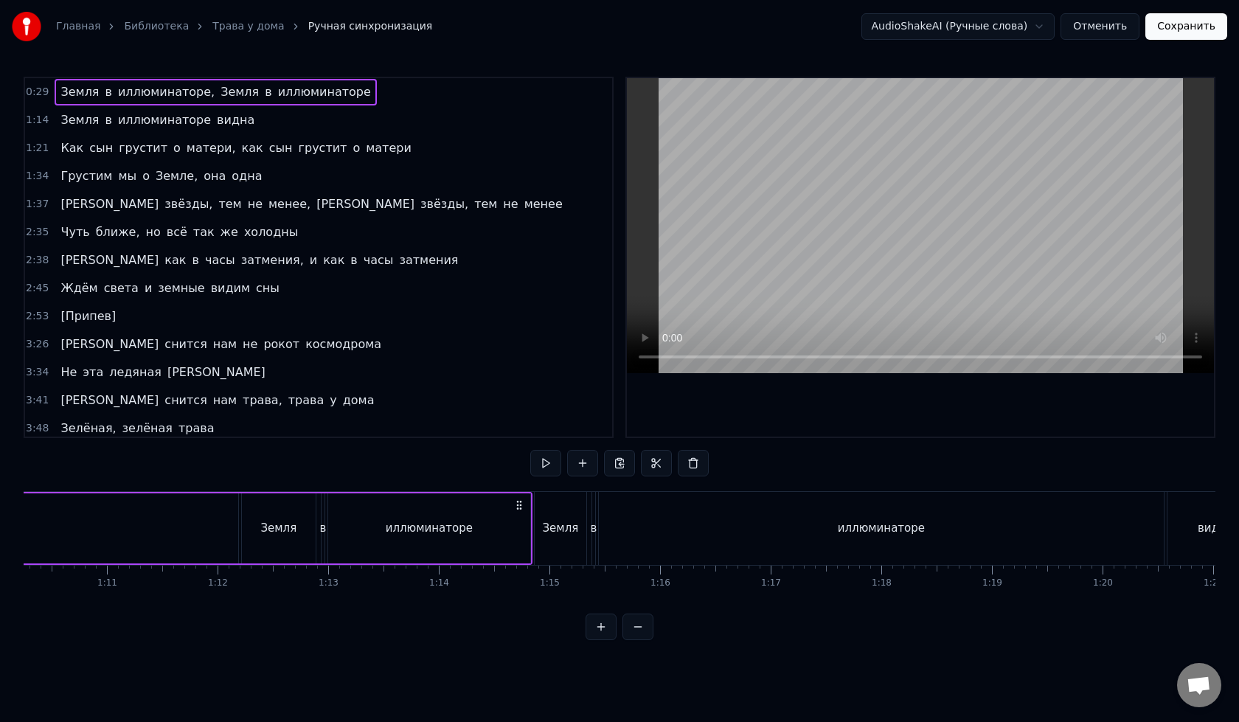
scroll to position [0, 7702]
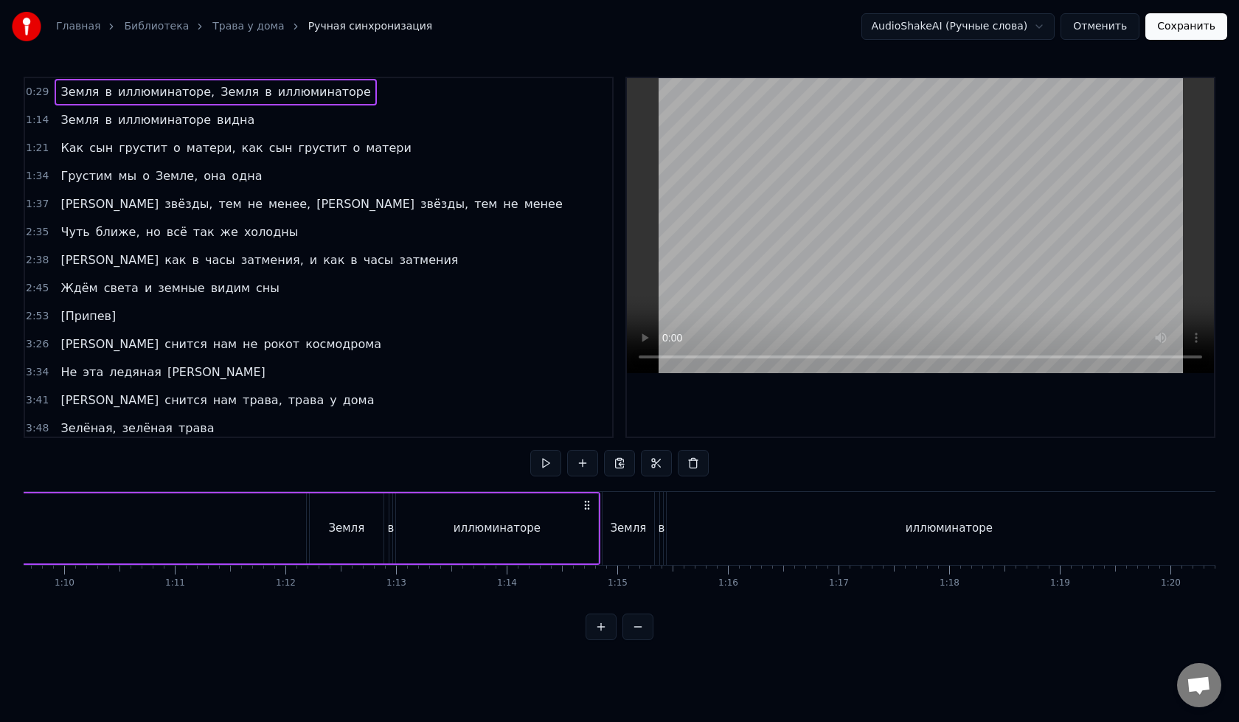
click at [454, 510] on div "иллюминаторе" at bounding box center [497, 528] width 202 height 70
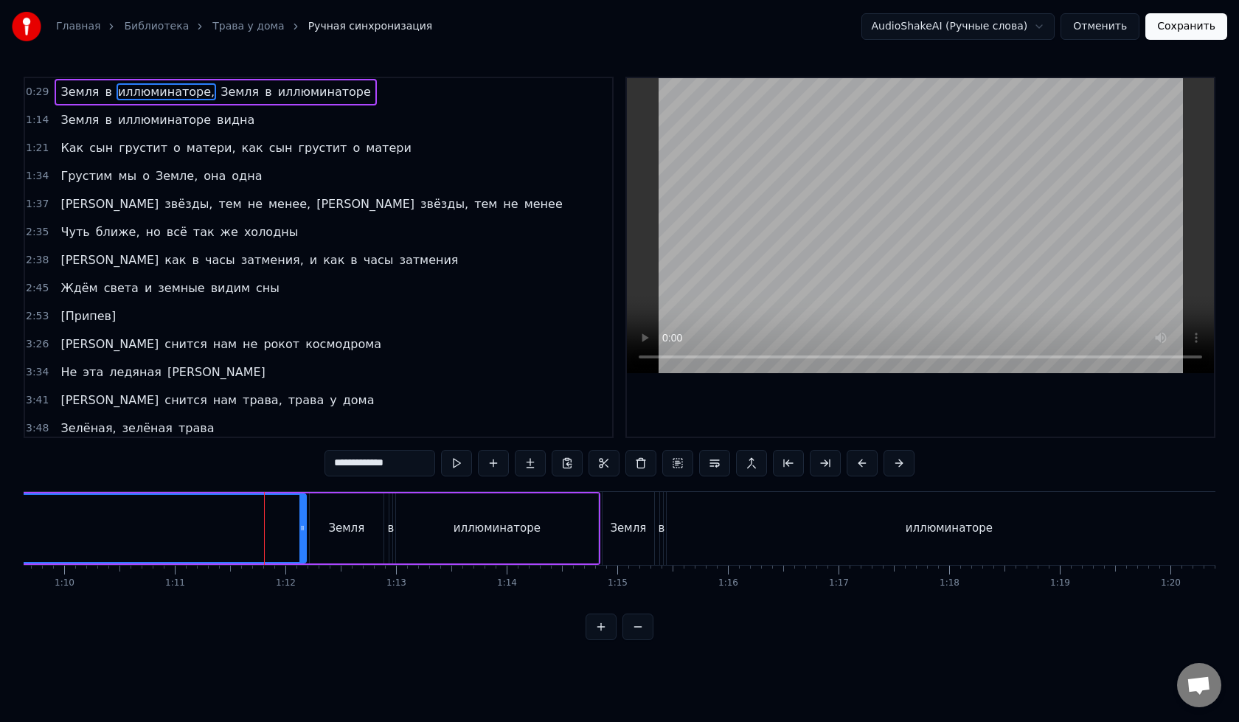
click at [635, 635] on button at bounding box center [637, 627] width 31 height 27
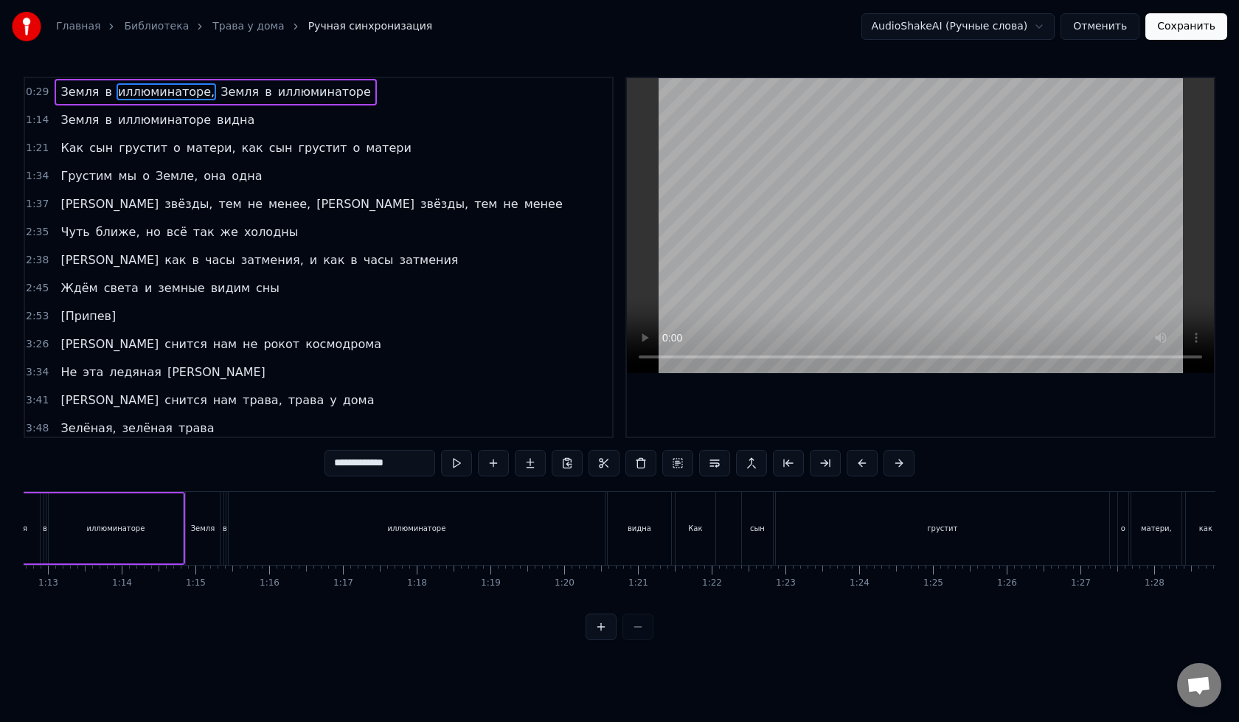
click at [635, 636] on div at bounding box center [619, 627] width 68 height 27
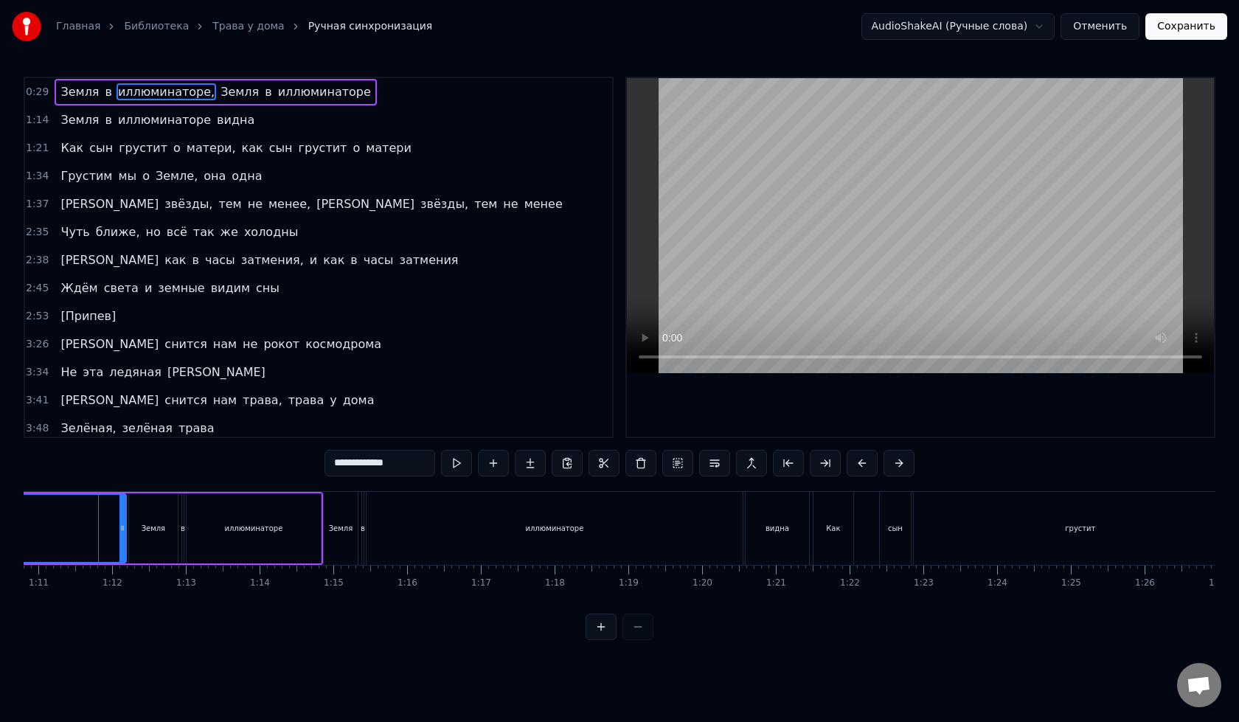
click at [635, 636] on div at bounding box center [619, 627] width 68 height 27
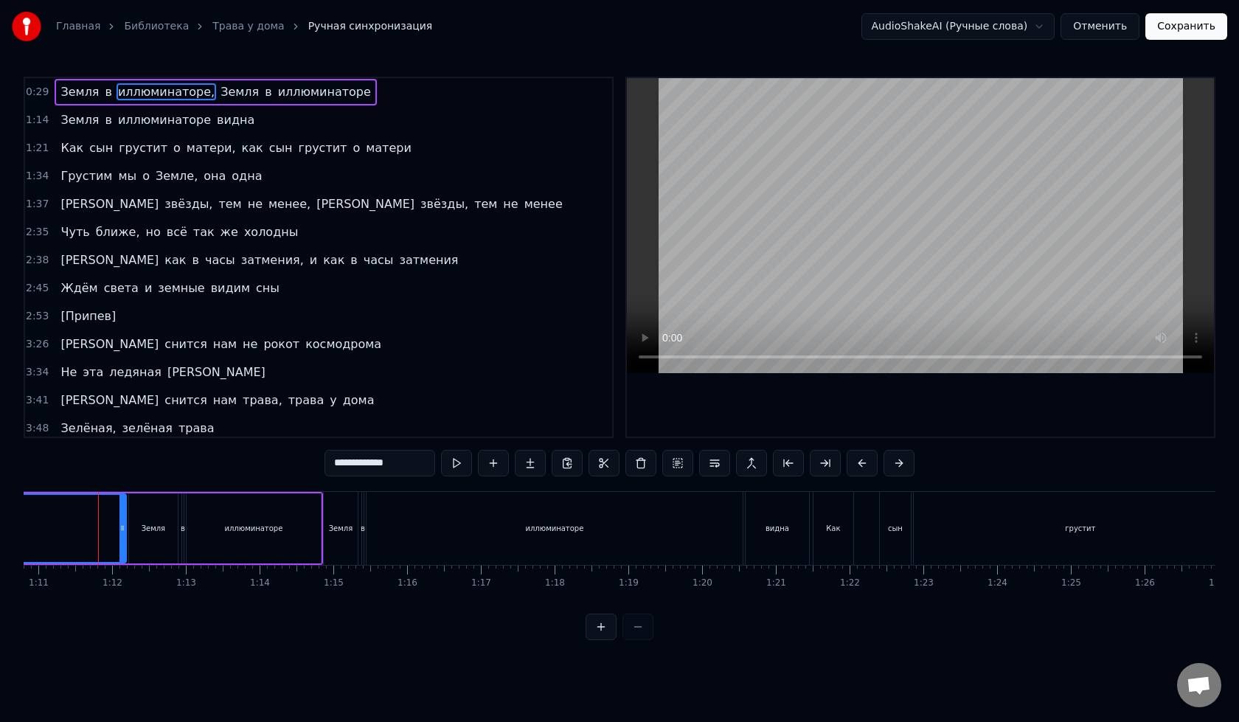
click at [351, 522] on div "Земля" at bounding box center [341, 528] width 34 height 73
type input "*****"
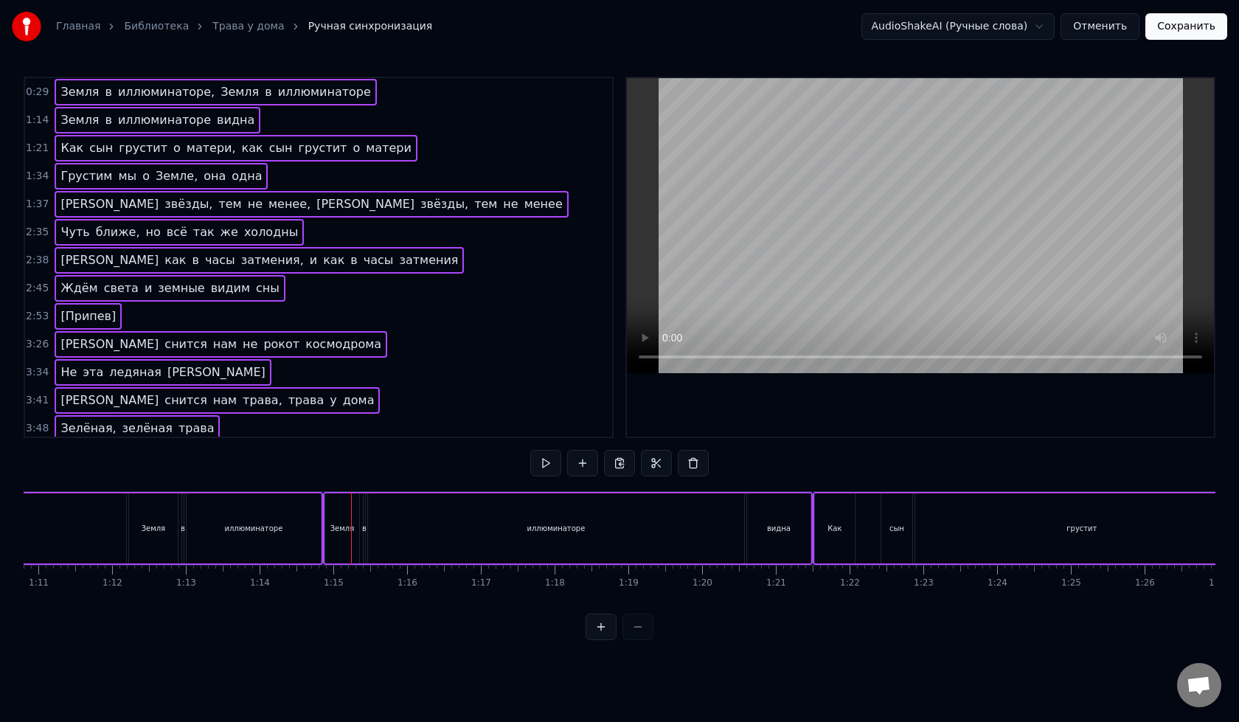
click at [614, 531] on div "иллюминаторе" at bounding box center [556, 528] width 376 height 70
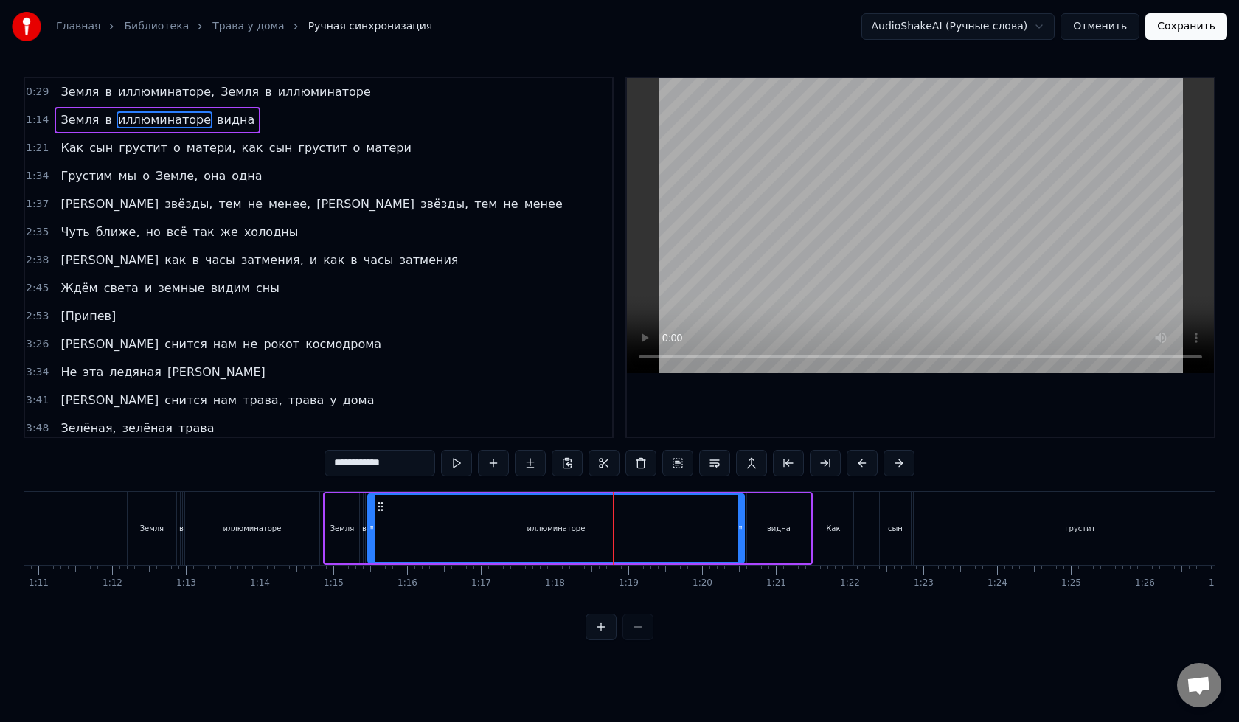
click at [220, 529] on div "иллюминаторе" at bounding box center [252, 528] width 134 height 73
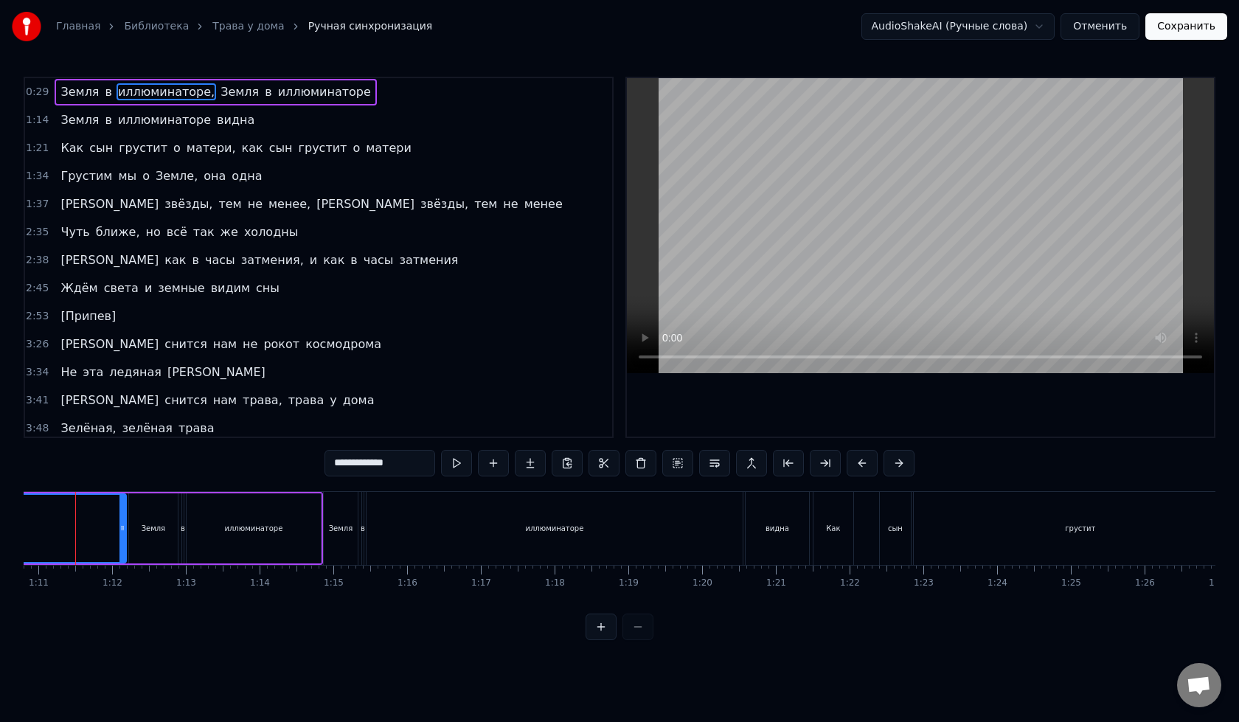
scroll to position [0, 5199]
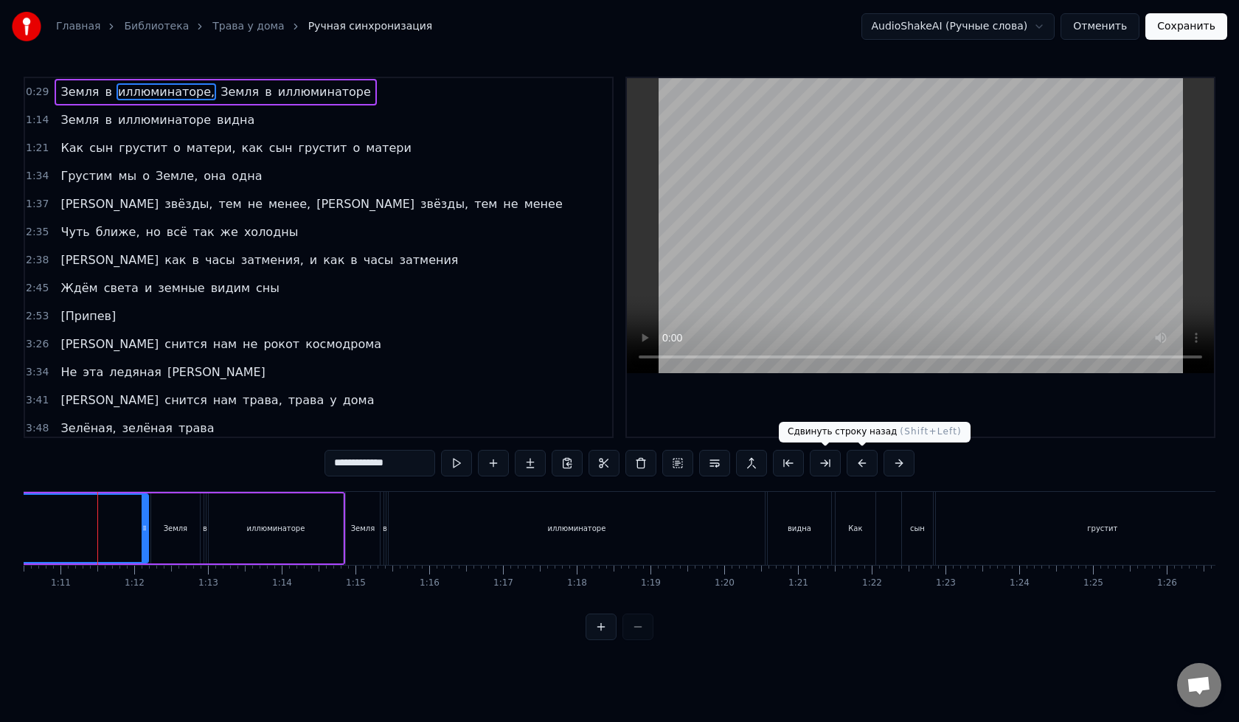
click at [864, 461] on button at bounding box center [862, 463] width 31 height 27
click at [864, 461] on div "**********" at bounding box center [619, 463] width 627 height 27
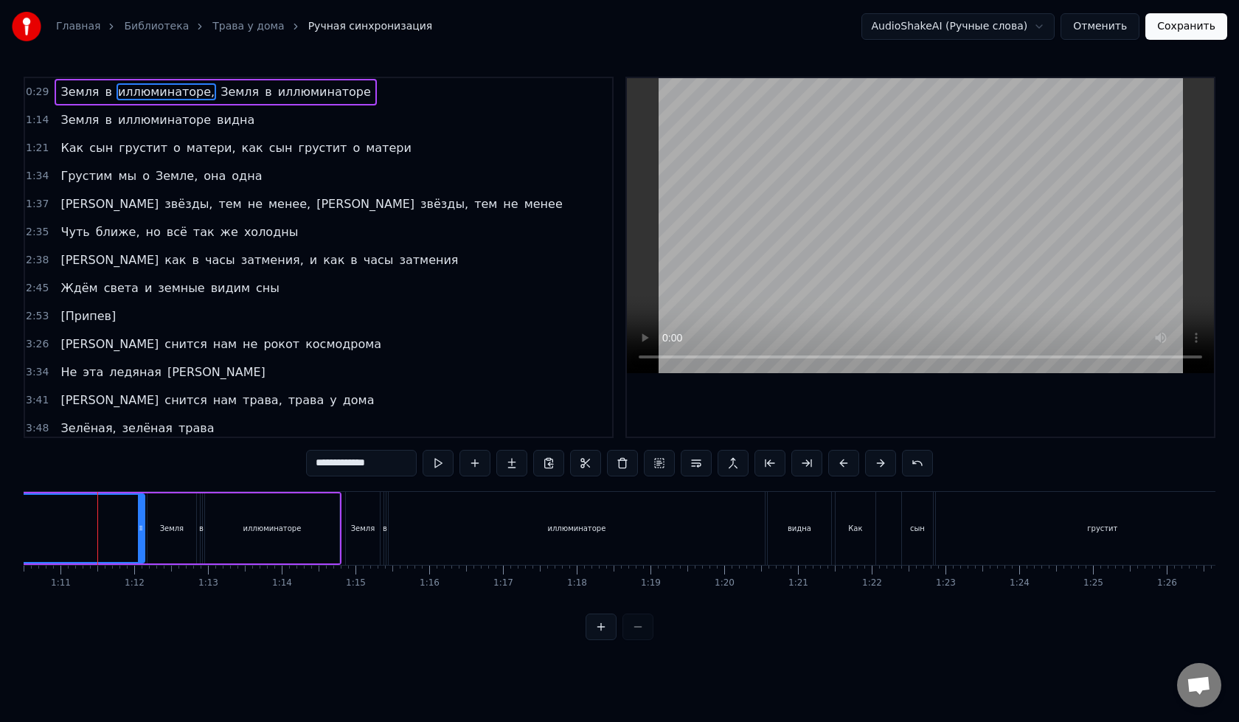
click at [864, 461] on div "**********" at bounding box center [619, 463] width 627 height 27
click at [875, 463] on button at bounding box center [880, 463] width 31 height 27
click at [875, 464] on button at bounding box center [880, 463] width 31 height 27
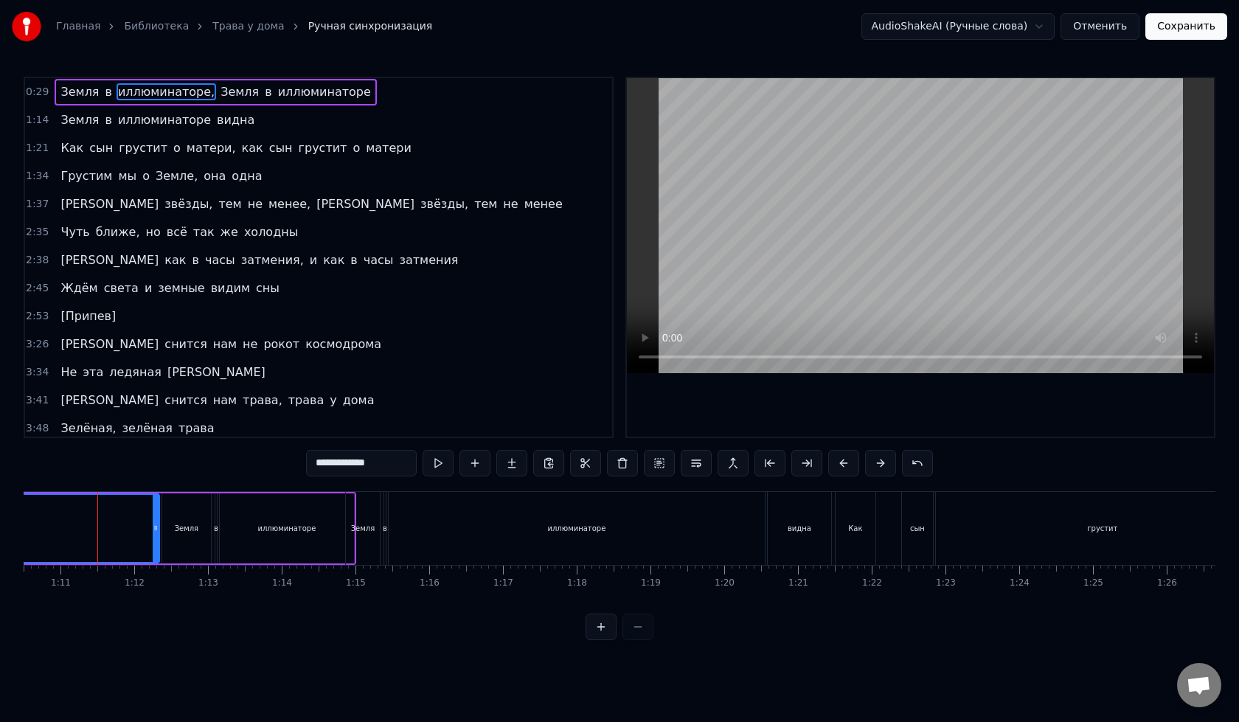
click at [875, 464] on button at bounding box center [880, 463] width 31 height 27
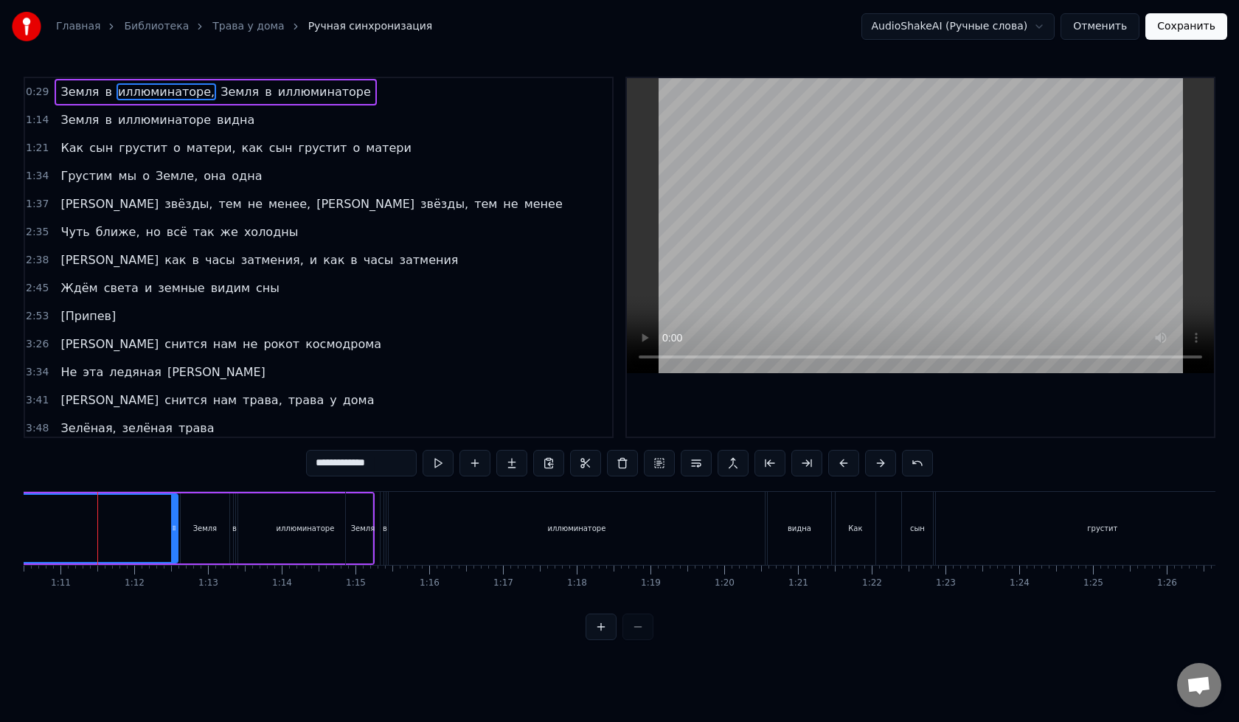
click at [875, 464] on button at bounding box center [880, 463] width 31 height 27
click at [618, 519] on div "иллюминаторе" at bounding box center [577, 528] width 376 height 73
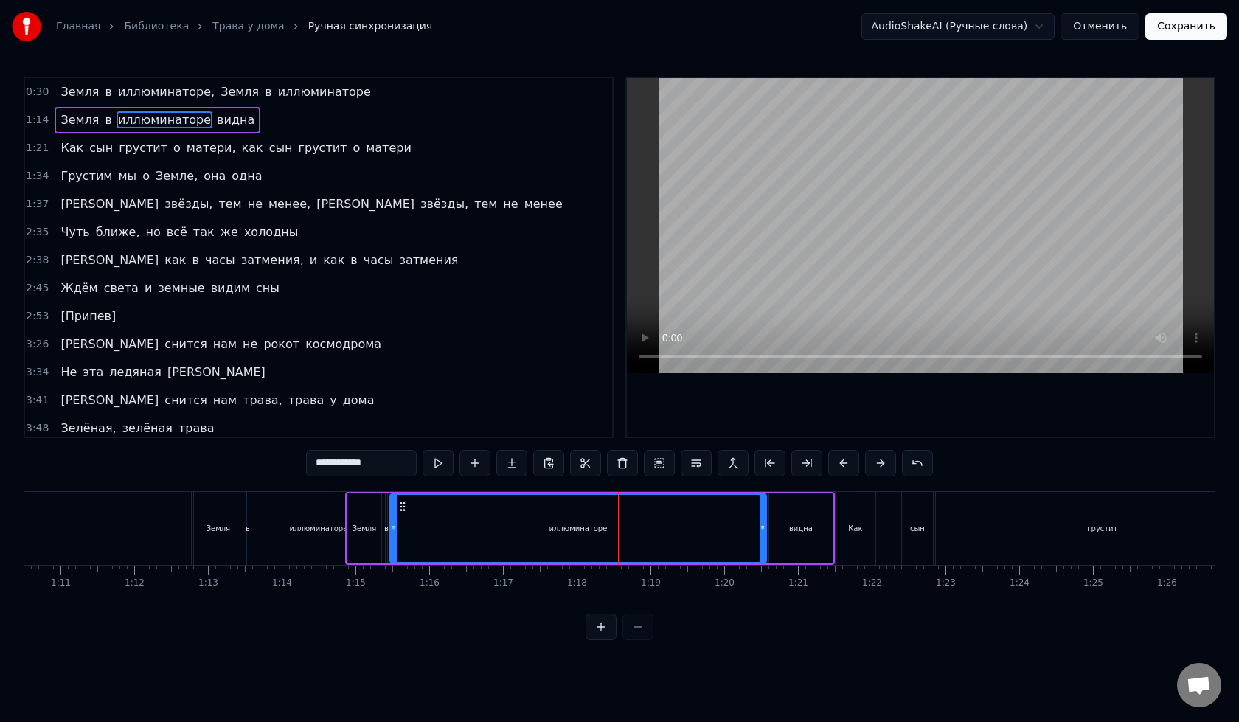
click at [318, 527] on div "иллюминаторе" at bounding box center [318, 528] width 58 height 11
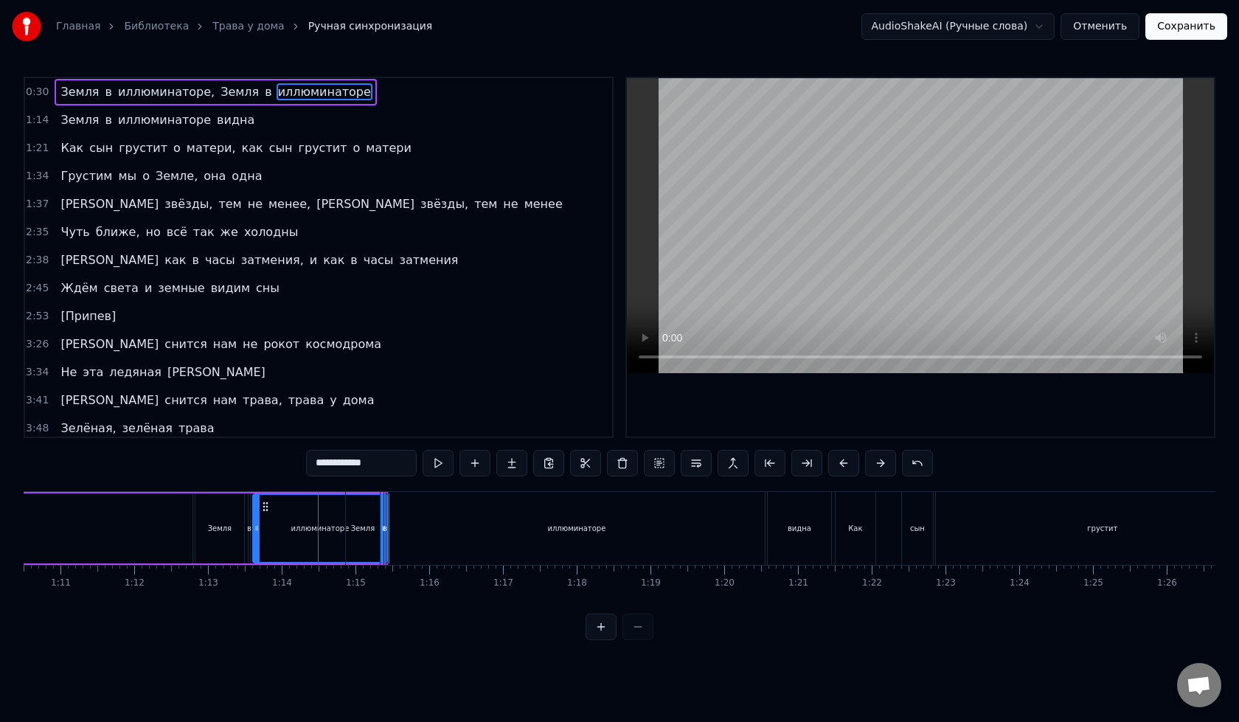
click at [501, 531] on div "иллюминаторе" at bounding box center [577, 528] width 376 height 73
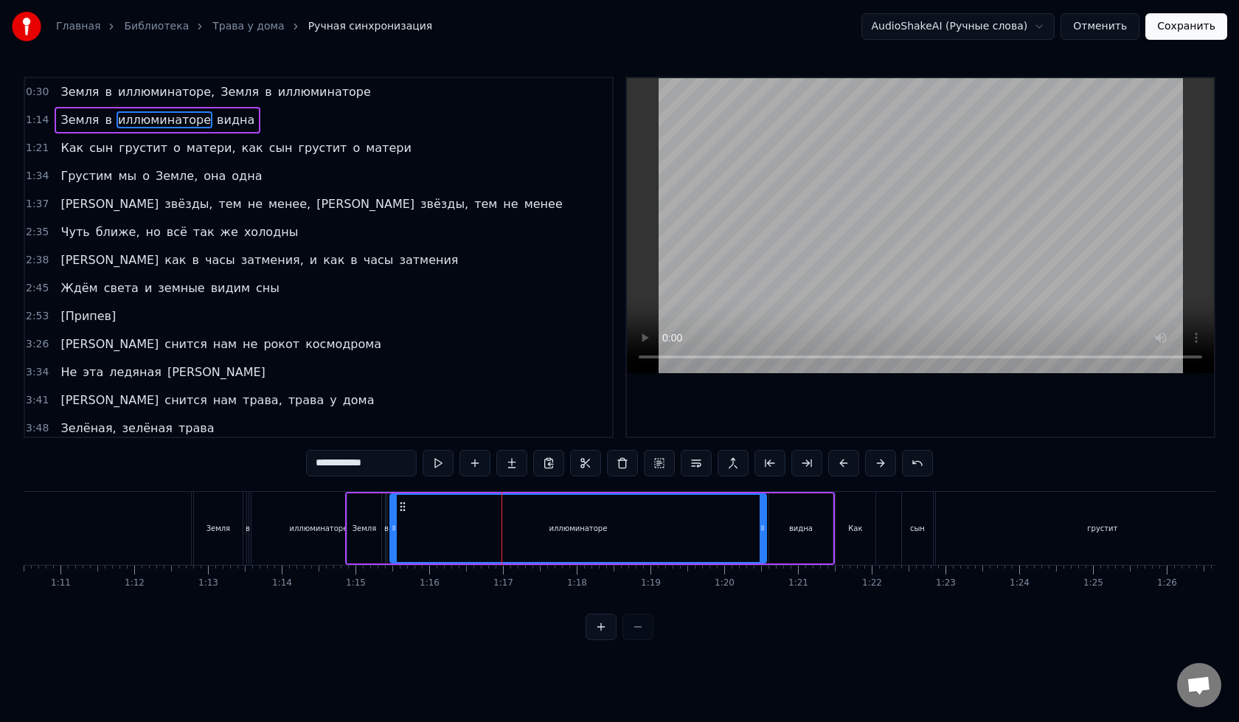
drag, startPoint x: 541, startPoint y: 527, endPoint x: 599, endPoint y: 529, distance: 57.6
click at [599, 529] on div "иллюминаторе" at bounding box center [578, 528] width 375 height 67
drag, startPoint x: 605, startPoint y: 517, endPoint x: 623, endPoint y: 518, distance: 18.4
click at [623, 518] on div "иллюминаторе" at bounding box center [578, 528] width 375 height 67
click at [886, 462] on button at bounding box center [880, 463] width 31 height 27
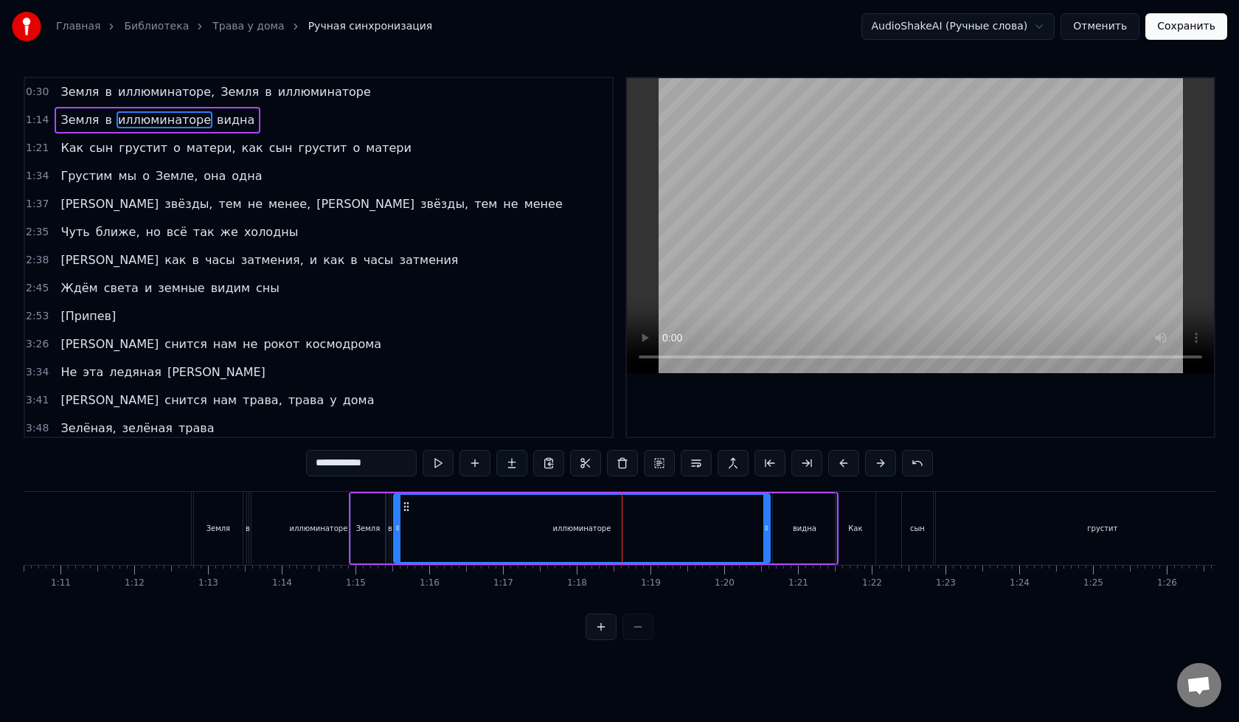
click at [886, 462] on button at bounding box center [880, 463] width 31 height 27
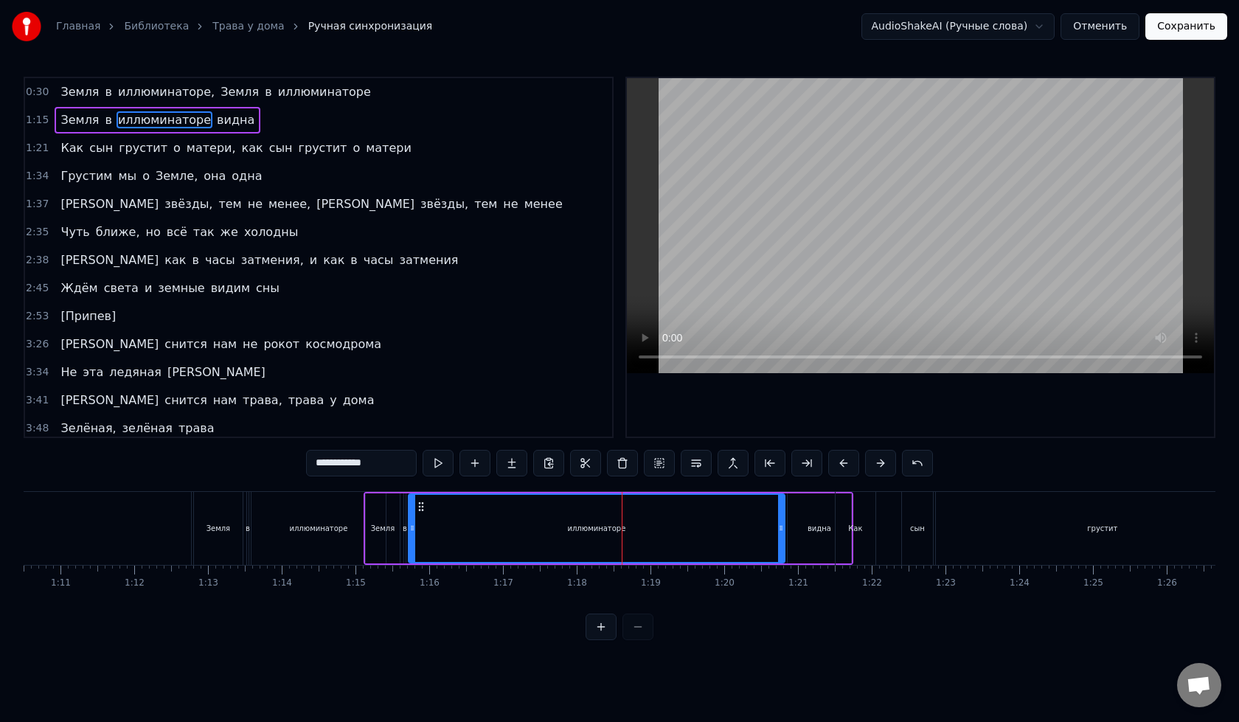
click at [886, 462] on button at bounding box center [880, 463] width 31 height 27
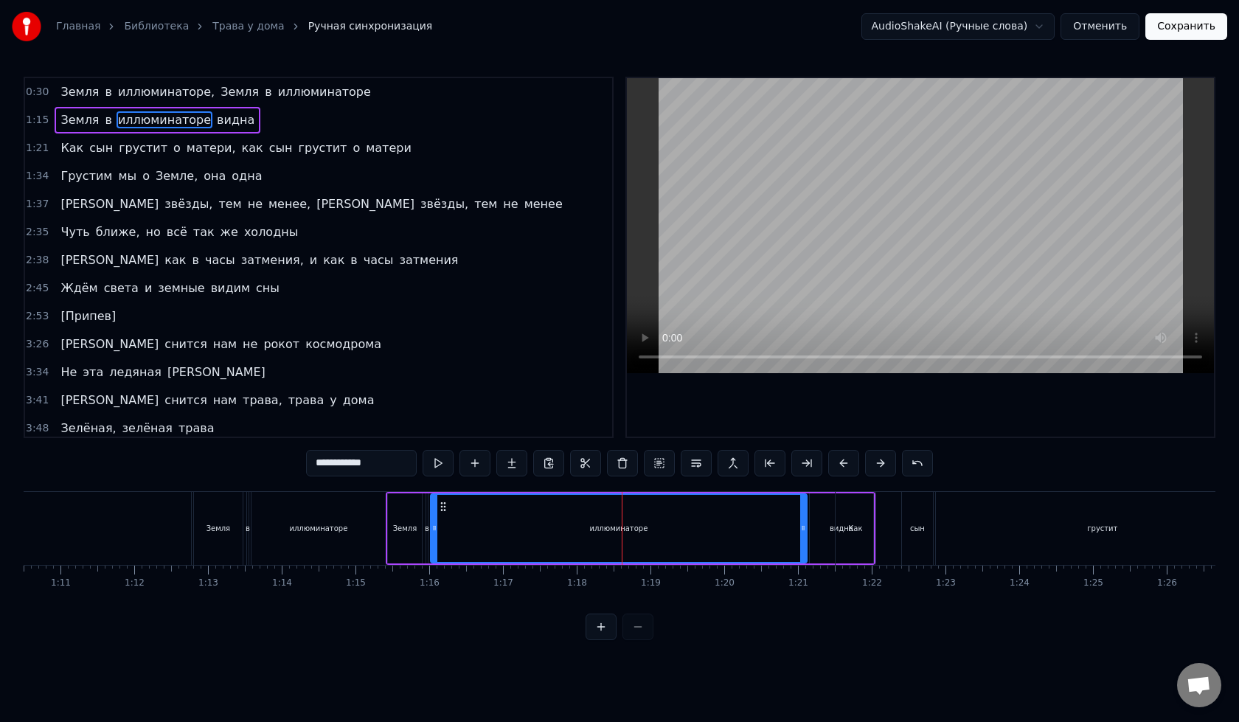
type input "**********"
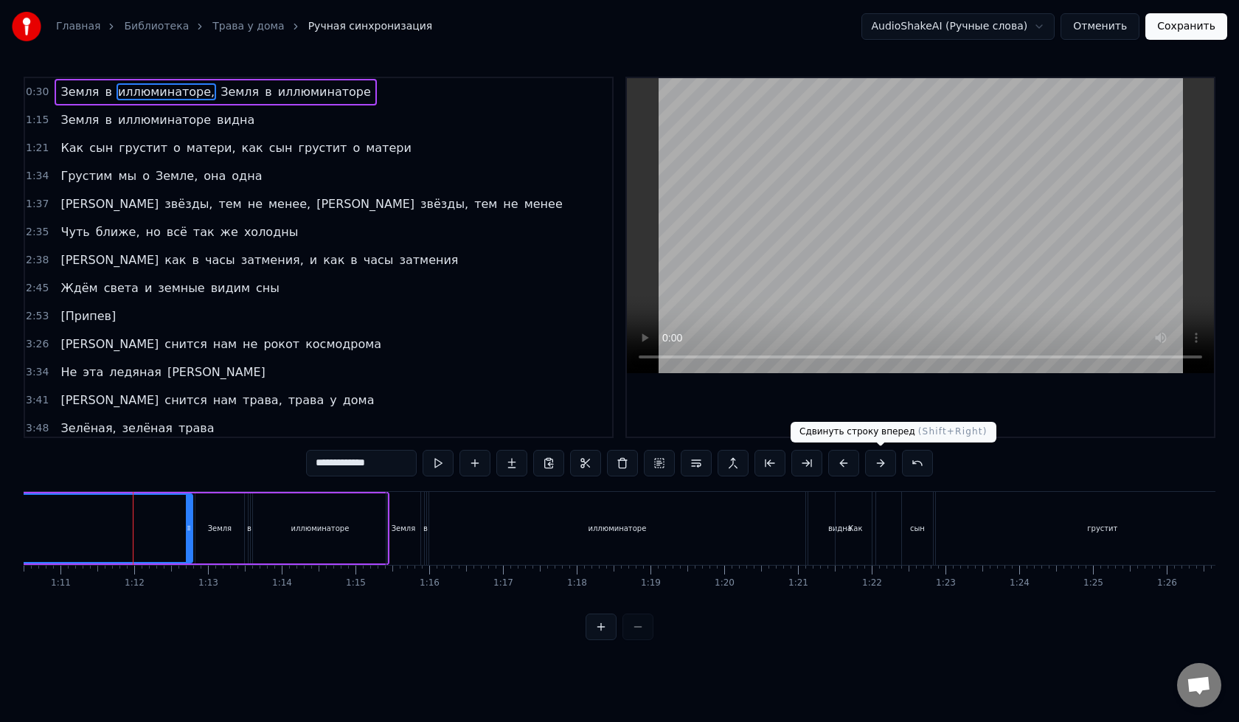
click at [880, 464] on button at bounding box center [880, 463] width 31 height 27
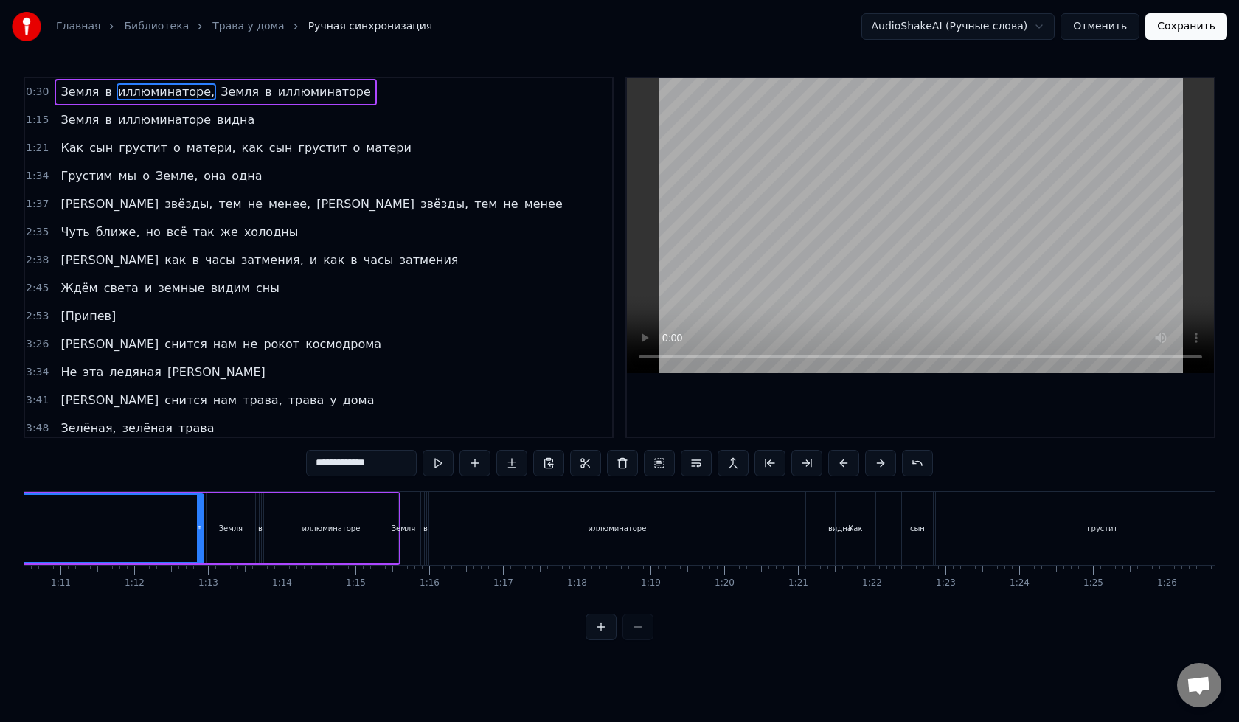
click at [880, 464] on button at bounding box center [880, 463] width 31 height 27
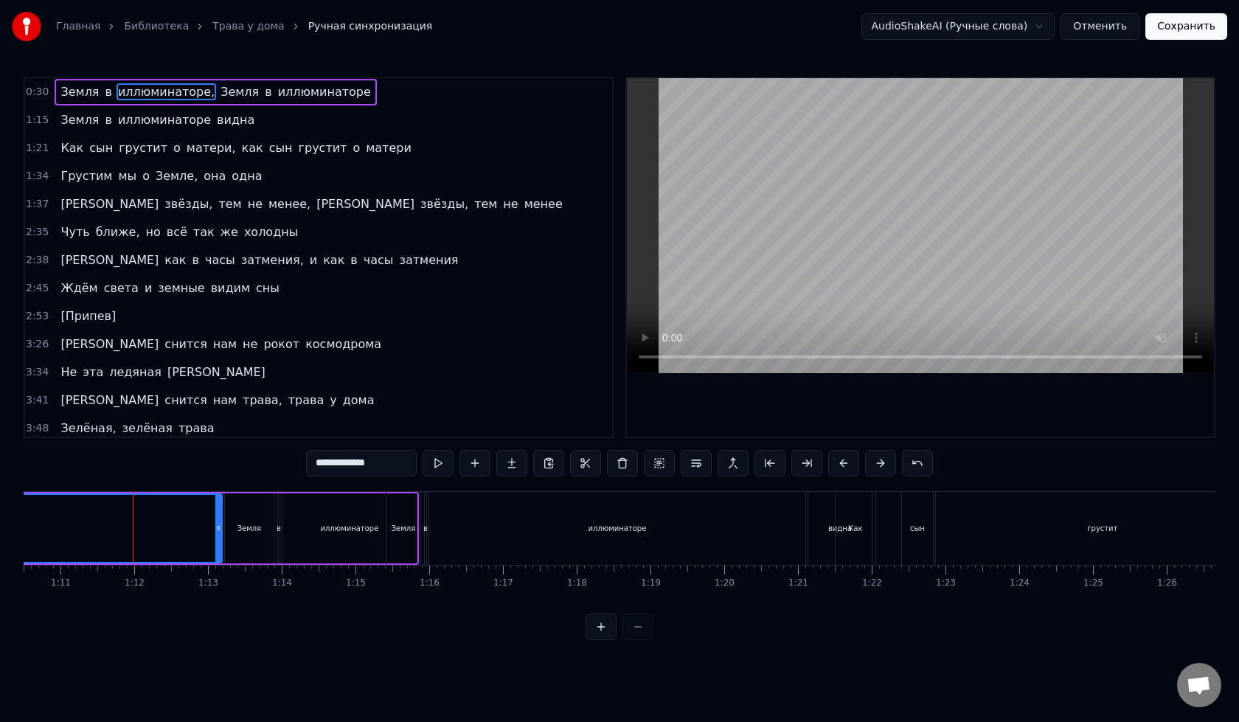
click at [880, 464] on button at bounding box center [880, 463] width 31 height 27
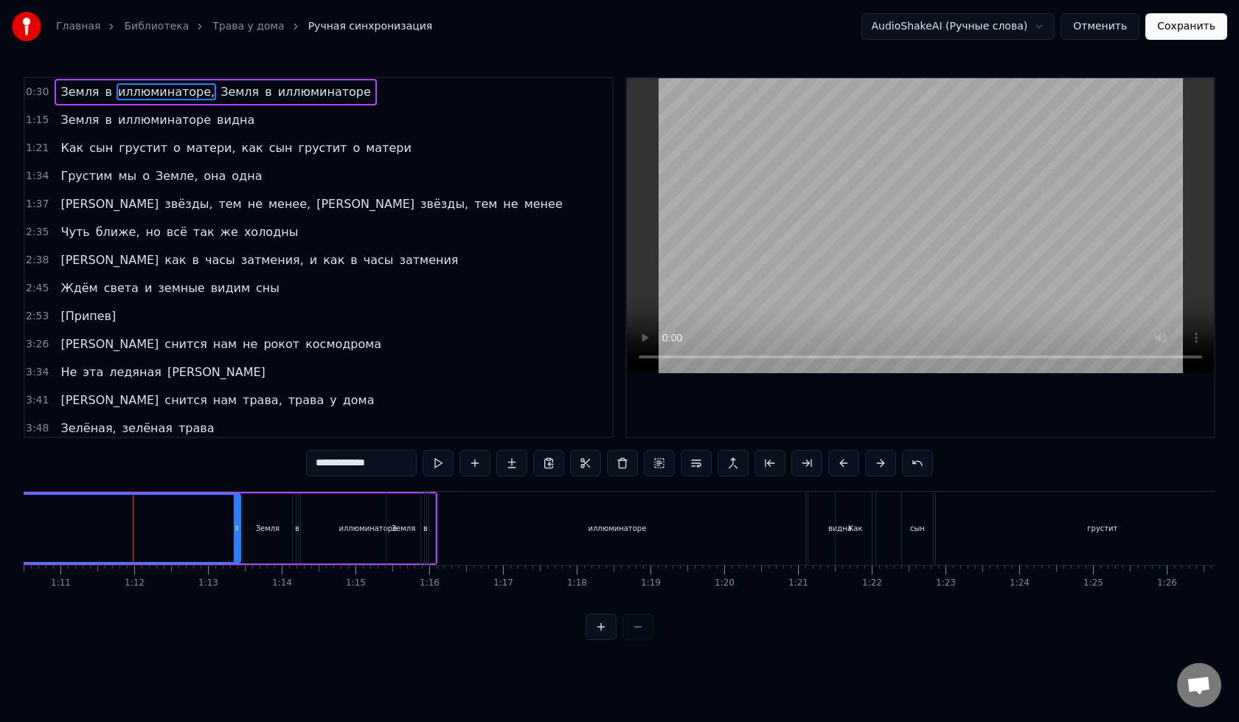
click at [880, 464] on button at bounding box center [880, 463] width 31 height 27
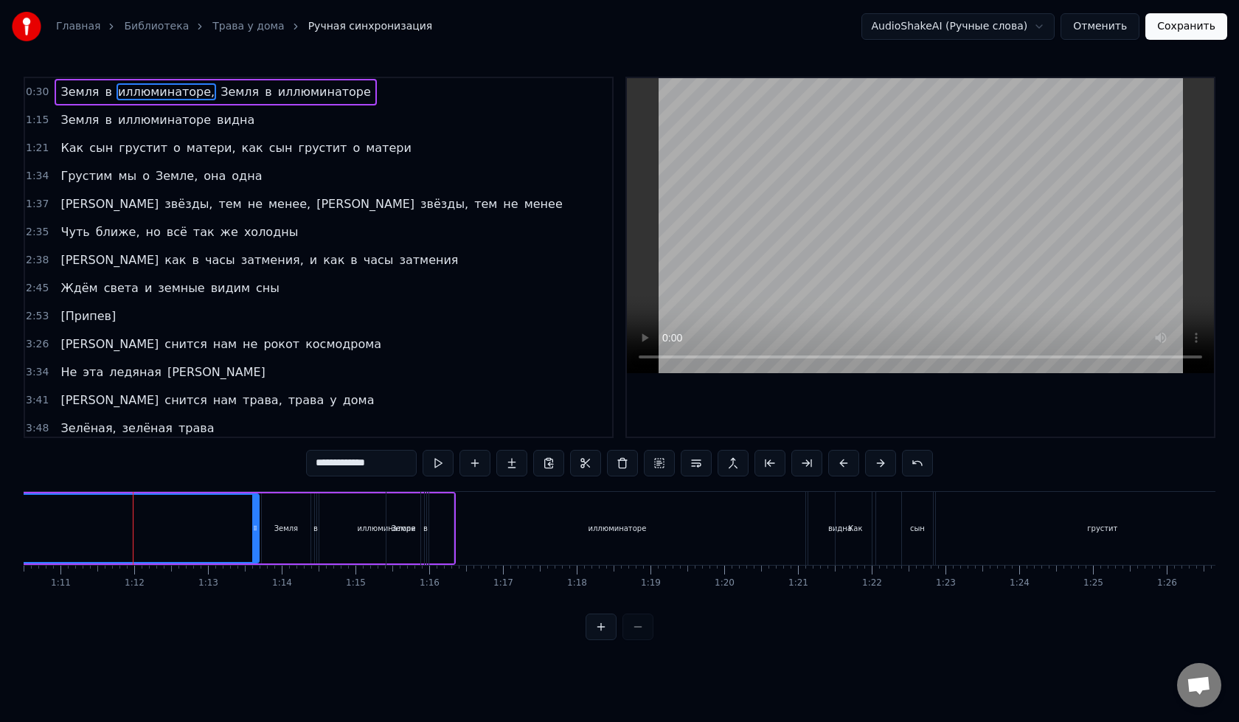
click at [880, 464] on button at bounding box center [880, 463] width 31 height 27
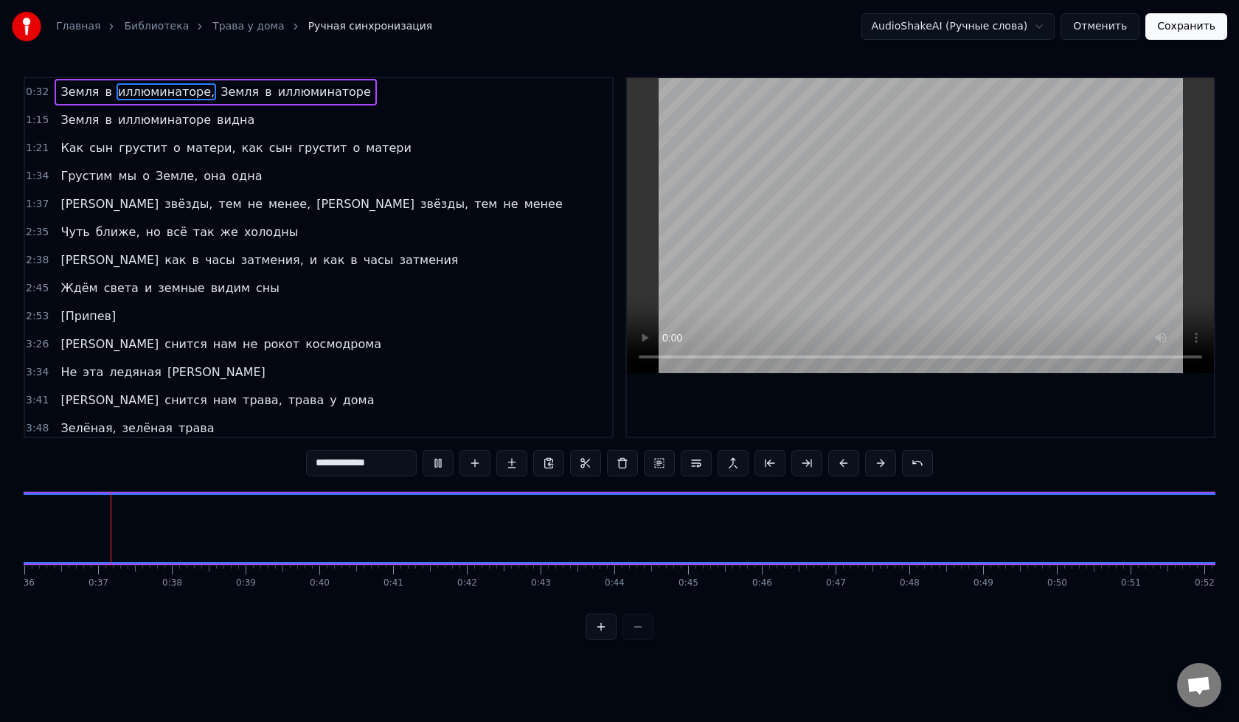
scroll to position [0, 2649]
click at [883, 459] on button at bounding box center [880, 463] width 31 height 27
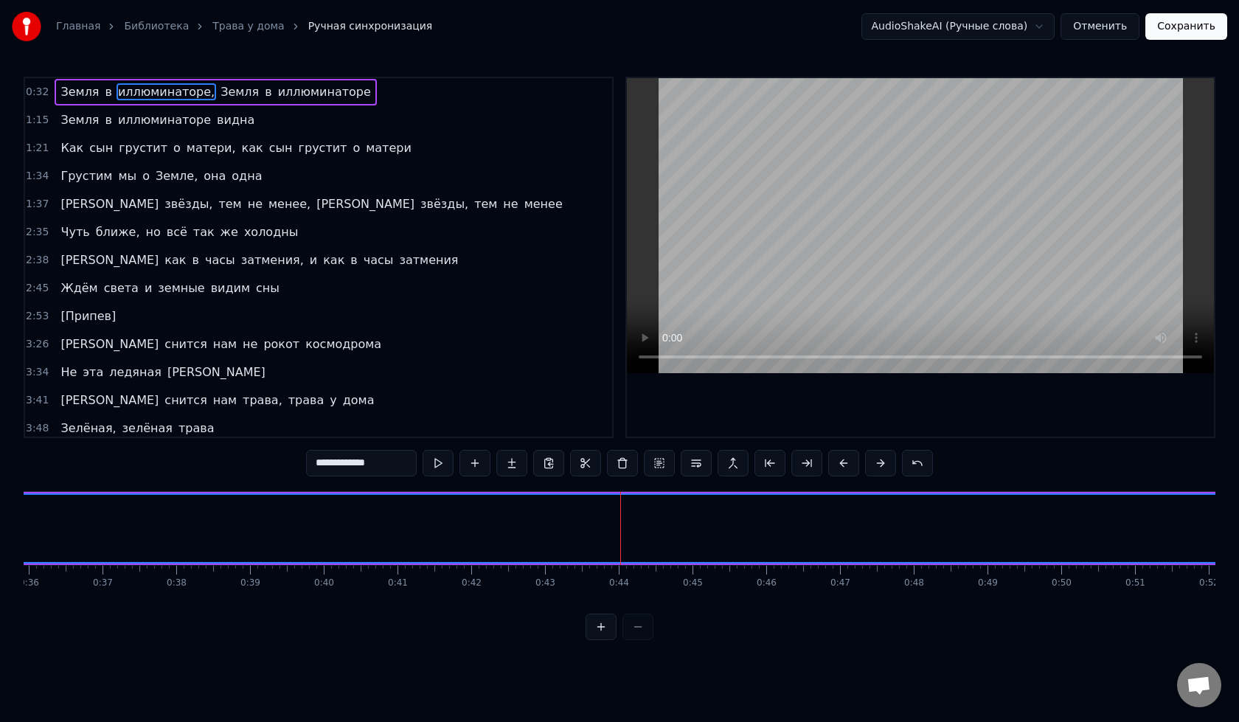
click at [883, 459] on button at bounding box center [880, 463] width 31 height 27
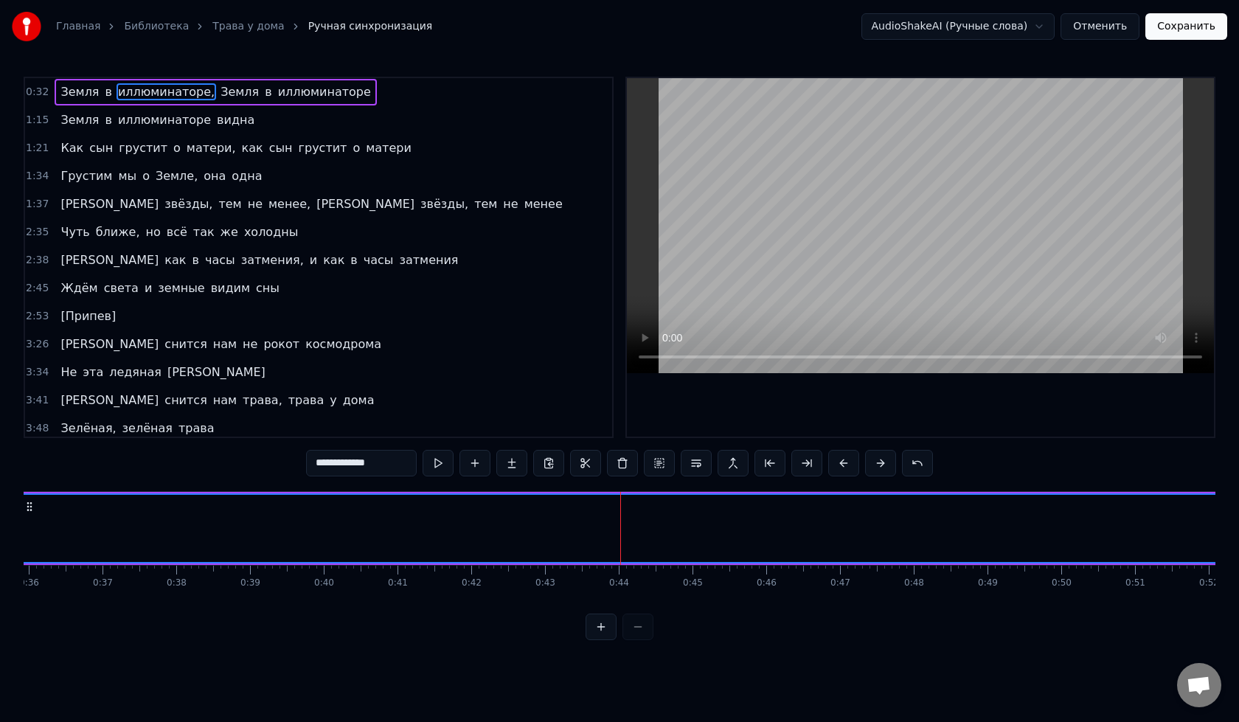
click at [883, 459] on button at bounding box center [880, 463] width 31 height 27
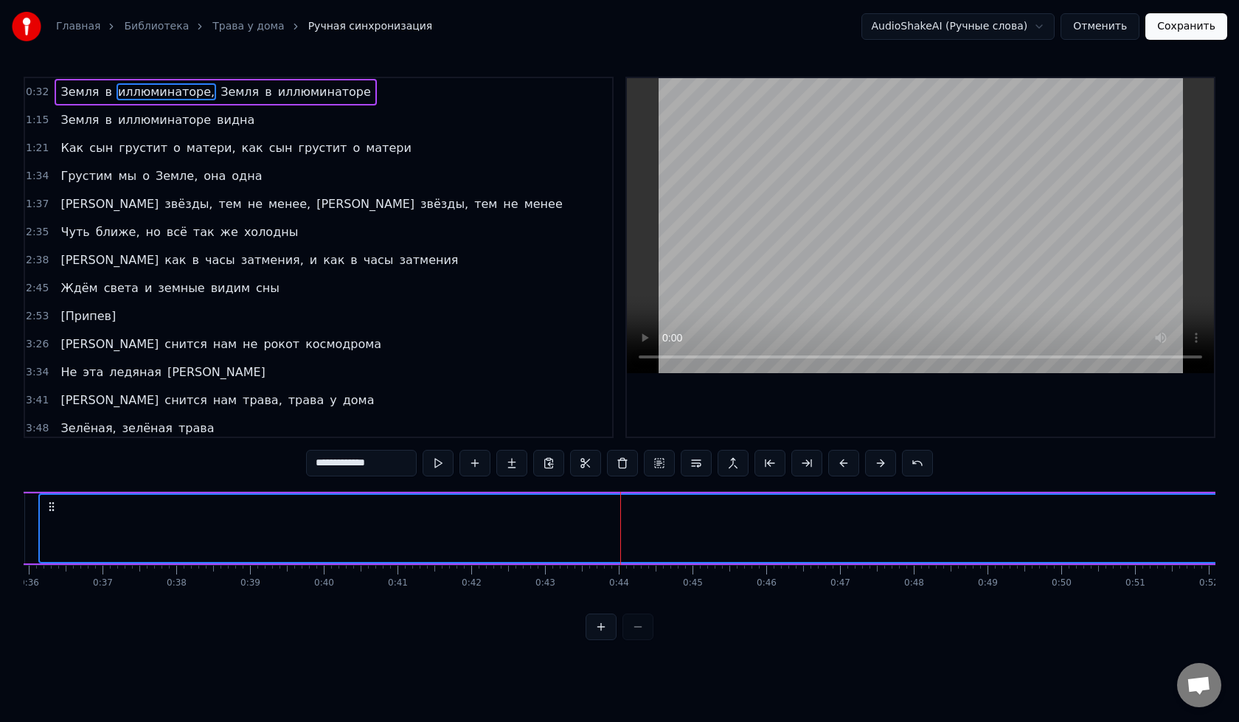
click at [883, 459] on button at bounding box center [880, 463] width 31 height 27
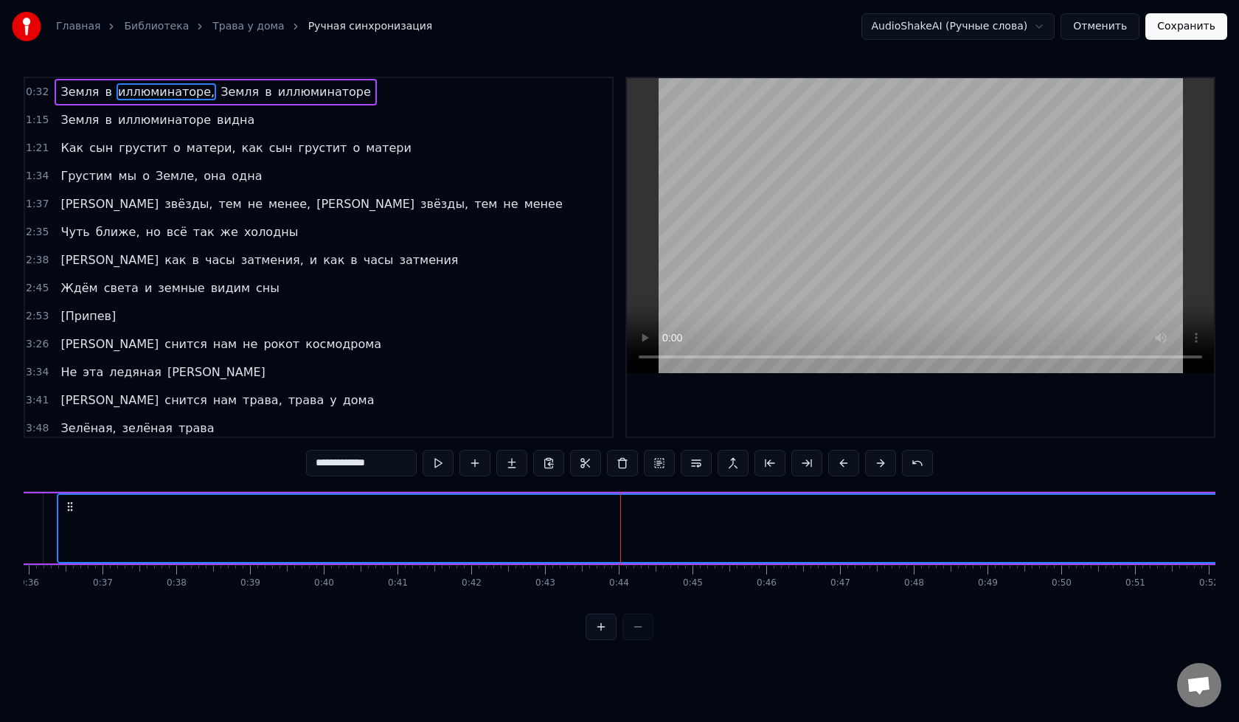
click at [883, 459] on button at bounding box center [880, 463] width 31 height 27
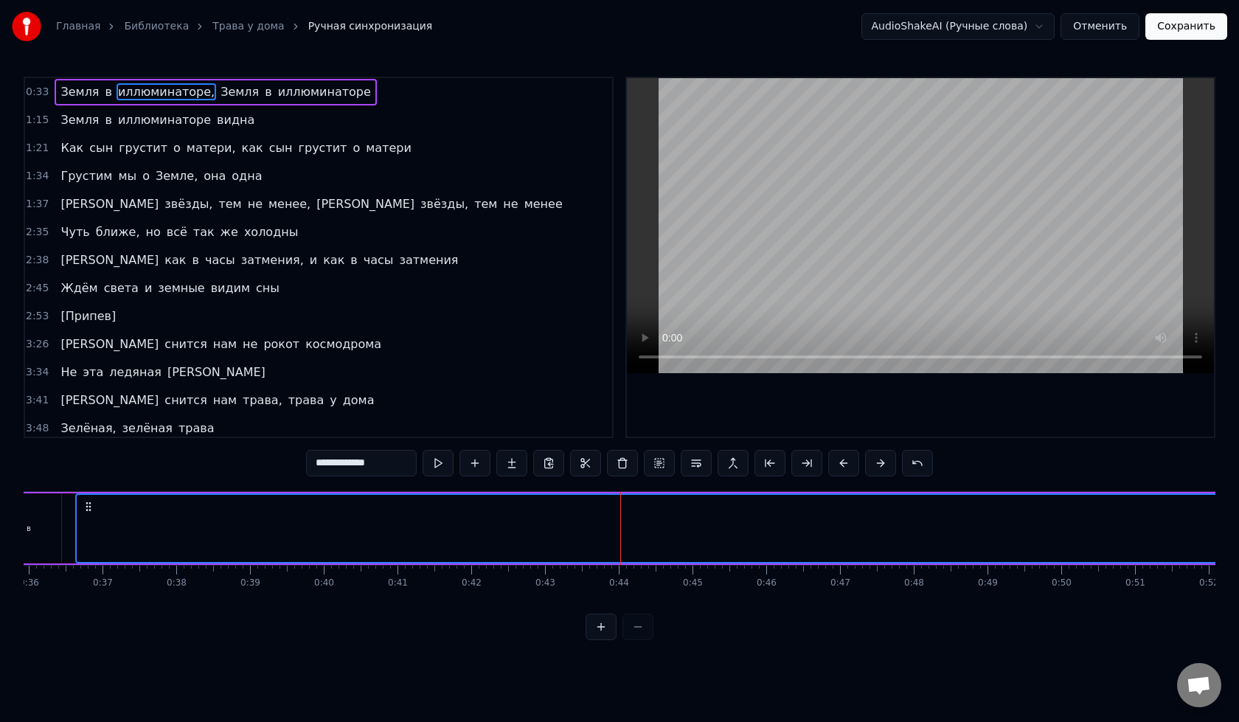
click at [883, 459] on button at bounding box center [880, 463] width 31 height 27
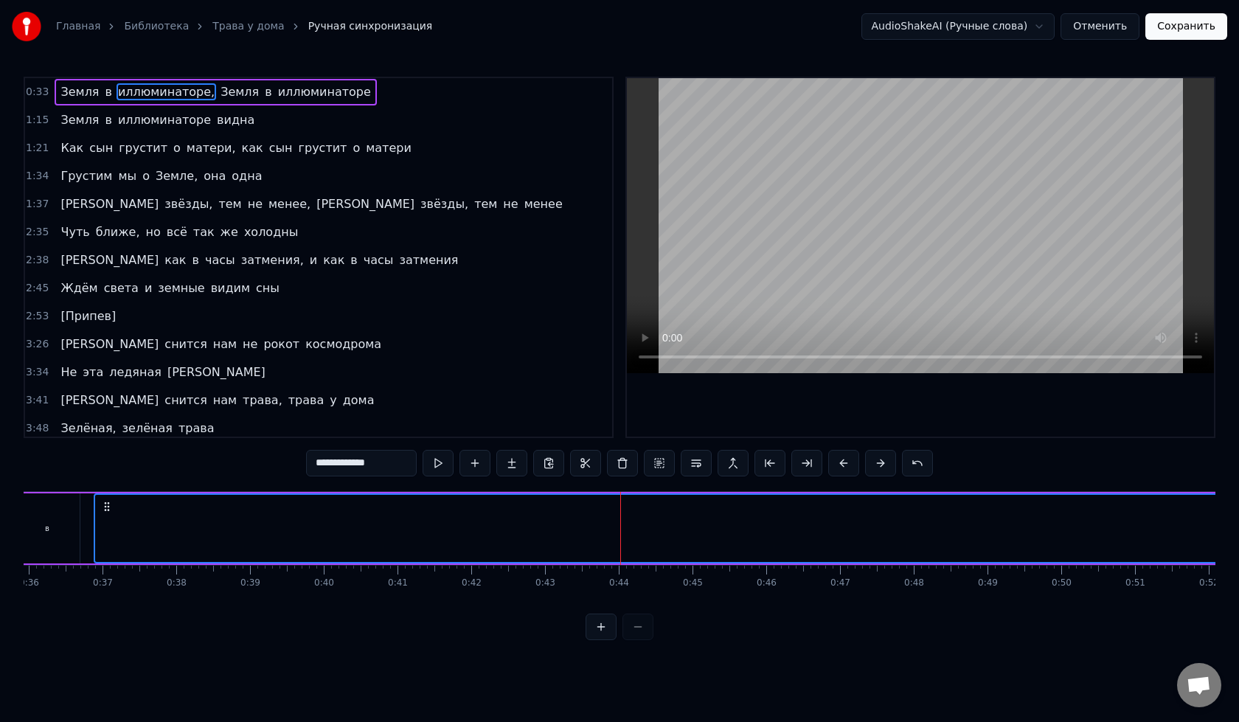
click at [883, 459] on button at bounding box center [880, 463] width 31 height 27
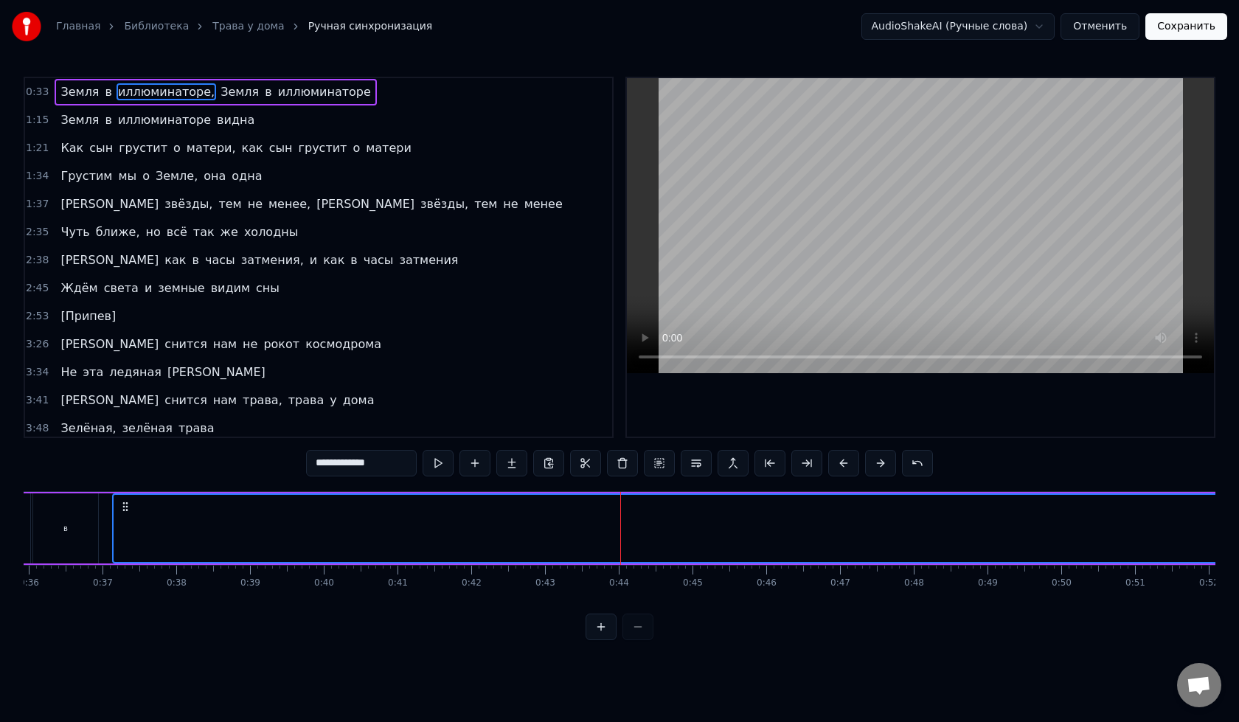
click at [883, 459] on button at bounding box center [880, 463] width 31 height 27
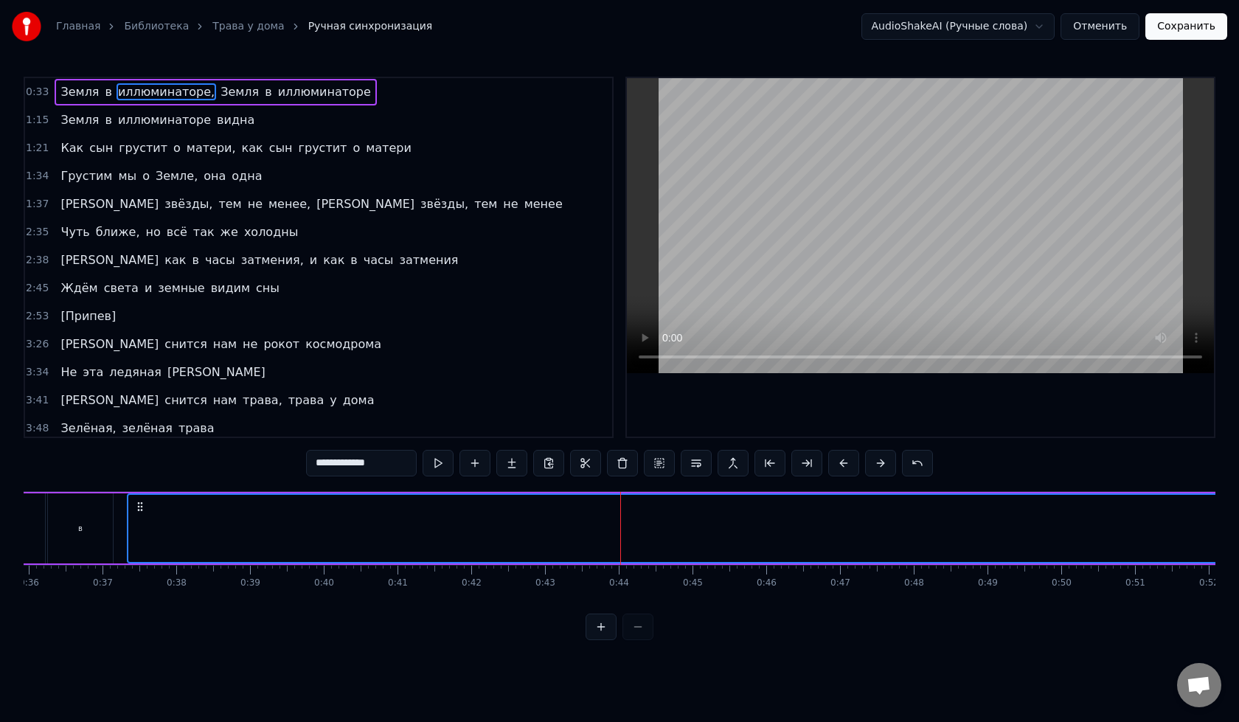
click at [885, 459] on button at bounding box center [880, 463] width 31 height 27
click at [884, 462] on button at bounding box center [880, 463] width 31 height 27
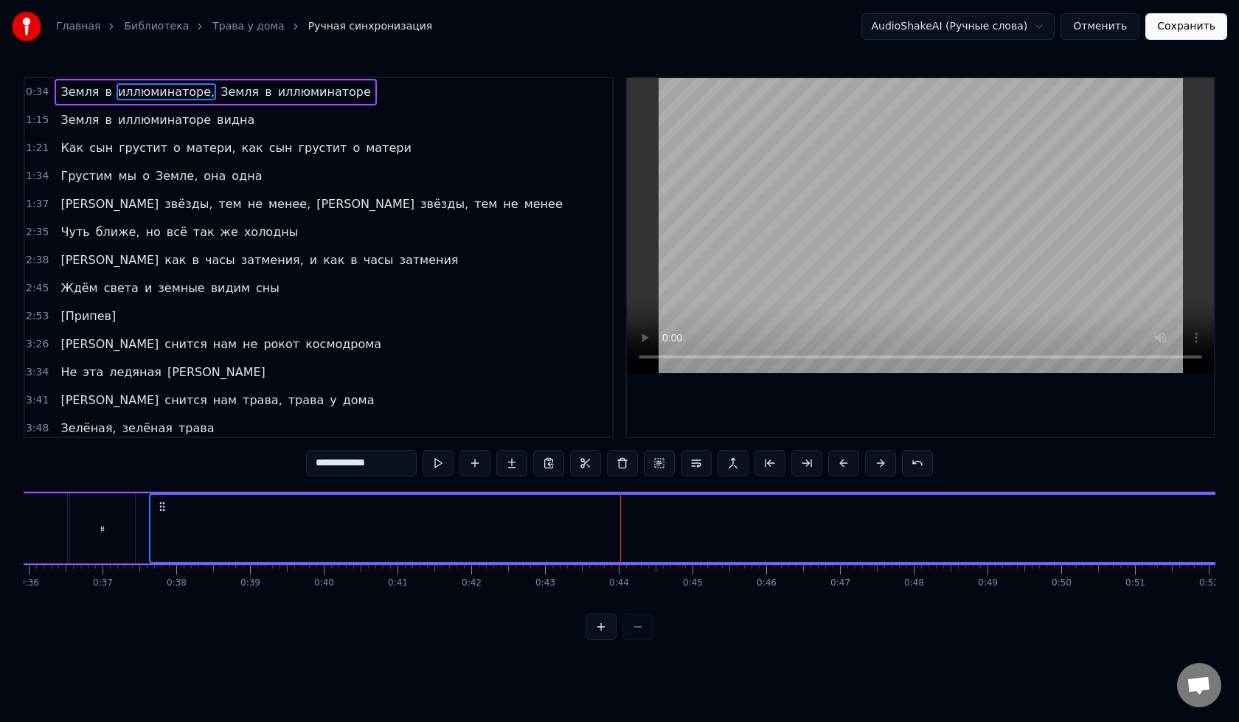
click at [884, 462] on button at bounding box center [880, 463] width 31 height 27
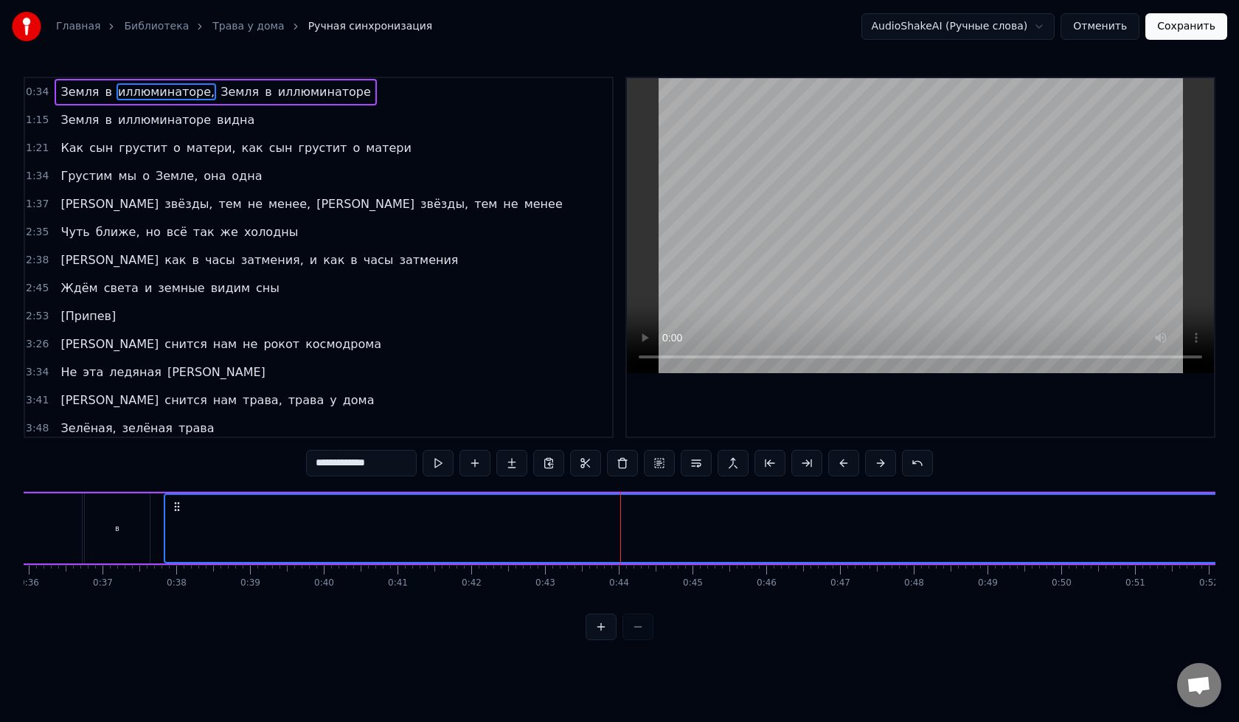
click at [884, 462] on button at bounding box center [880, 463] width 31 height 27
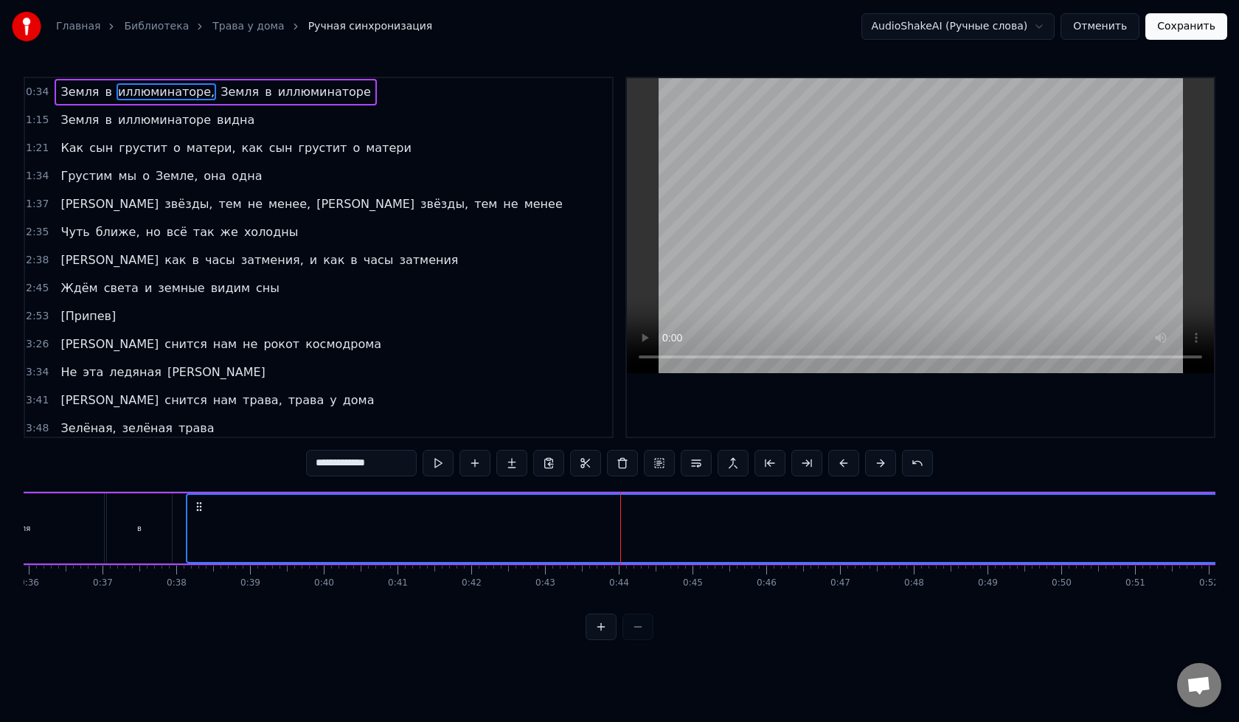
click at [884, 462] on button at bounding box center [880, 463] width 31 height 27
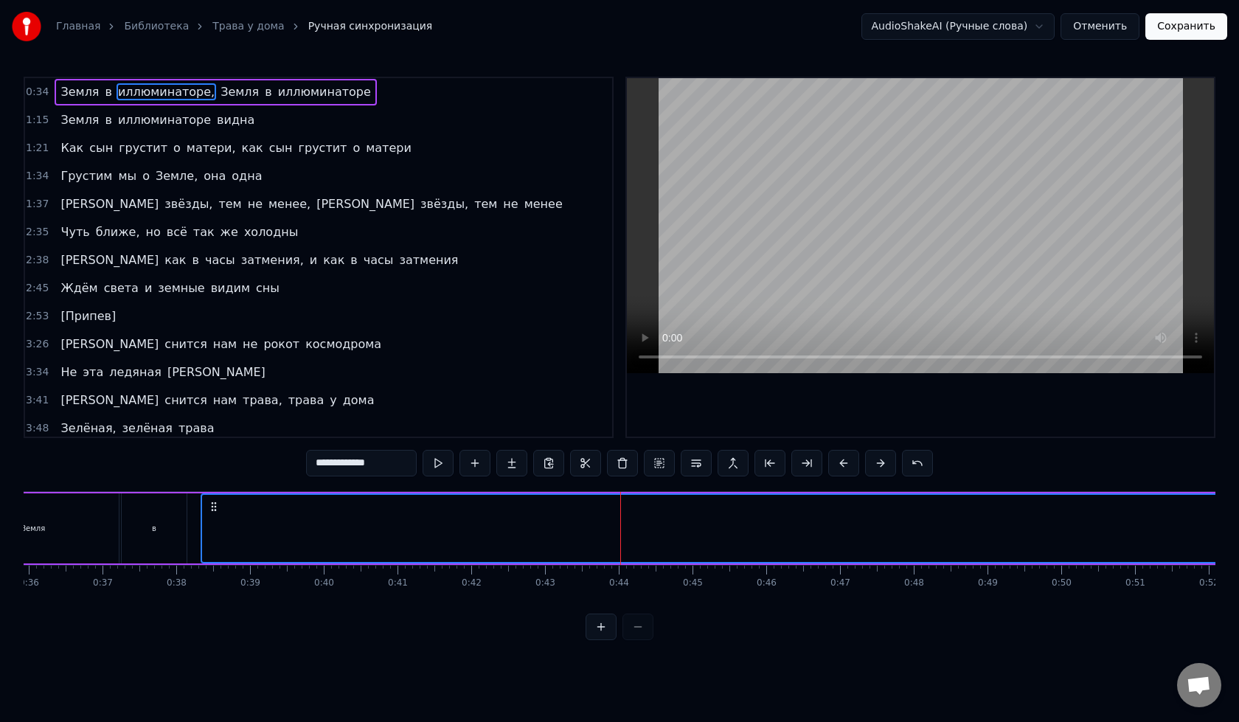
click at [883, 462] on button at bounding box center [880, 463] width 31 height 27
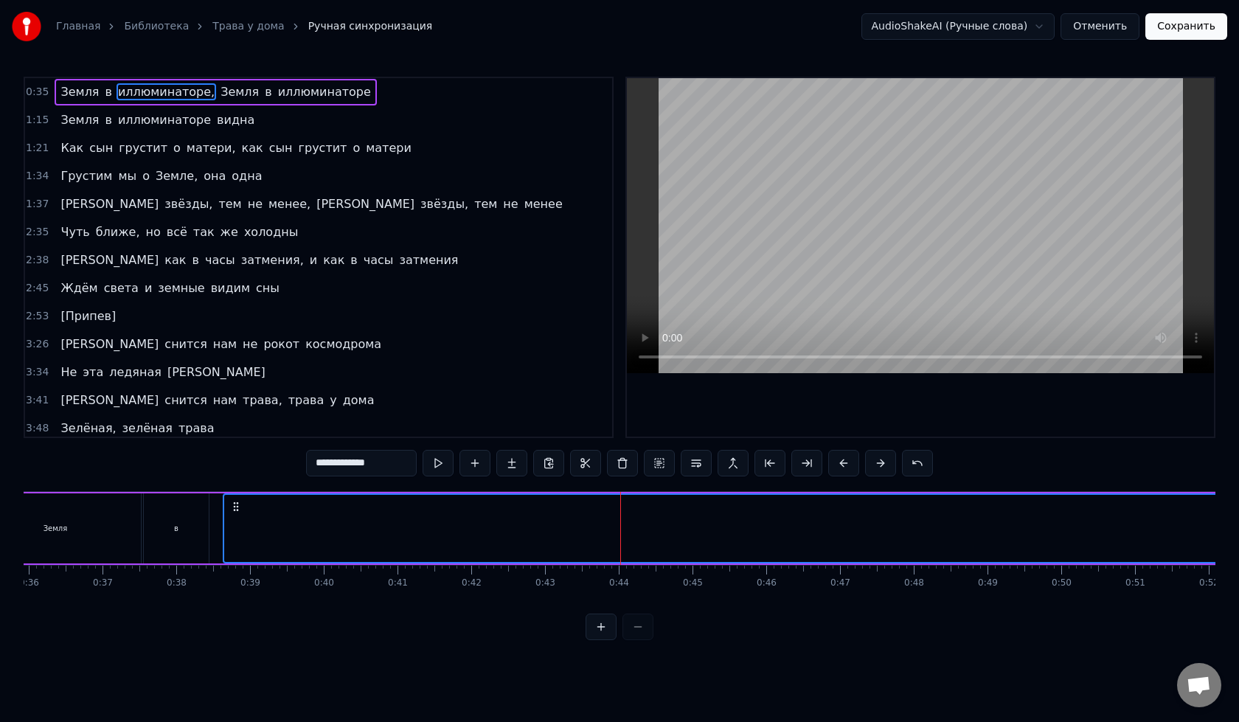
click at [883, 462] on button at bounding box center [880, 463] width 31 height 27
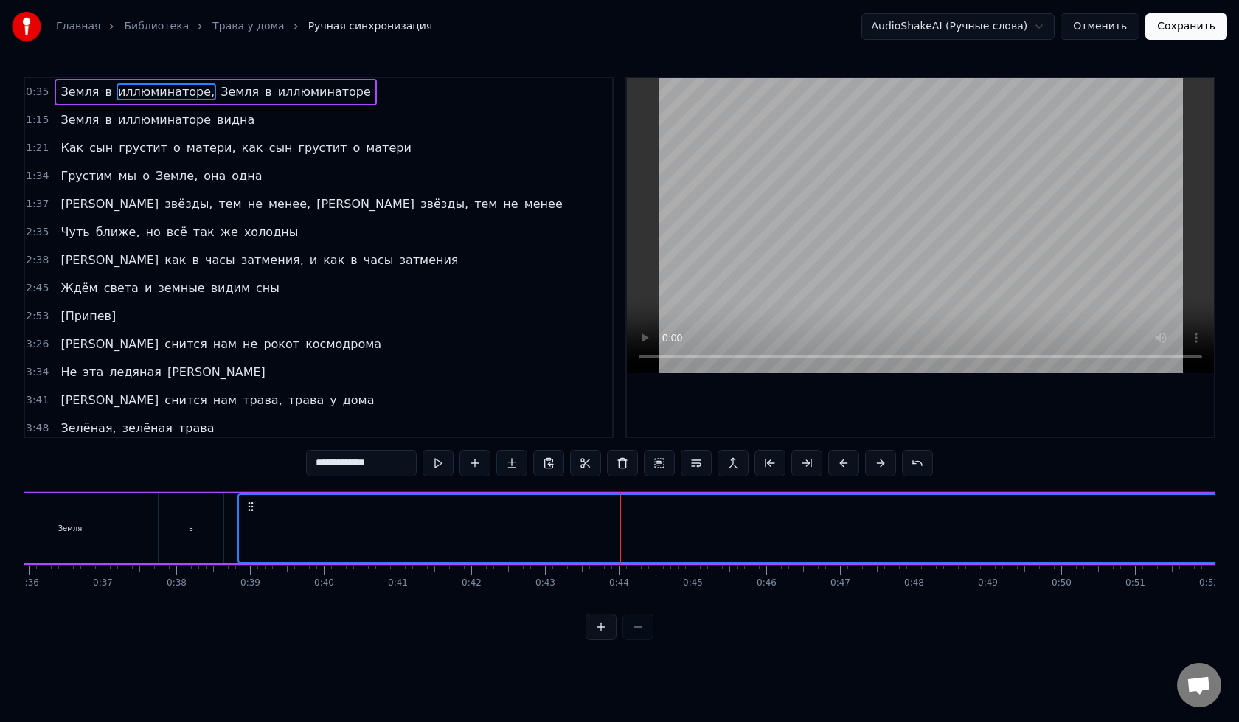
click at [883, 462] on button at bounding box center [880, 463] width 31 height 27
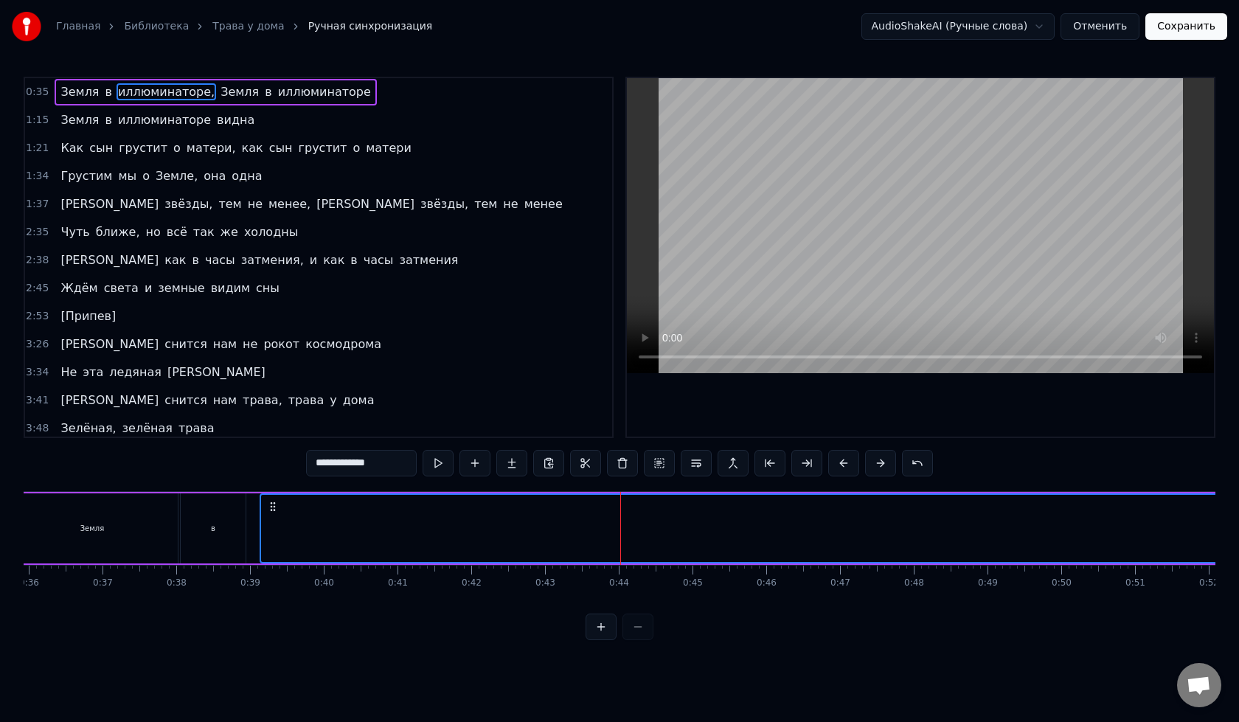
click at [883, 462] on button at bounding box center [880, 463] width 31 height 27
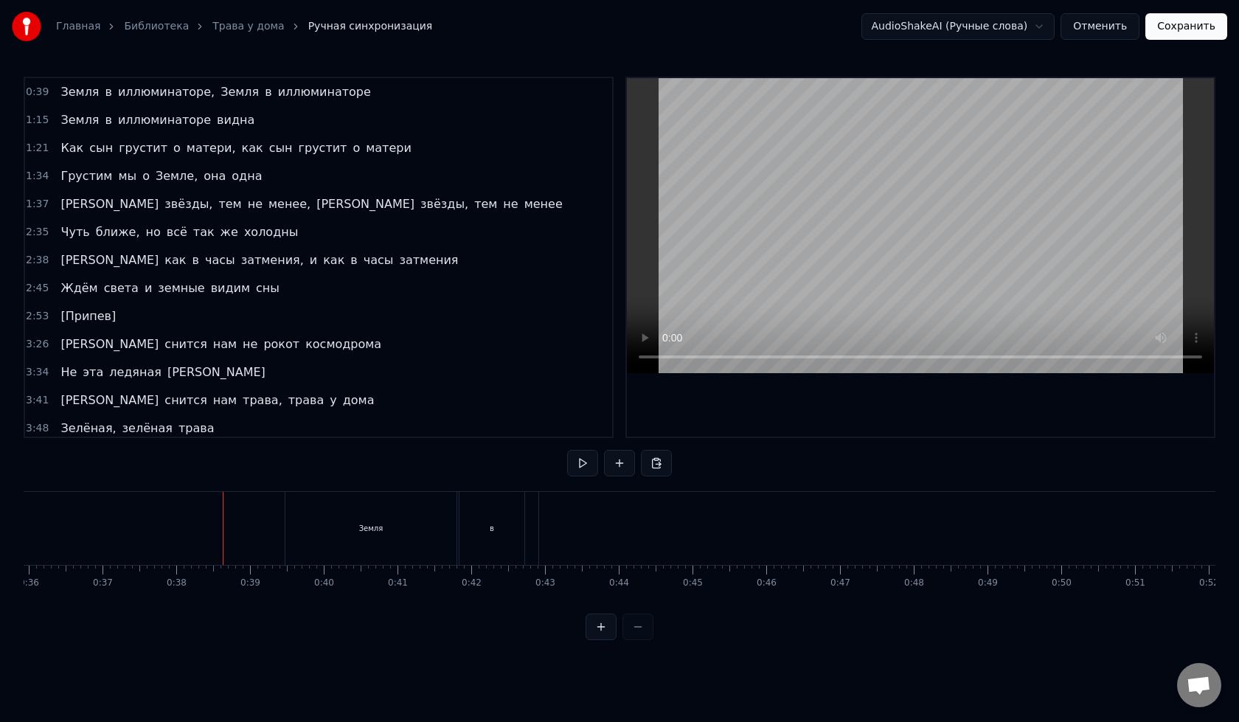
click at [398, 555] on div "Земля" at bounding box center [370, 528] width 171 height 73
click at [518, 535] on div "Земля" at bounding box center [470, 528] width 171 height 73
click at [686, 521] on div "иллюминаторе," at bounding box center [1004, 528] width 2898 height 73
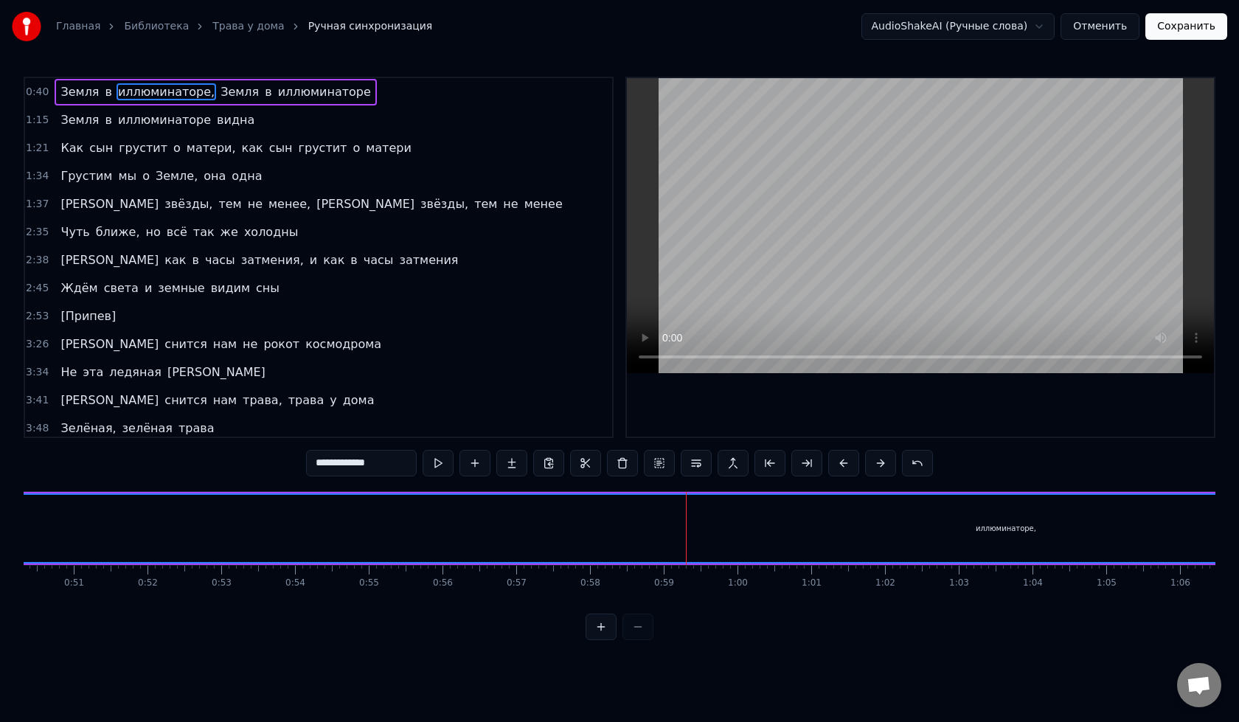
click at [630, 640] on div at bounding box center [619, 627] width 68 height 27
drag, startPoint x: 721, startPoint y: 528, endPoint x: 586, endPoint y: 528, distance: 134.9
click at [586, 528] on div "иллюминаторе," at bounding box center [1006, 528] width 2897 height 67
click at [1114, 26] on button "Отменить" at bounding box center [1099, 26] width 79 height 27
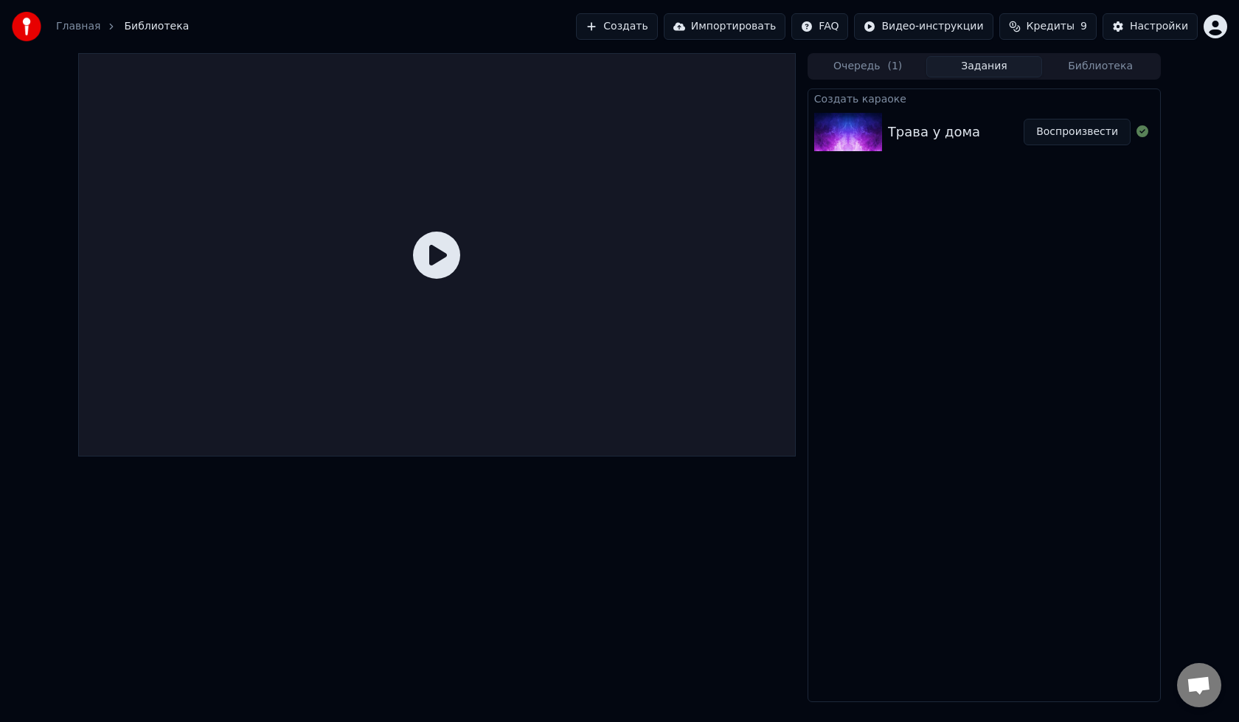
click at [990, 131] on div "Трава у дома" at bounding box center [956, 132] width 136 height 21
click at [925, 114] on div "Трава у дома Воспроизвести" at bounding box center [984, 132] width 352 height 50
click at [649, 27] on button "Создать" at bounding box center [616, 26] width 81 height 27
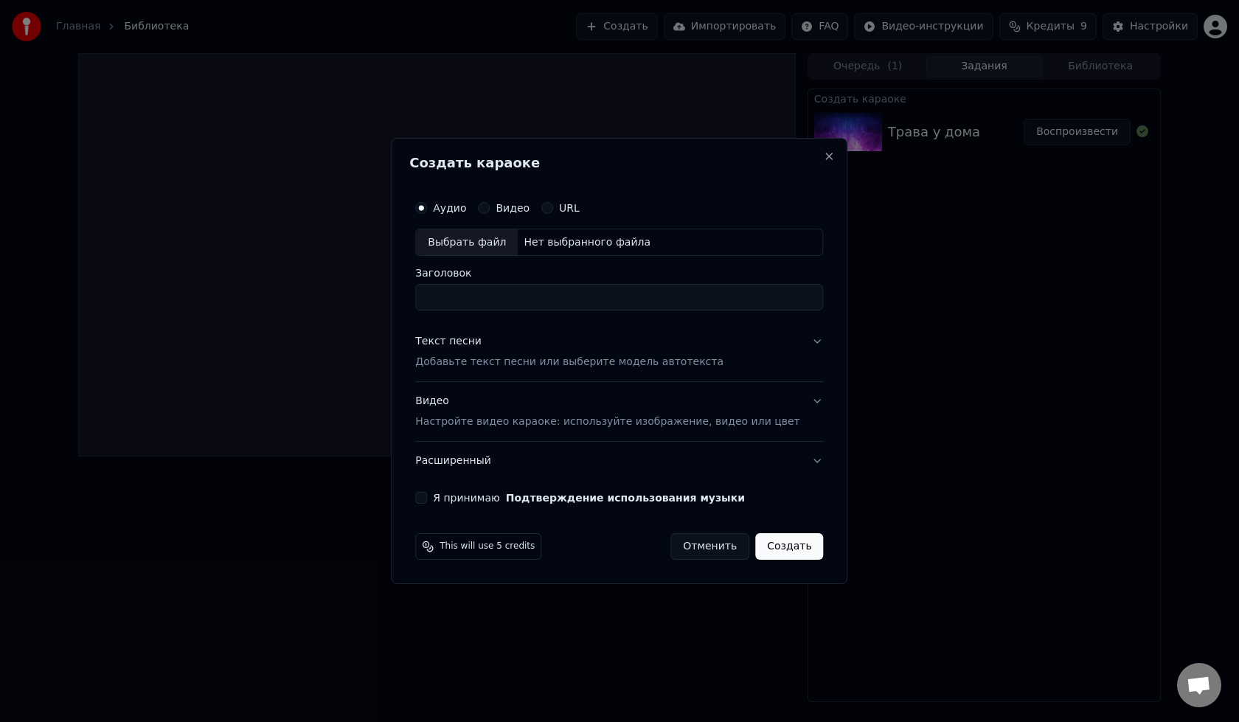
click at [427, 211] on button "Аудио" at bounding box center [421, 208] width 12 height 12
click at [575, 244] on div "Нет выбранного файла" at bounding box center [587, 242] width 139 height 15
click at [528, 297] on input "**********" at bounding box center [619, 298] width 408 height 27
type input "*"
click at [790, 342] on button "Текст песни Добавьте текст песни или выберите модель автотекста" at bounding box center [619, 352] width 408 height 59
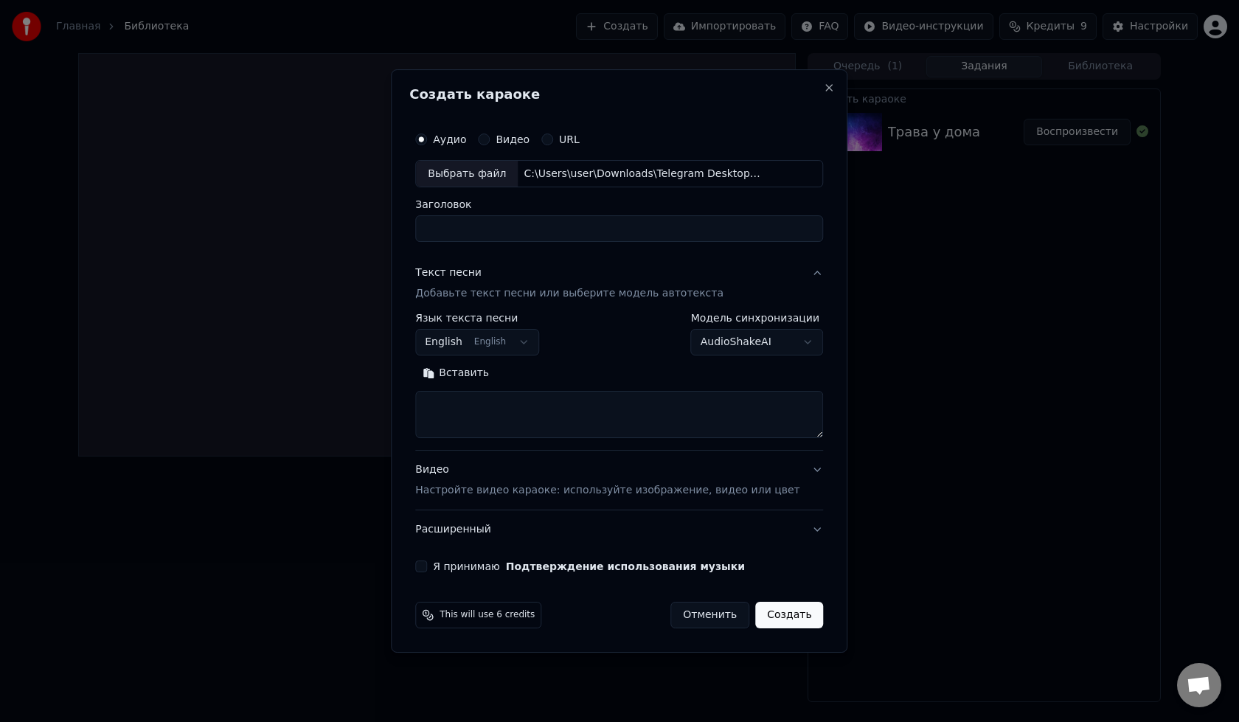
click at [526, 347] on button "English English" at bounding box center [477, 343] width 124 height 27
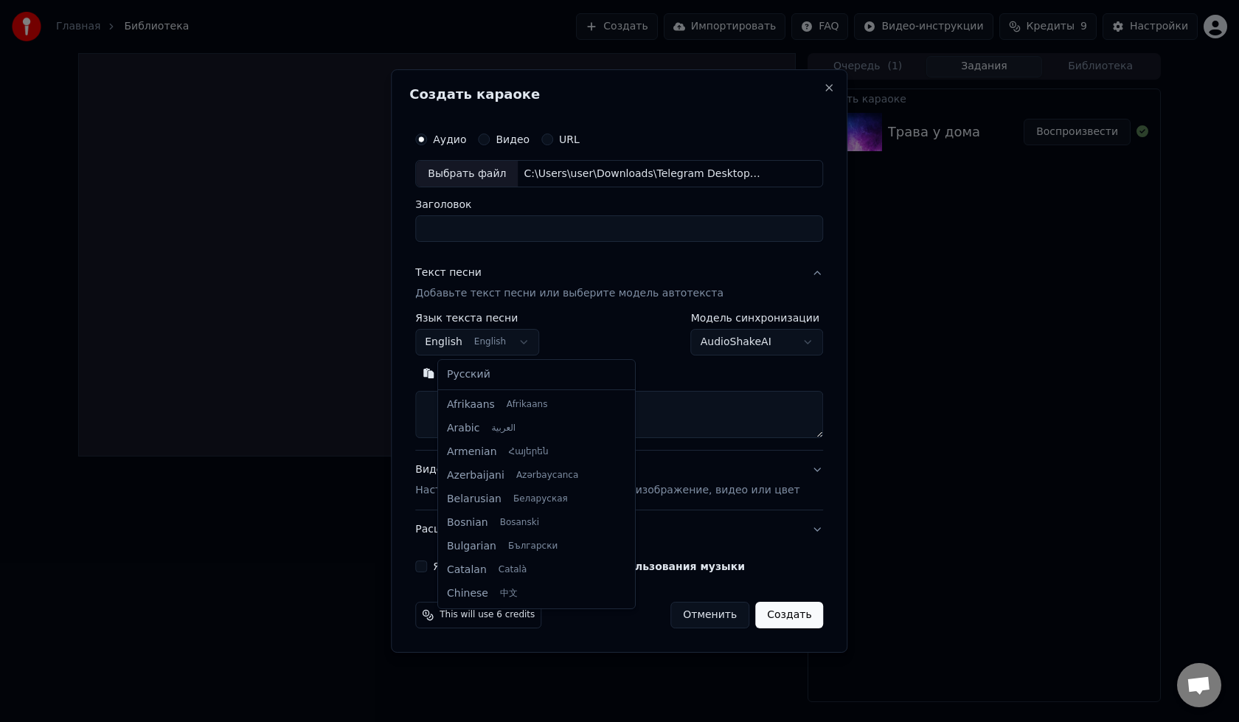
scroll to position [118, 0]
select select "**"
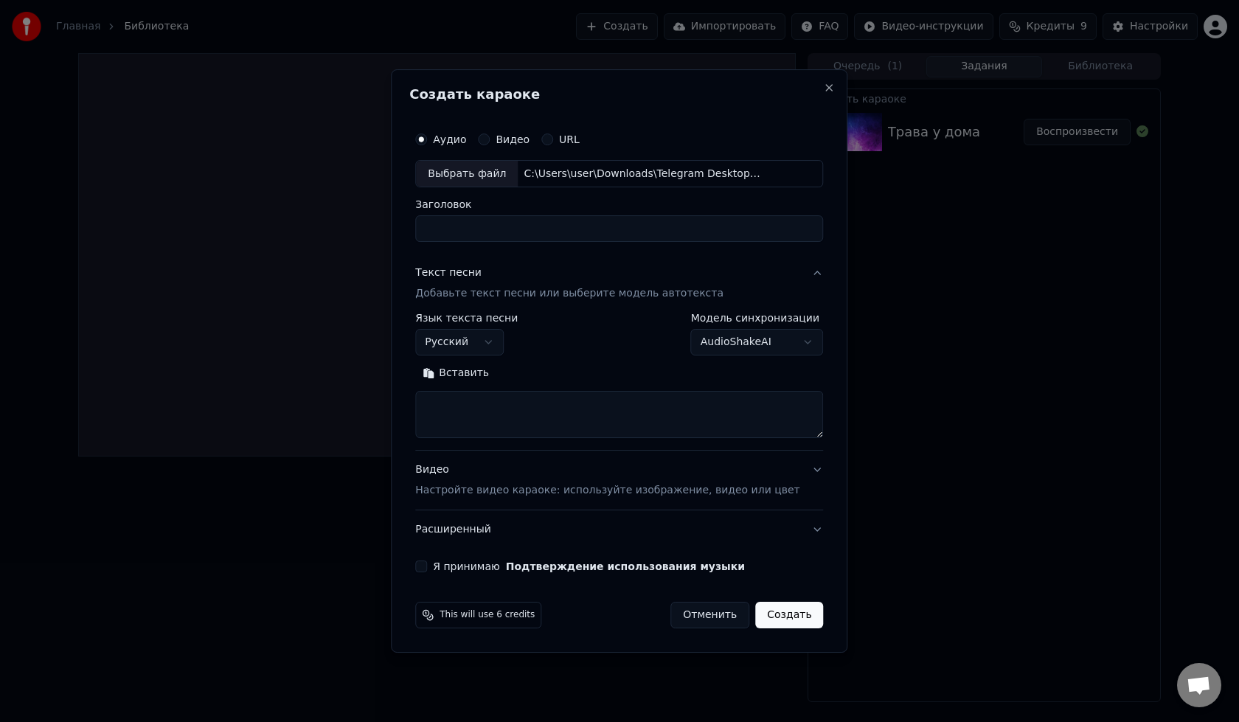
click at [713, 342] on body "**********" at bounding box center [619, 361] width 1239 height 722
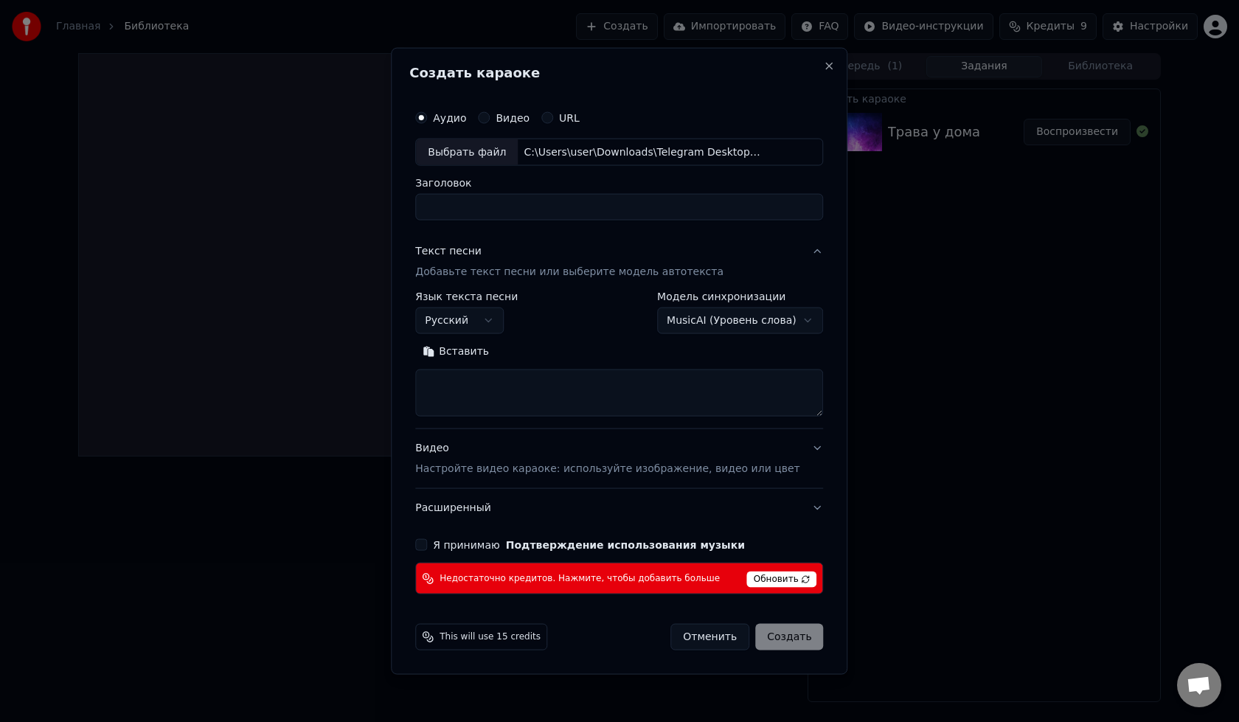
click at [678, 321] on body "**********" at bounding box center [619, 361] width 1239 height 722
click at [710, 321] on body "**********" at bounding box center [619, 361] width 1239 height 722
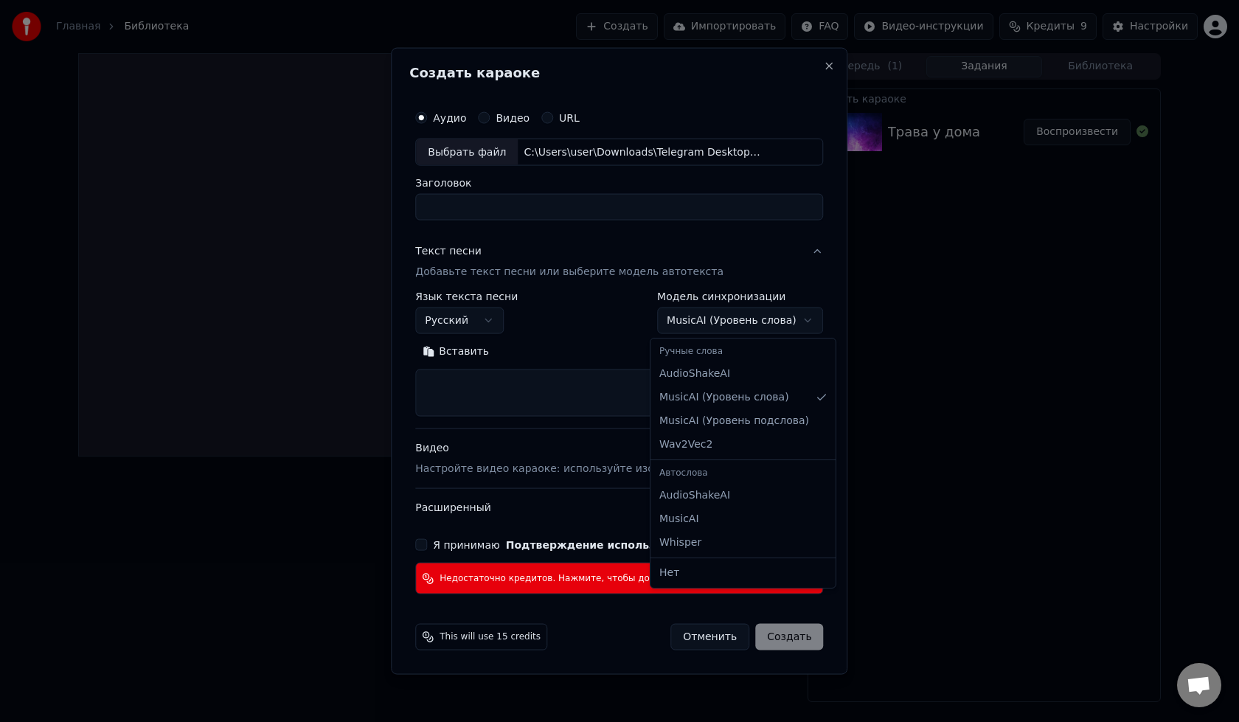
select select "********"
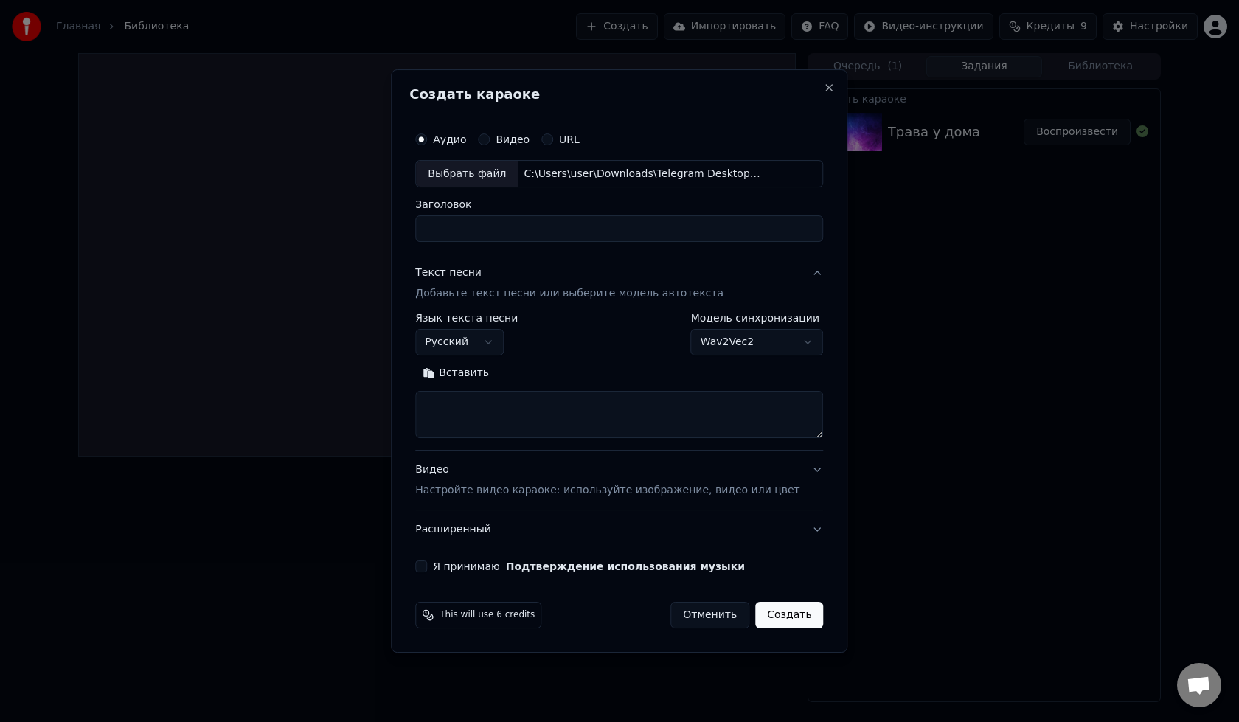
click at [707, 344] on body "**********" at bounding box center [619, 361] width 1239 height 722
click at [552, 367] on body "**********" at bounding box center [619, 361] width 1239 height 722
click at [443, 548] on button "Расширенный" at bounding box center [619, 529] width 408 height 38
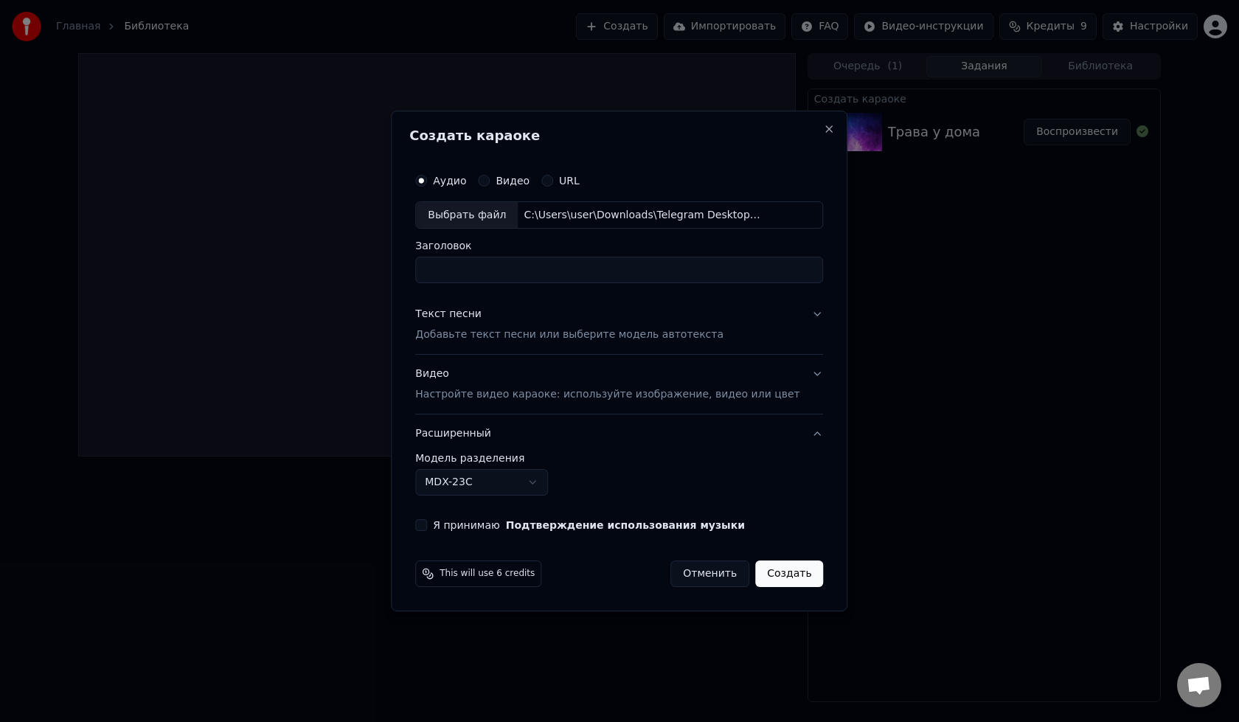
click at [427, 521] on button "Я принимаю Подтверждение использования музыки" at bounding box center [421, 525] width 12 height 12
click at [771, 551] on form "**********" at bounding box center [619, 377] width 420 height 434
click at [791, 567] on button "Создать" at bounding box center [789, 573] width 68 height 27
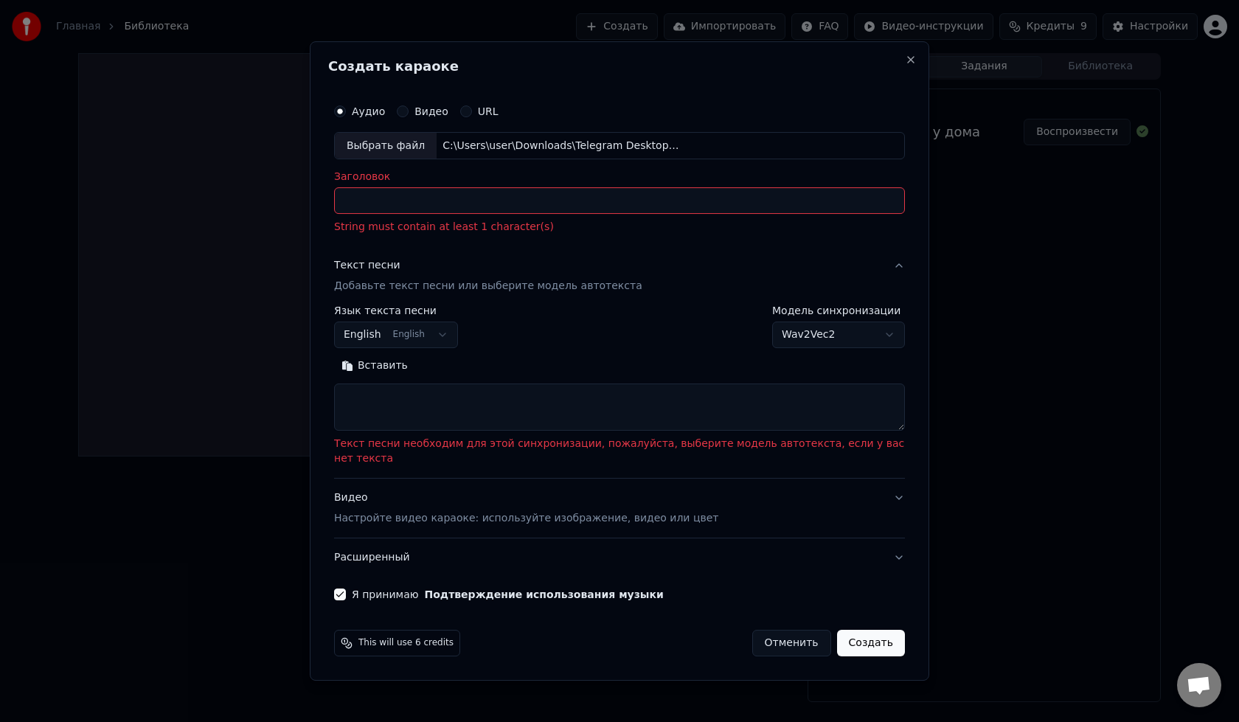
click at [428, 204] on input "Заголовок" at bounding box center [619, 201] width 571 height 27
click at [415, 406] on textarea at bounding box center [619, 407] width 571 height 47
paste textarea "**********"
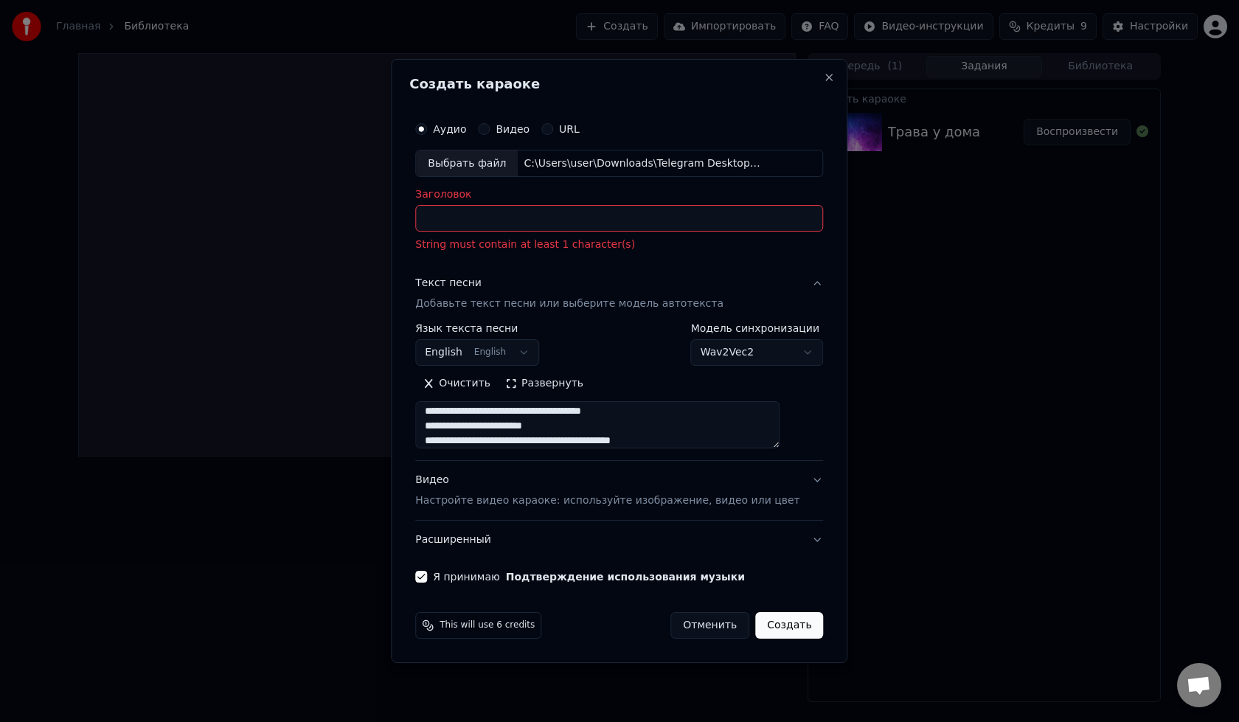
scroll to position [0, 0]
type textarea "**********"
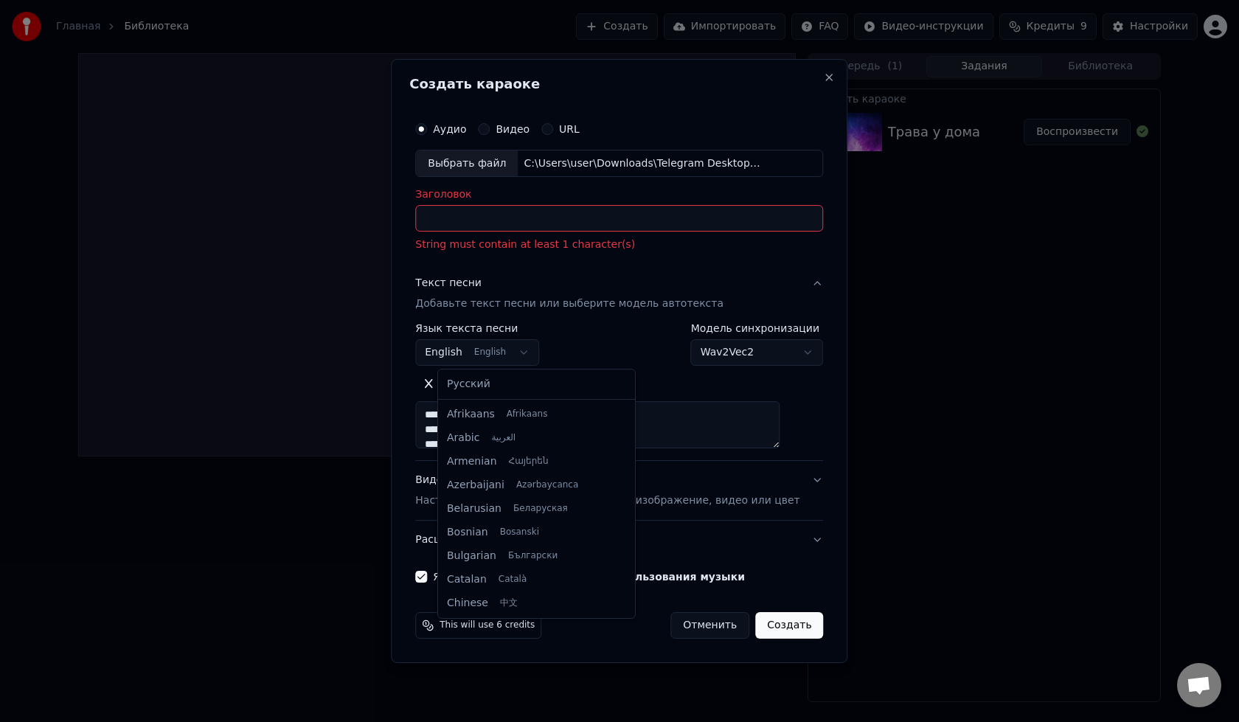
click at [500, 353] on body "**********" at bounding box center [619, 361] width 1239 height 722
select select "**"
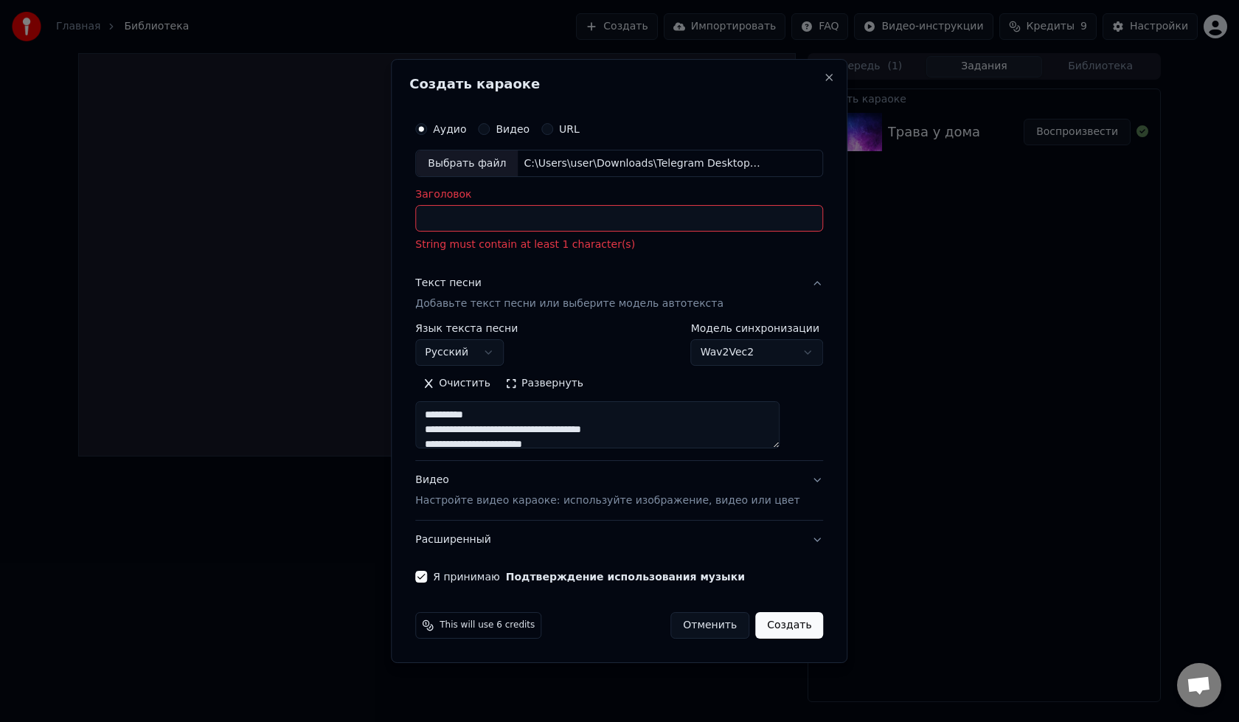
click at [769, 633] on button "Создать" at bounding box center [789, 625] width 68 height 27
click at [533, 215] on input "Заголовок" at bounding box center [619, 219] width 408 height 27
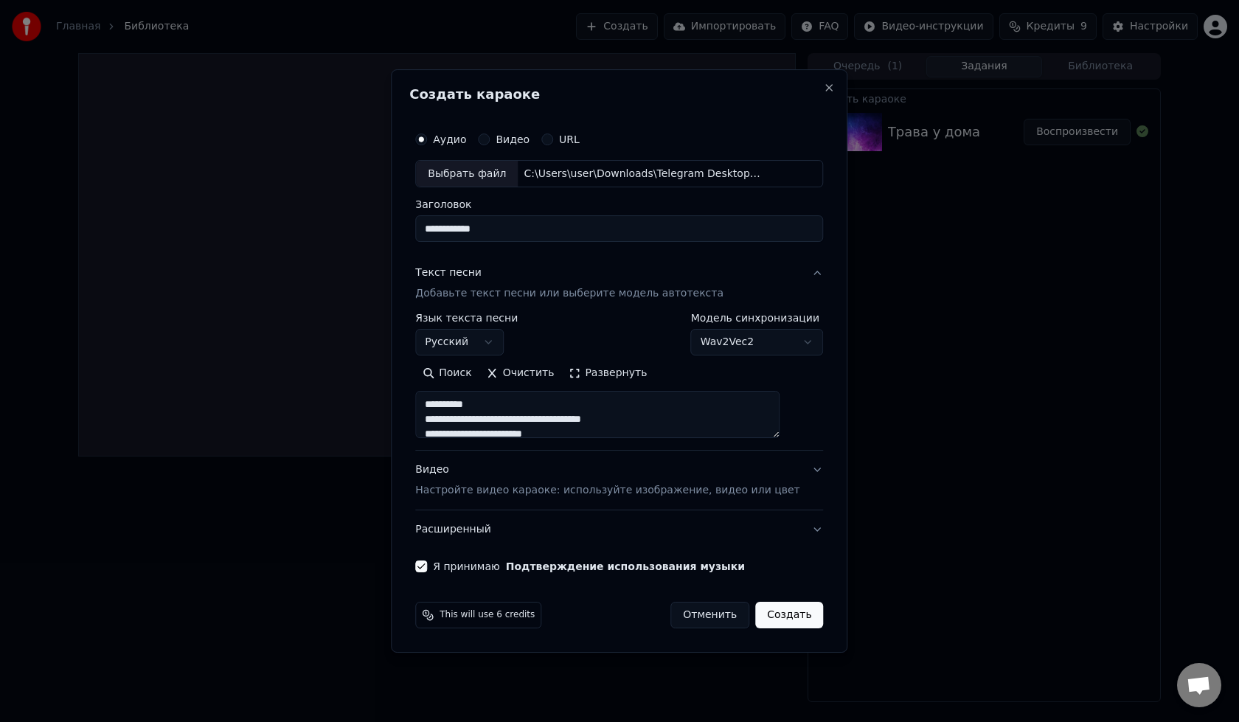
type input "**********"
click at [795, 611] on button "Создать" at bounding box center [789, 615] width 68 height 27
select select "**********"
select select
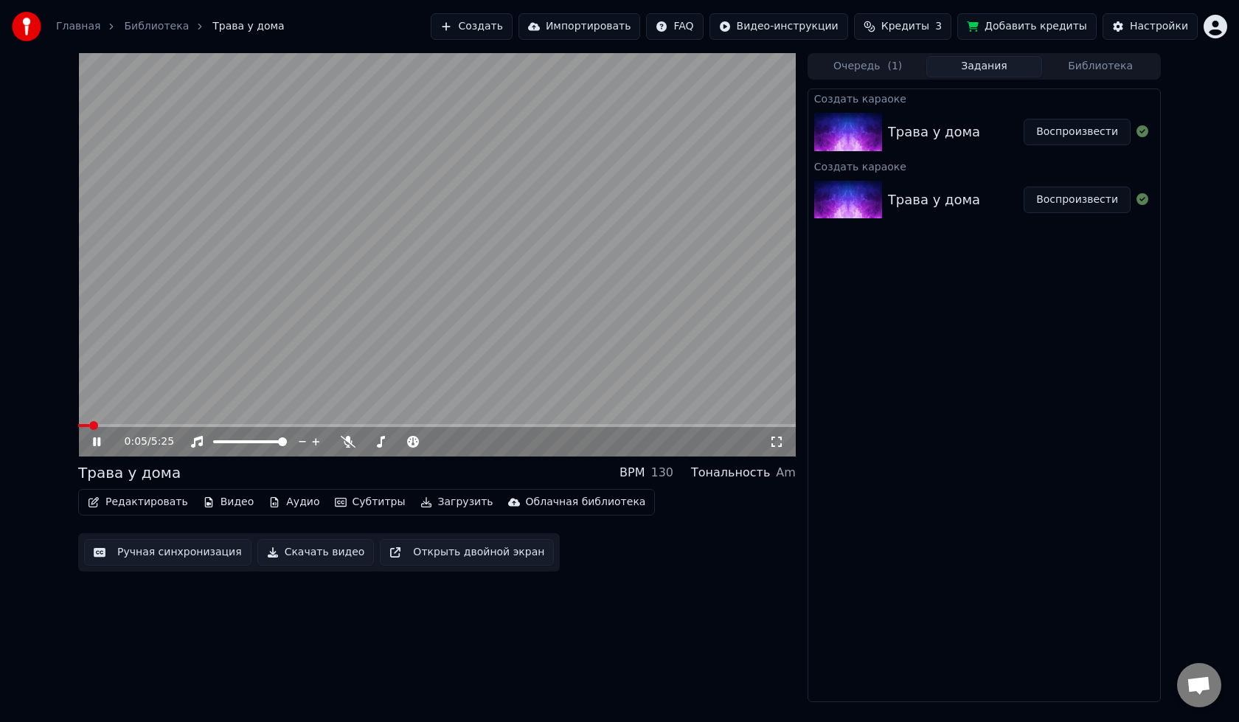
click at [113, 423] on video at bounding box center [436, 254] width 717 height 403
click at [118, 426] on span at bounding box center [436, 425] width 717 height 3
click at [101, 441] on icon at bounding box center [107, 442] width 35 height 12
click at [168, 428] on div "0:23 / 5:25" at bounding box center [436, 441] width 717 height 29
click at [183, 426] on span at bounding box center [436, 425] width 717 height 3
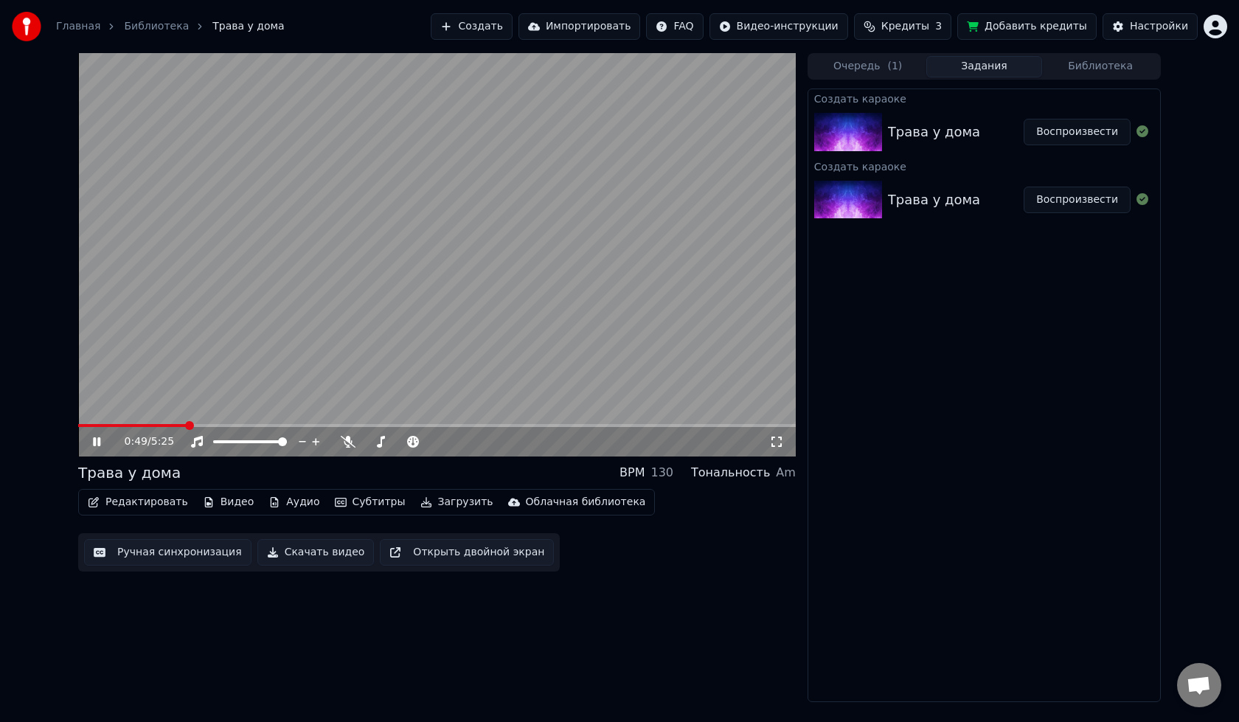
click at [222, 425] on span at bounding box center [436, 425] width 717 height 3
click at [310, 426] on span at bounding box center [436, 425] width 717 height 3
click at [376, 427] on span at bounding box center [436, 425] width 717 height 3
click at [409, 427] on span at bounding box center [436, 425] width 717 height 3
click at [430, 288] on video at bounding box center [436, 254] width 717 height 403
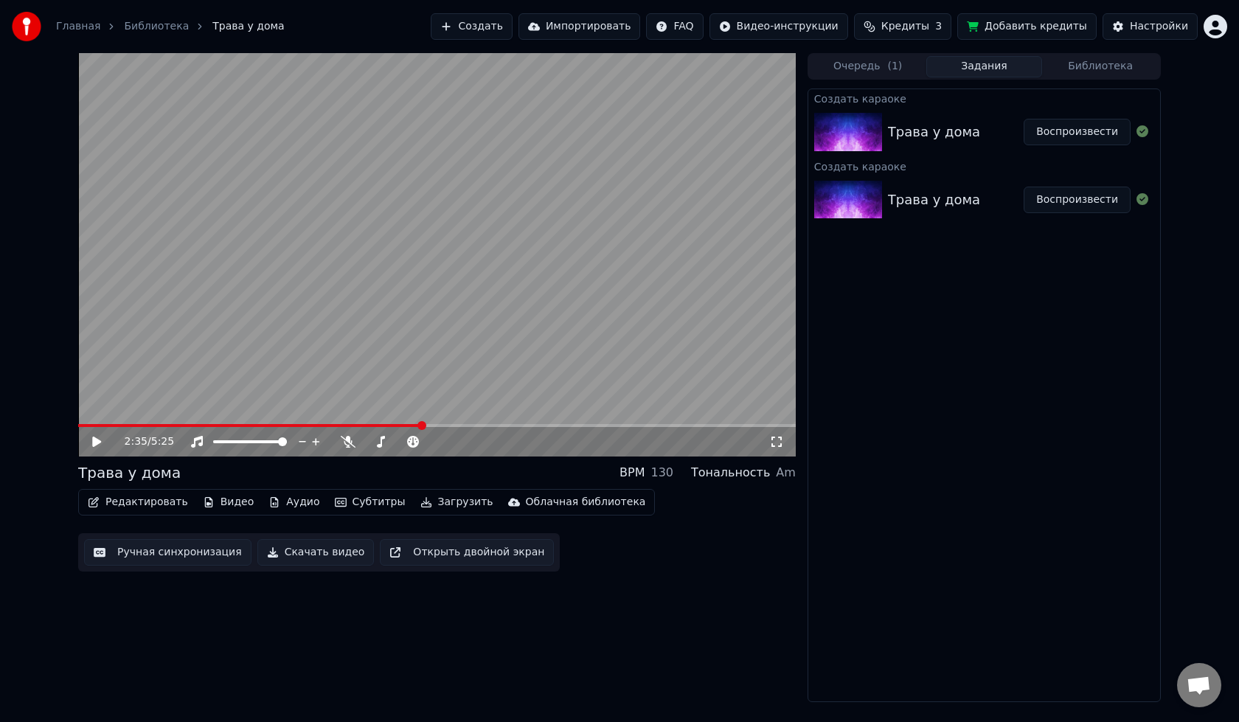
click at [1022, 24] on button "Добавить кредиты" at bounding box center [1026, 26] width 139 height 27
